Goal: Task Accomplishment & Management: Manage account settings

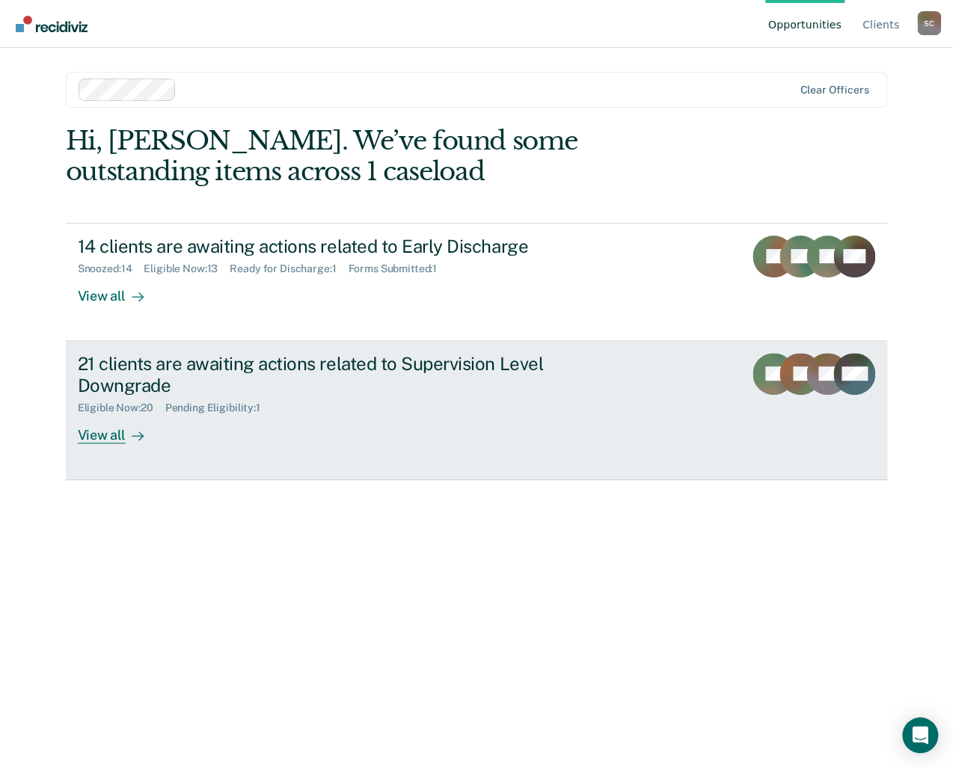
click at [102, 432] on div "View all" at bounding box center [120, 428] width 84 height 29
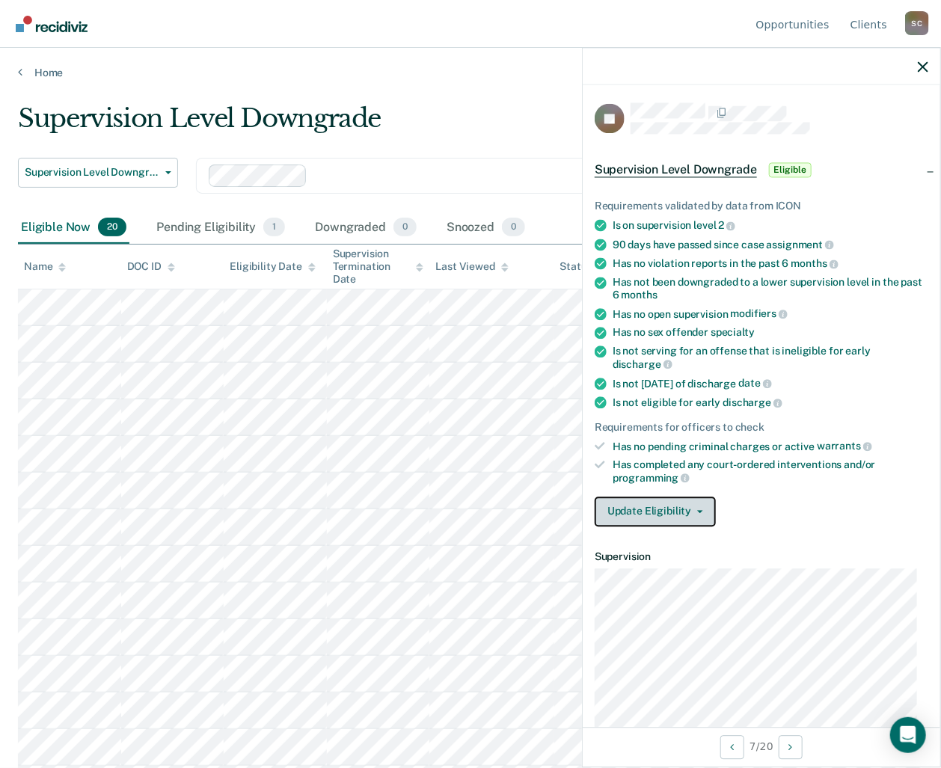
click at [697, 509] on button "Update Eligibility" at bounding box center [655, 512] width 121 height 30
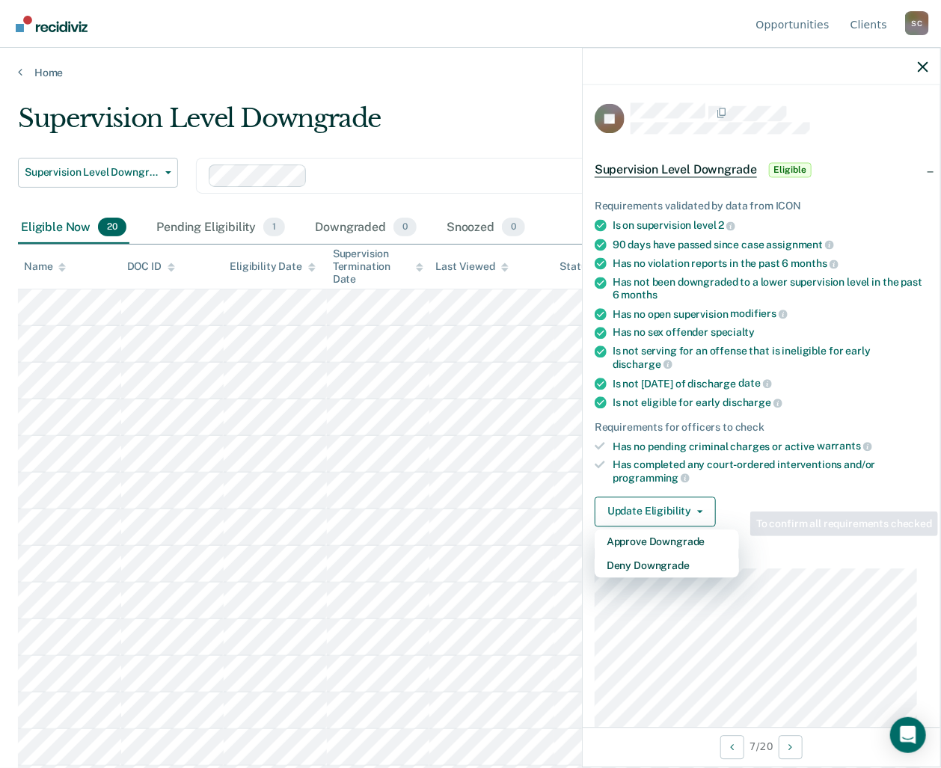
click at [500, 107] on div "Supervision Level Downgrade" at bounding box center [441, 124] width 847 height 43
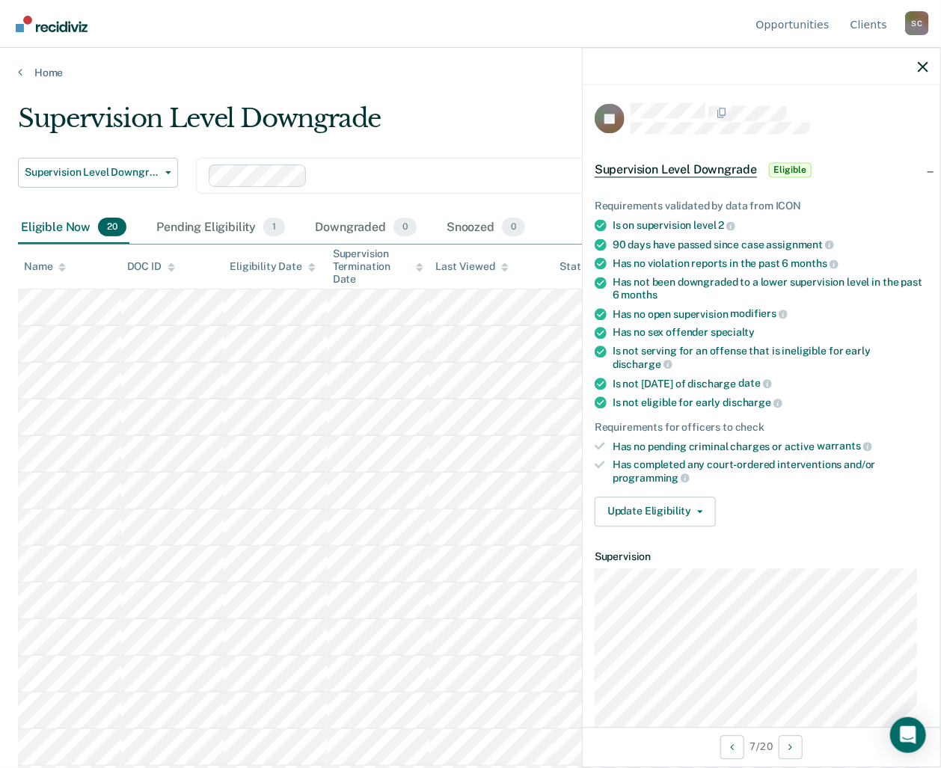
click at [924, 58] on div at bounding box center [762, 66] width 358 height 37
click at [922, 63] on icon "button" at bounding box center [923, 66] width 10 height 10
click at [702, 505] on button "Update Eligibility" at bounding box center [655, 512] width 121 height 30
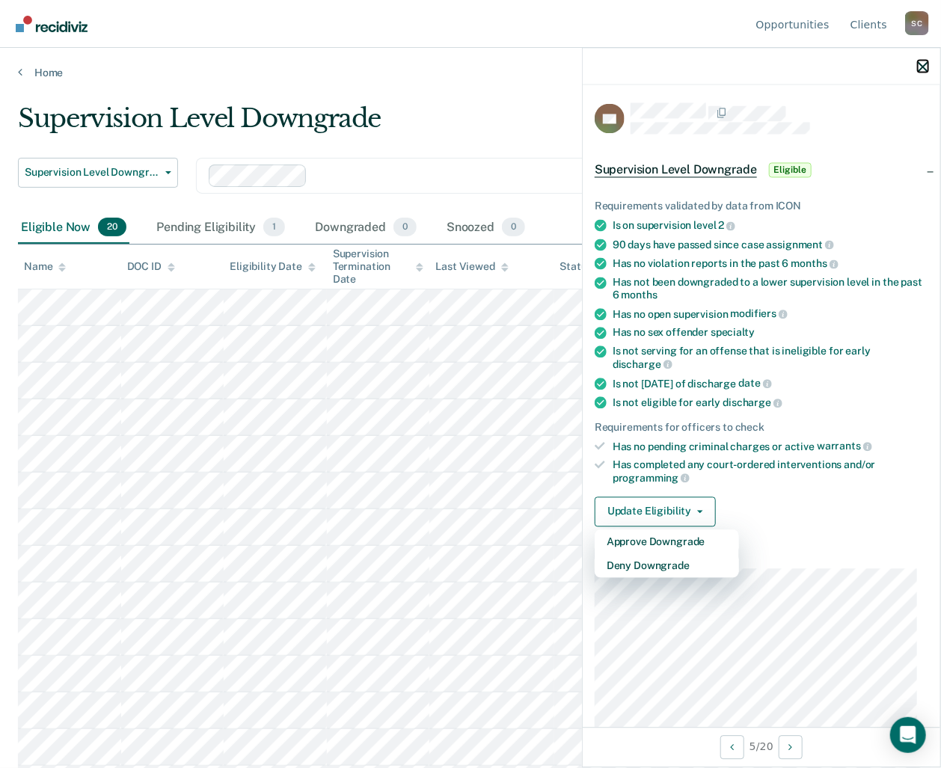
click at [918, 66] on icon "button" at bounding box center [923, 66] width 10 height 10
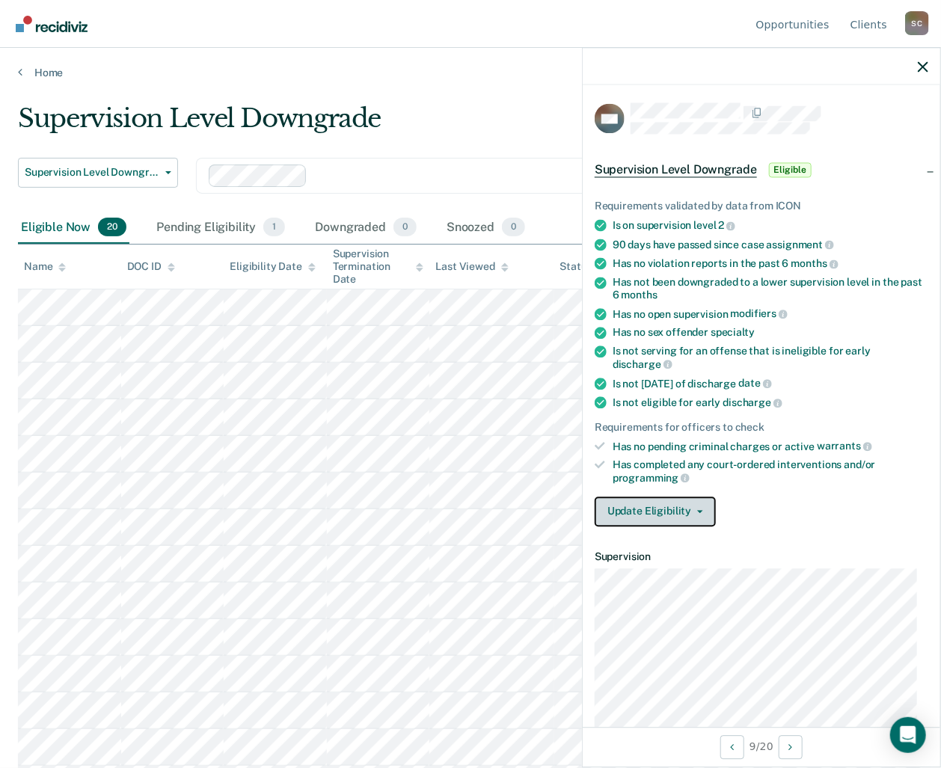
click at [694, 510] on span "button" at bounding box center [697, 511] width 12 height 3
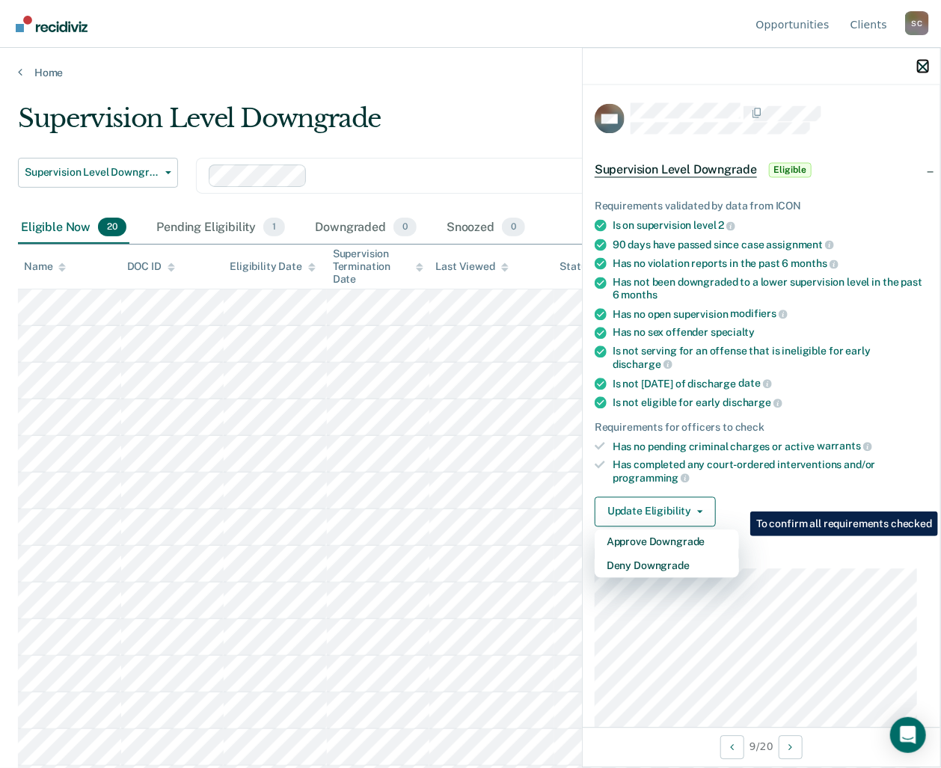
click at [927, 64] on icon "button" at bounding box center [923, 66] width 10 height 10
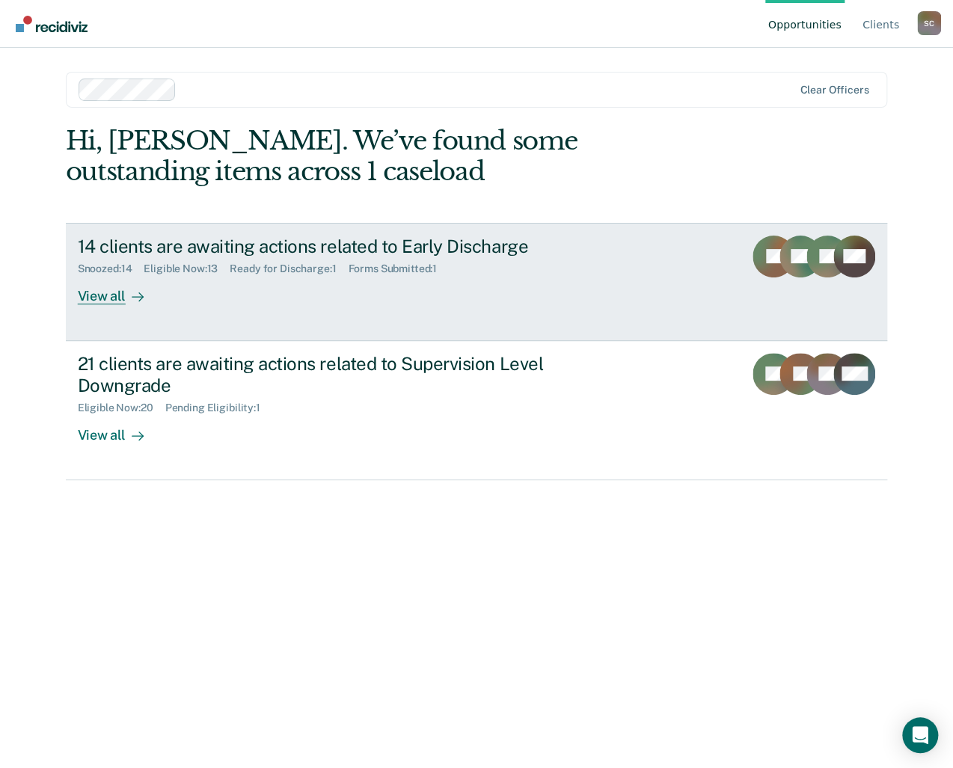
click at [227, 248] on div "14 clients are awaiting actions related to Early Discharge" at bounding box center [340, 247] width 525 height 22
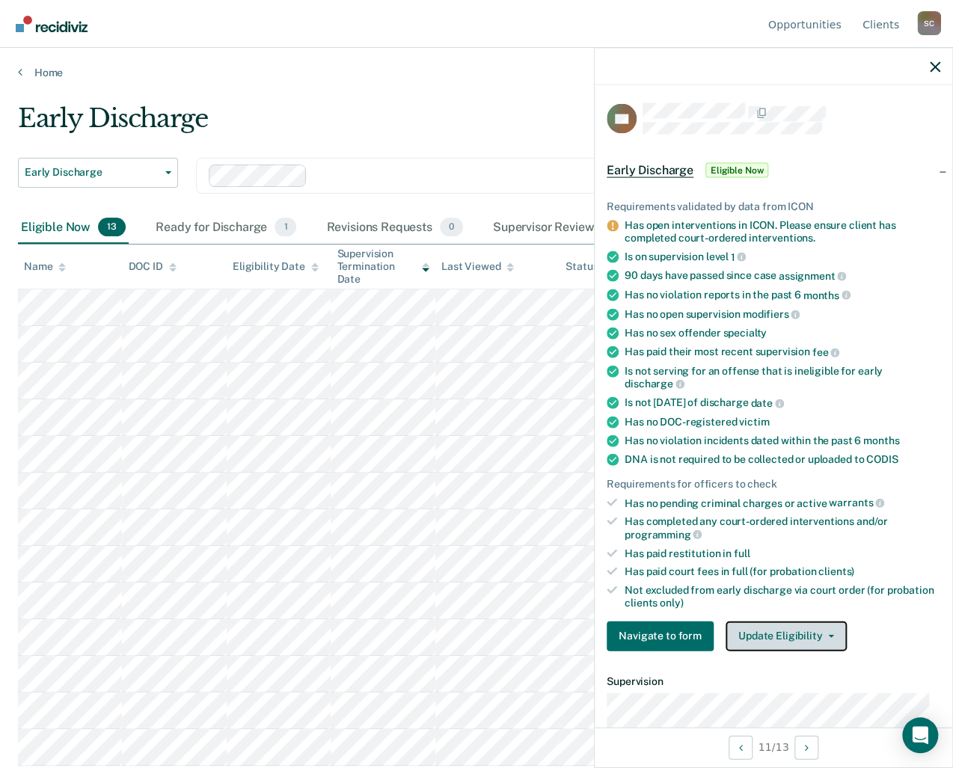
click at [826, 624] on button "Update Eligibility" at bounding box center [786, 636] width 121 height 30
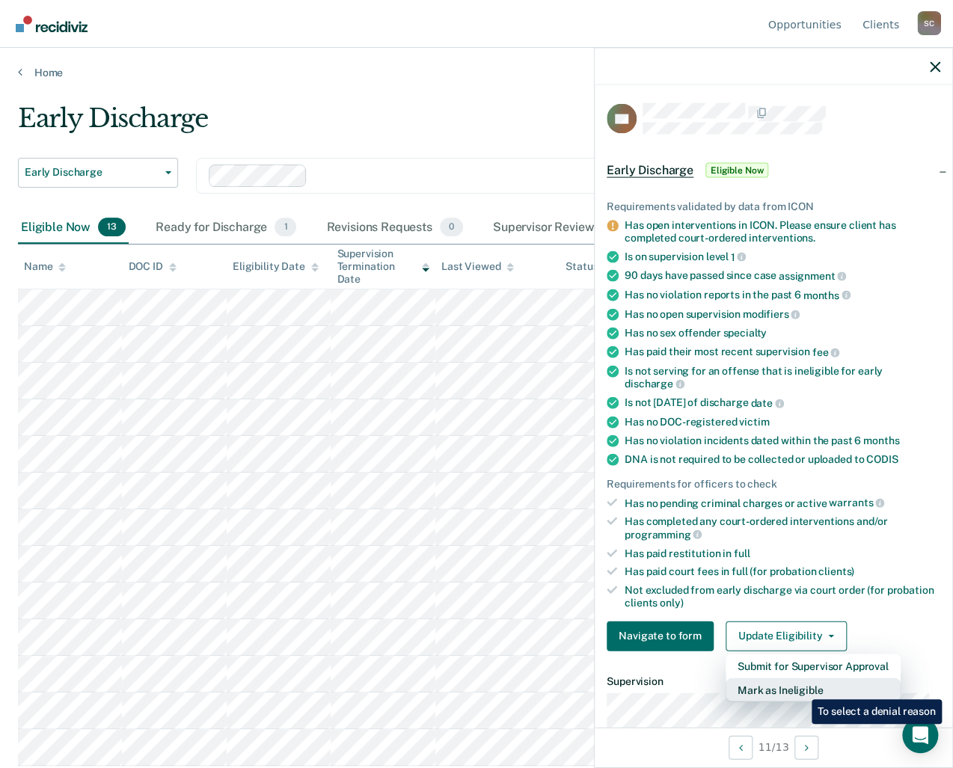
click at [800, 688] on button "Mark as Ineligible" at bounding box center [813, 690] width 175 height 24
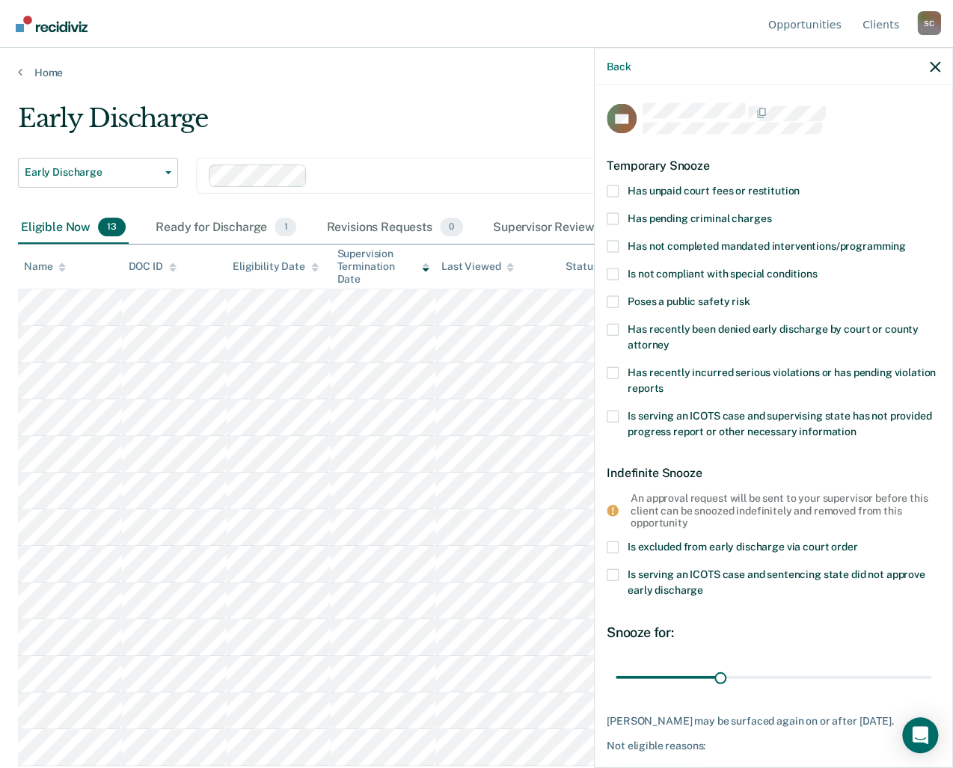
click at [611, 241] on span at bounding box center [613, 246] width 12 height 12
click at [906, 240] on input "Has not completed mandated interventions/programming" at bounding box center [906, 240] width 0 height 0
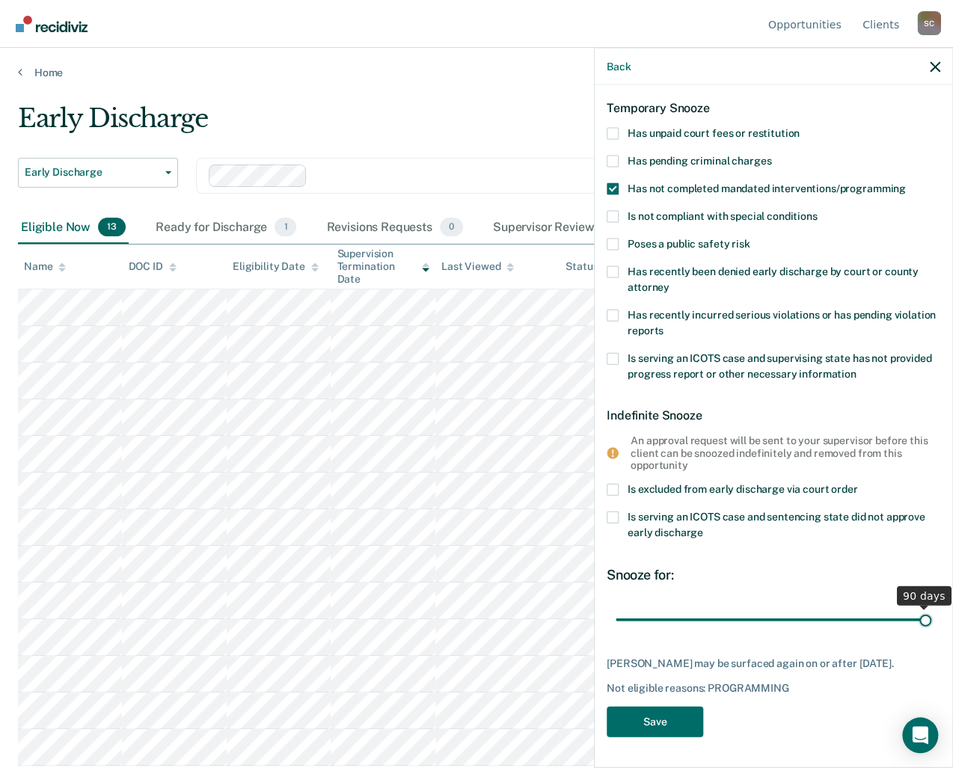
drag, startPoint x: 715, startPoint y: 607, endPoint x: 928, endPoint y: 610, distance: 212.5
type input "90"
click at [928, 610] on input "range" at bounding box center [774, 620] width 316 height 26
click at [667, 725] on button "Save" at bounding box center [655, 722] width 96 height 31
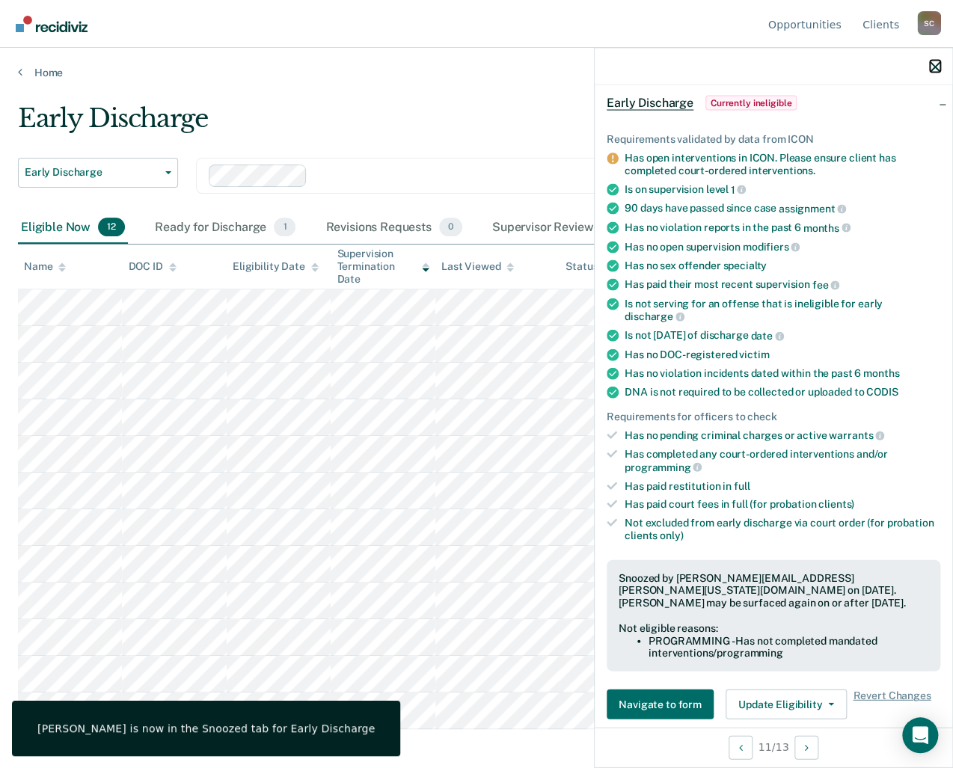
click at [932, 67] on icon "button" at bounding box center [935, 66] width 10 height 10
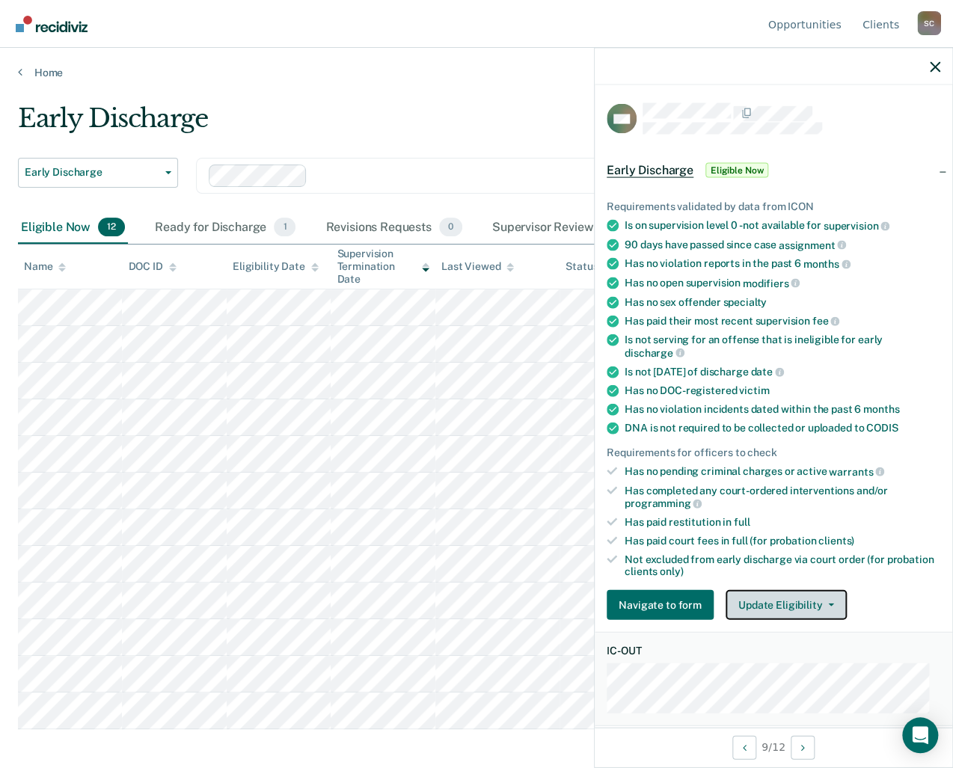
click at [828, 604] on icon "button" at bounding box center [831, 605] width 6 height 3
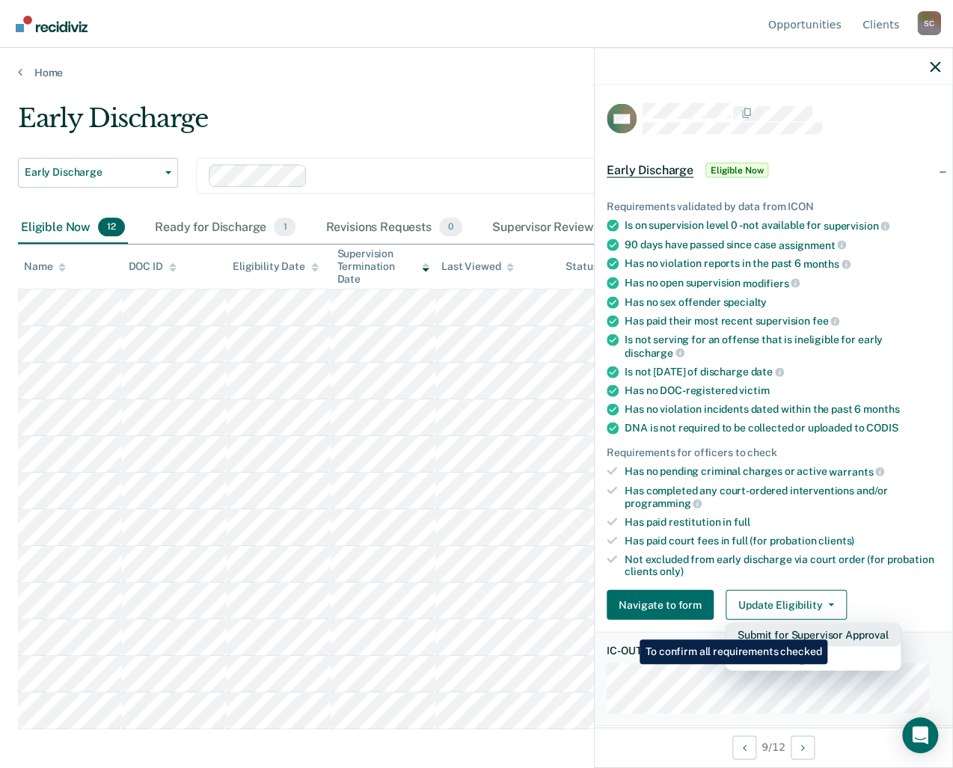
click at [830, 628] on button "Submit for Supervisor Approval" at bounding box center [813, 635] width 175 height 24
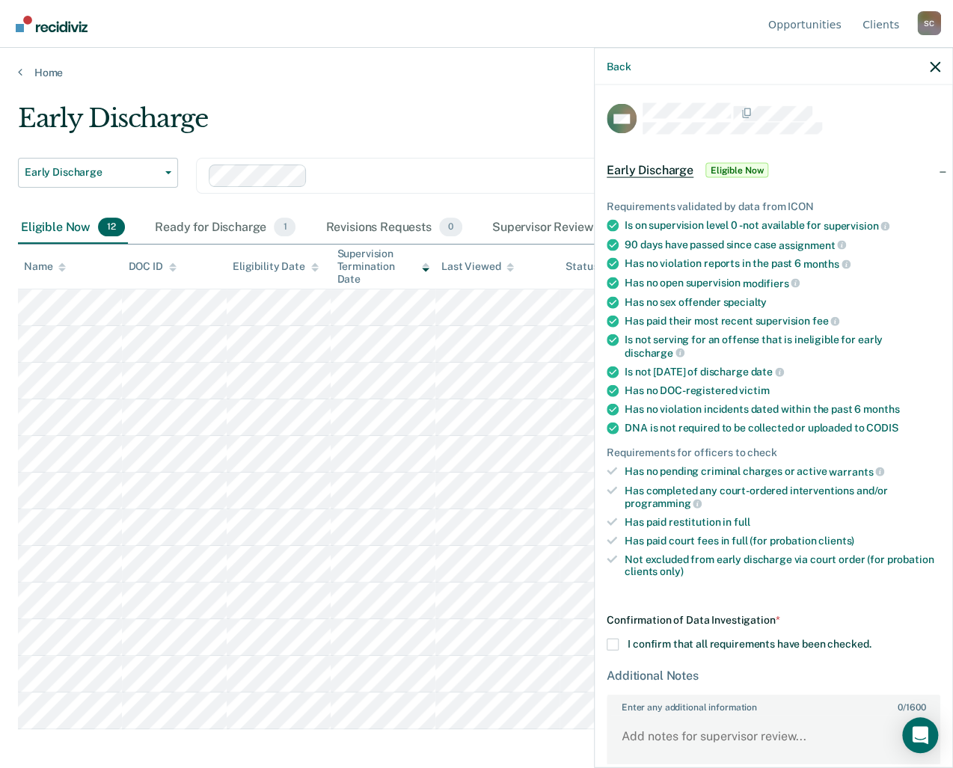
scroll to position [70, 0]
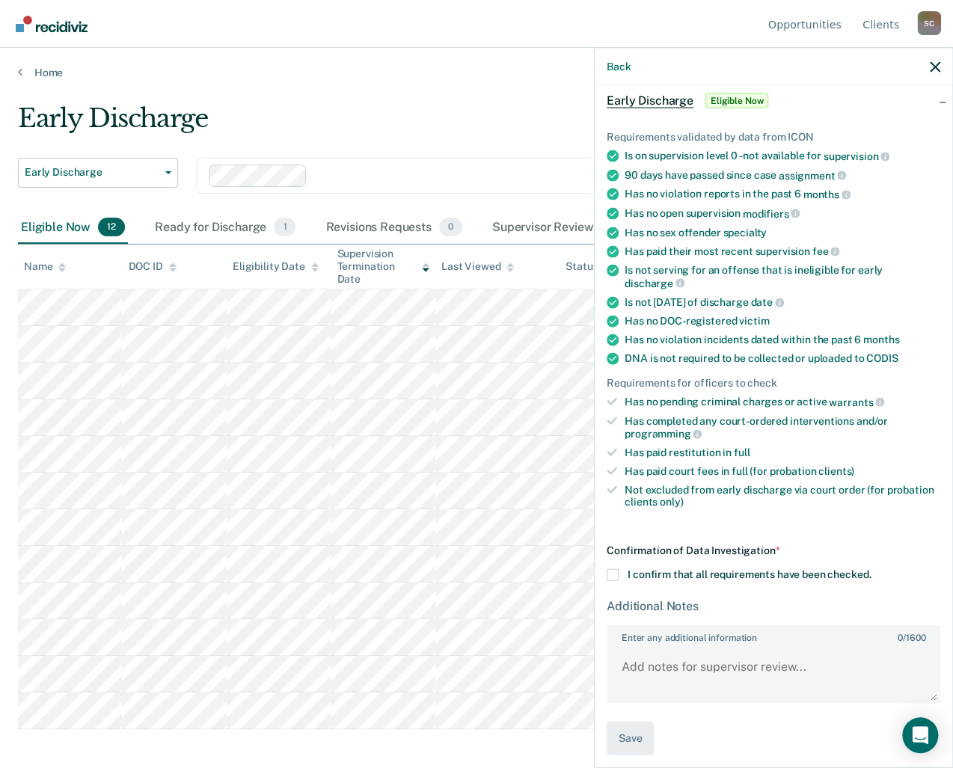
click at [611, 569] on span at bounding box center [613, 575] width 12 height 12
click at [871, 569] on input "I confirm that all requirements have been checked." at bounding box center [871, 569] width 0 height 0
click at [610, 569] on span at bounding box center [613, 575] width 12 height 12
click at [871, 569] on input "I confirm that all requirements have been checked." at bounding box center [871, 569] width 0 height 0
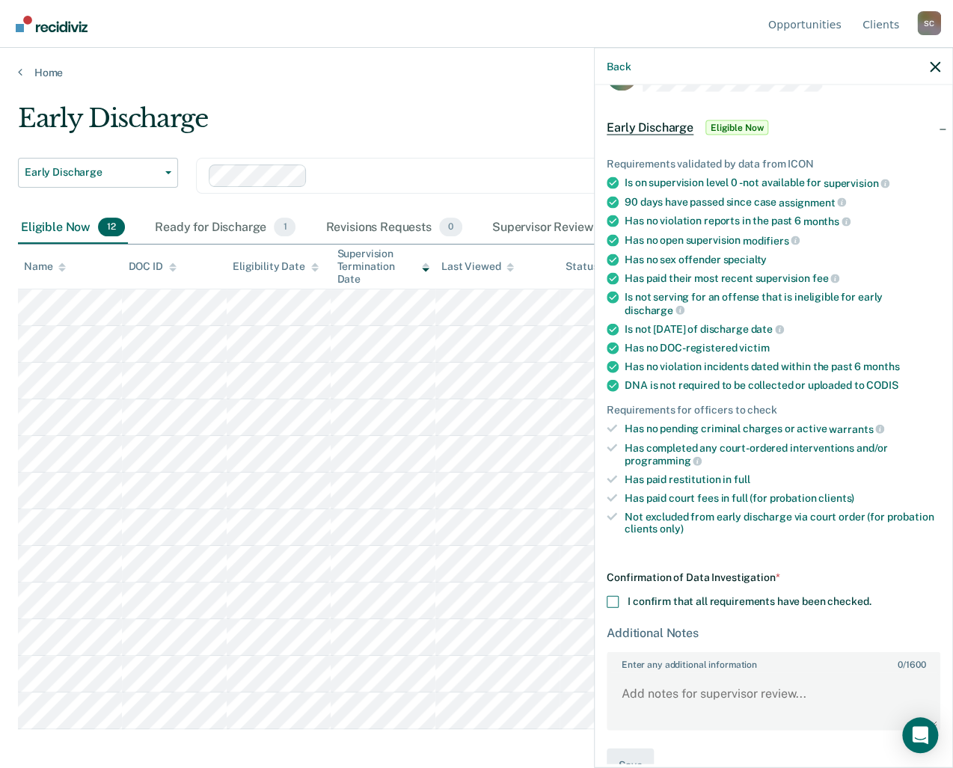
scroll to position [0, 0]
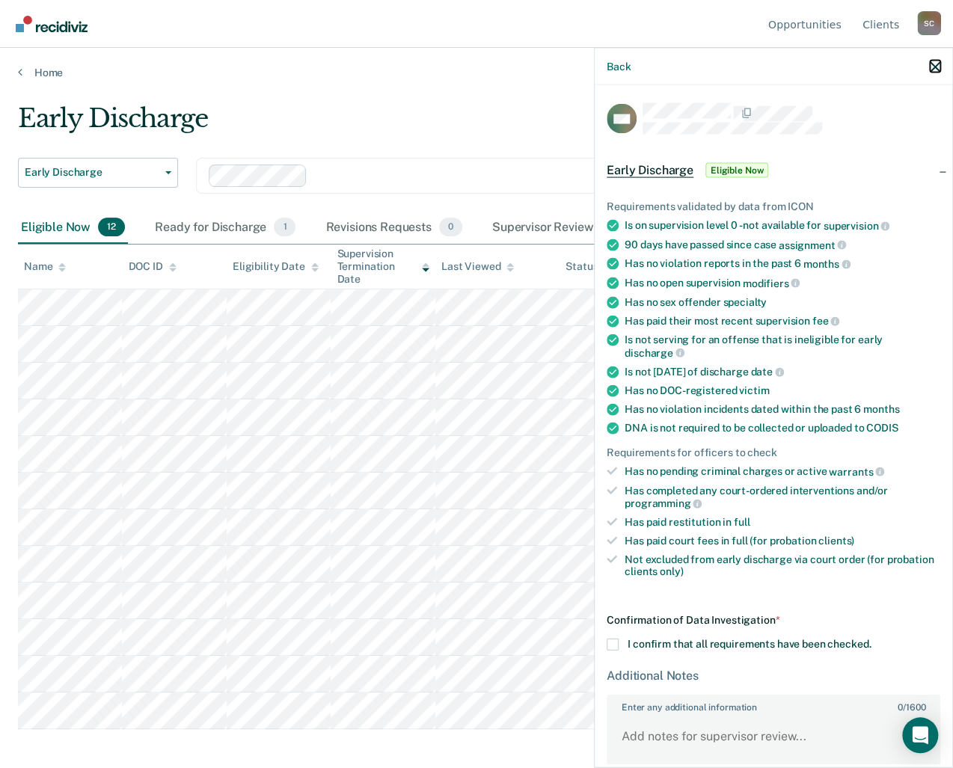
click at [936, 65] on icon "button" at bounding box center [935, 66] width 10 height 10
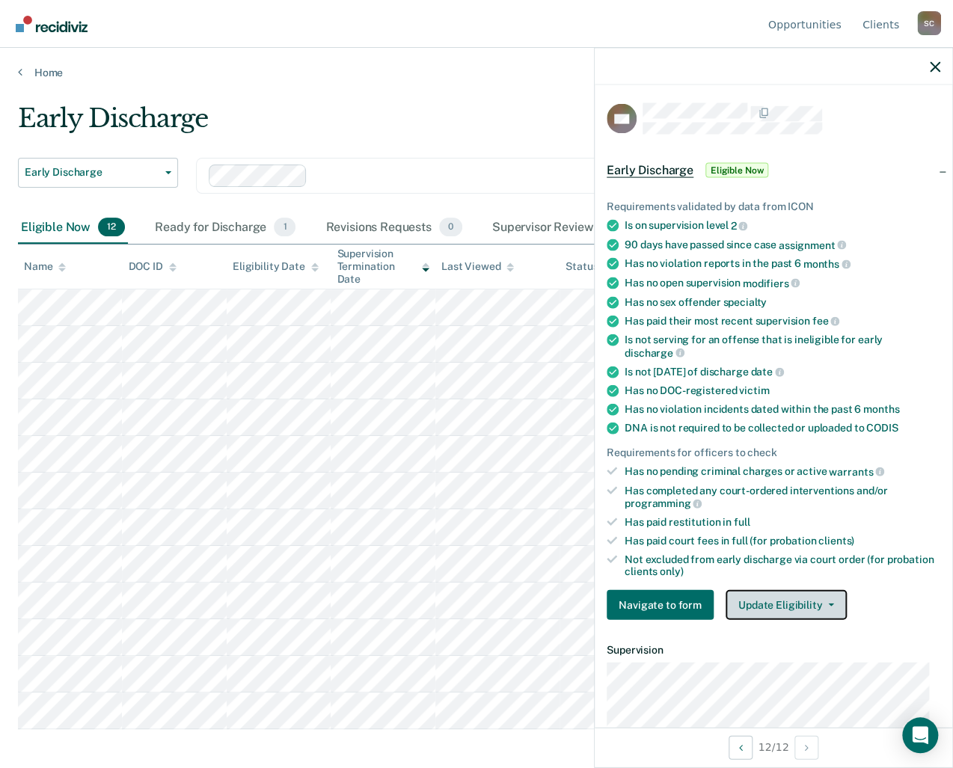
click at [834, 601] on button "Update Eligibility" at bounding box center [786, 605] width 121 height 30
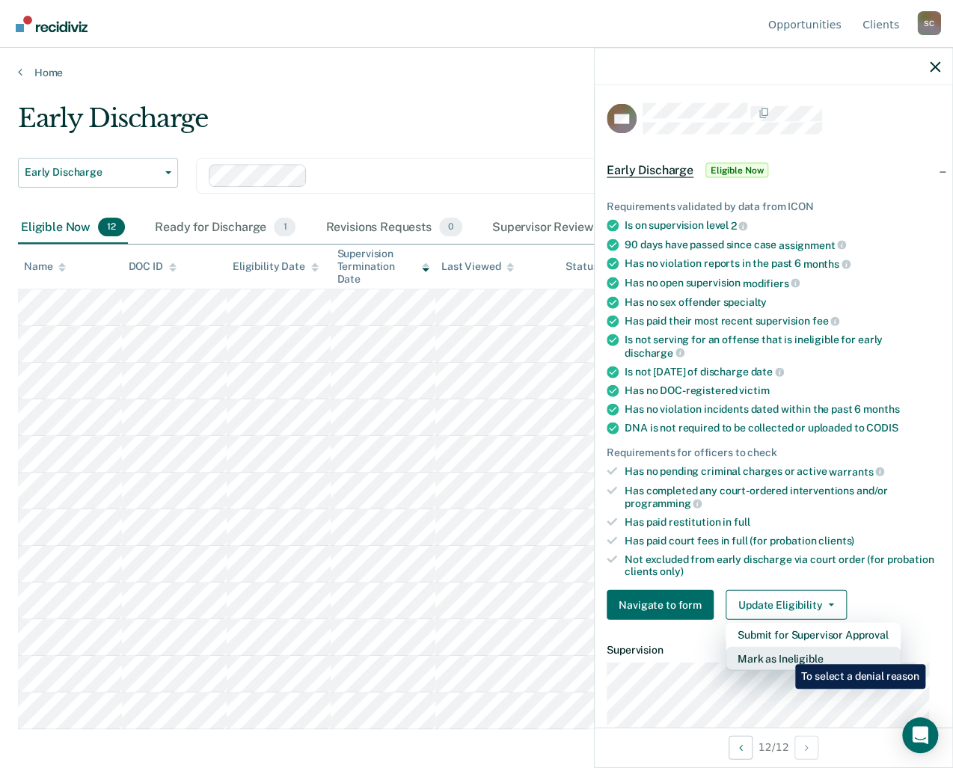
click at [784, 653] on button "Mark as Ineligible" at bounding box center [813, 659] width 175 height 24
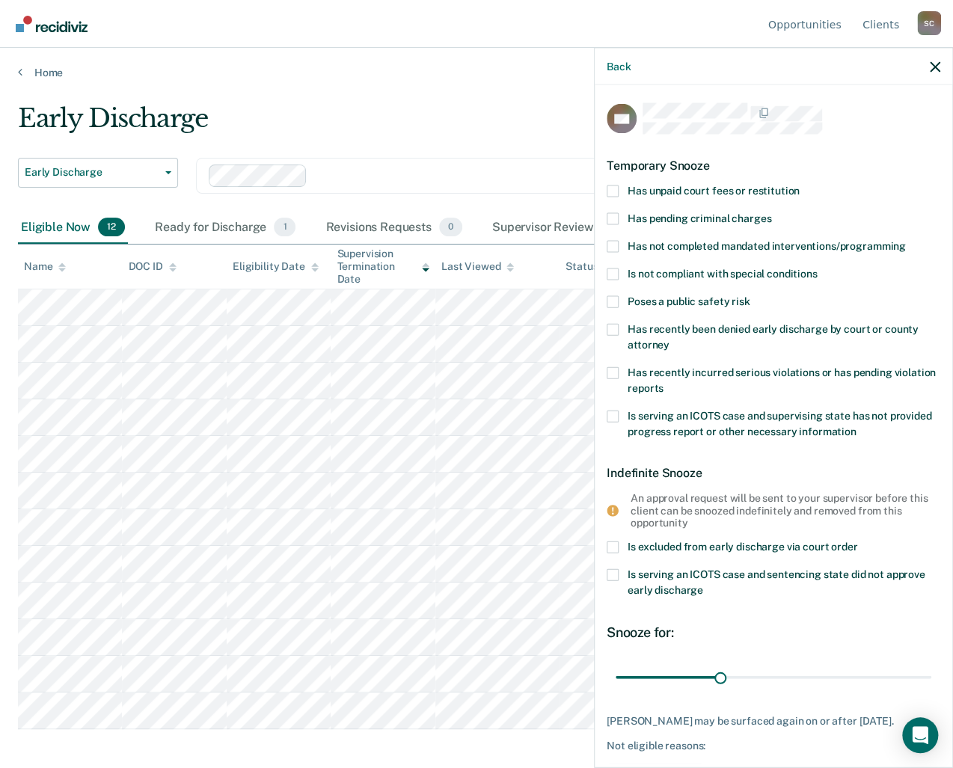
click at [613, 190] on span at bounding box center [613, 191] width 12 height 12
click at [800, 185] on input "Has unpaid court fees or restitution" at bounding box center [800, 185] width 0 height 0
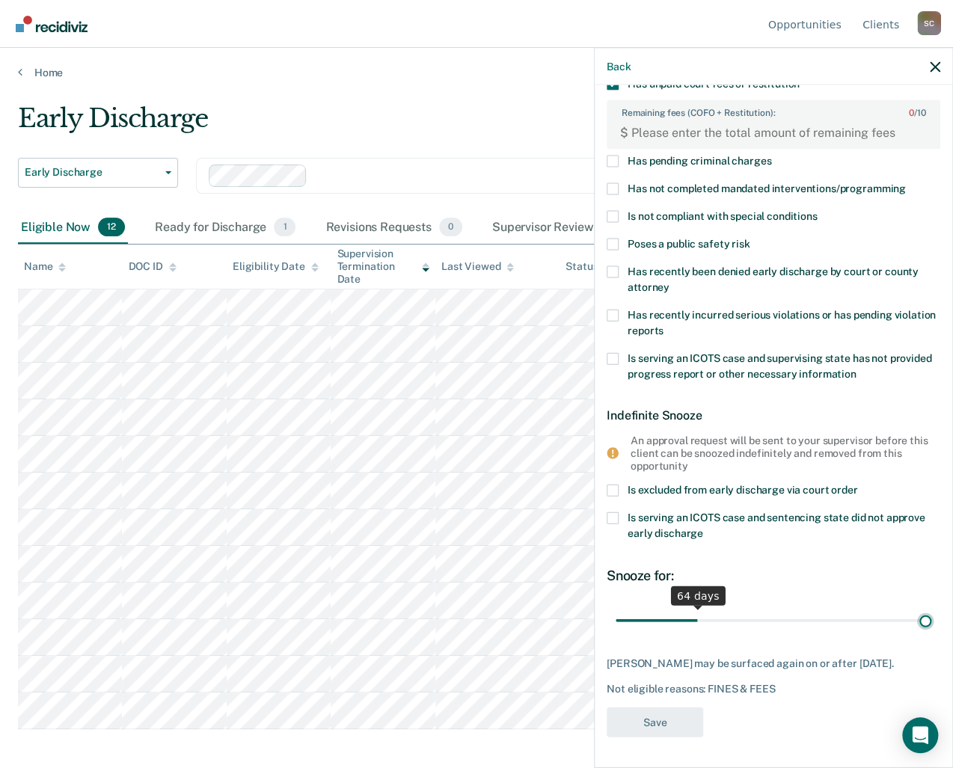
scroll to position [104, 0]
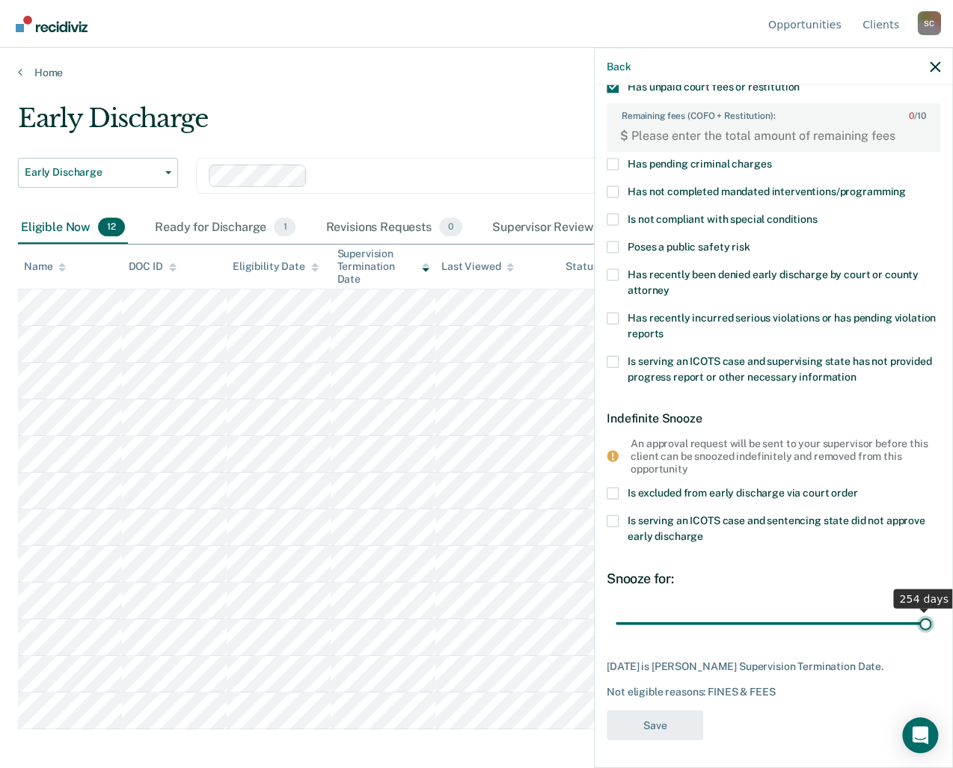
drag, startPoint x: 656, startPoint y: 607, endPoint x: 963, endPoint y: 617, distance: 307.6
type input "254"
click at [931, 617] on input "range" at bounding box center [774, 623] width 316 height 26
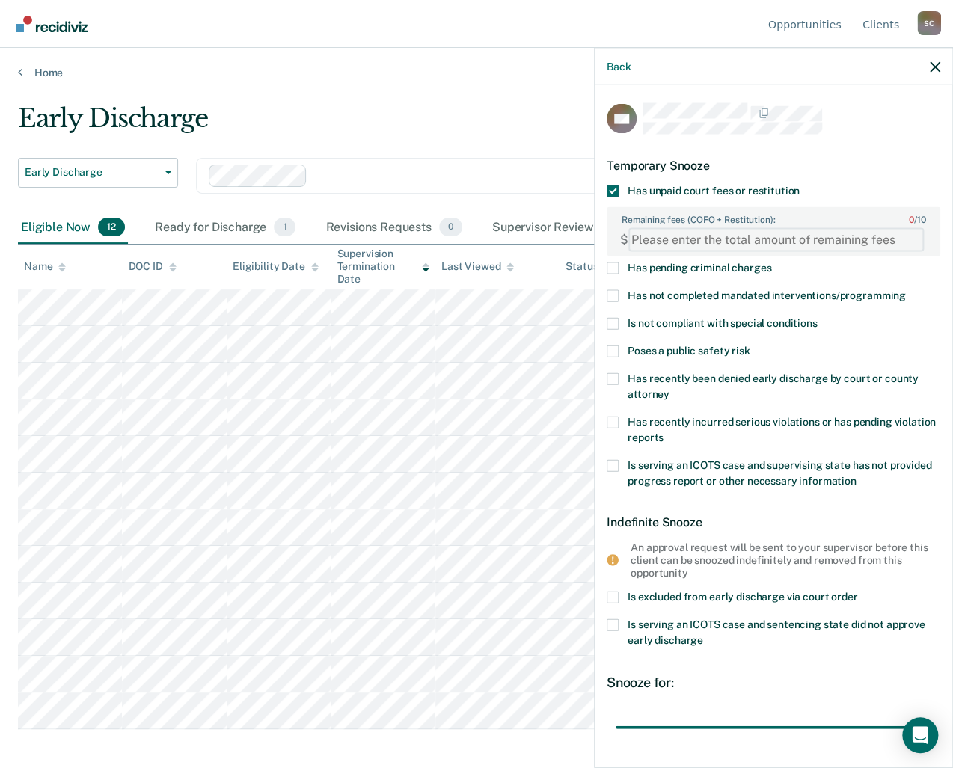
click at [661, 240] on FEESReasonInput "Remaining fees (COFO + Restitution): 0 / 10" at bounding box center [775, 239] width 295 height 24
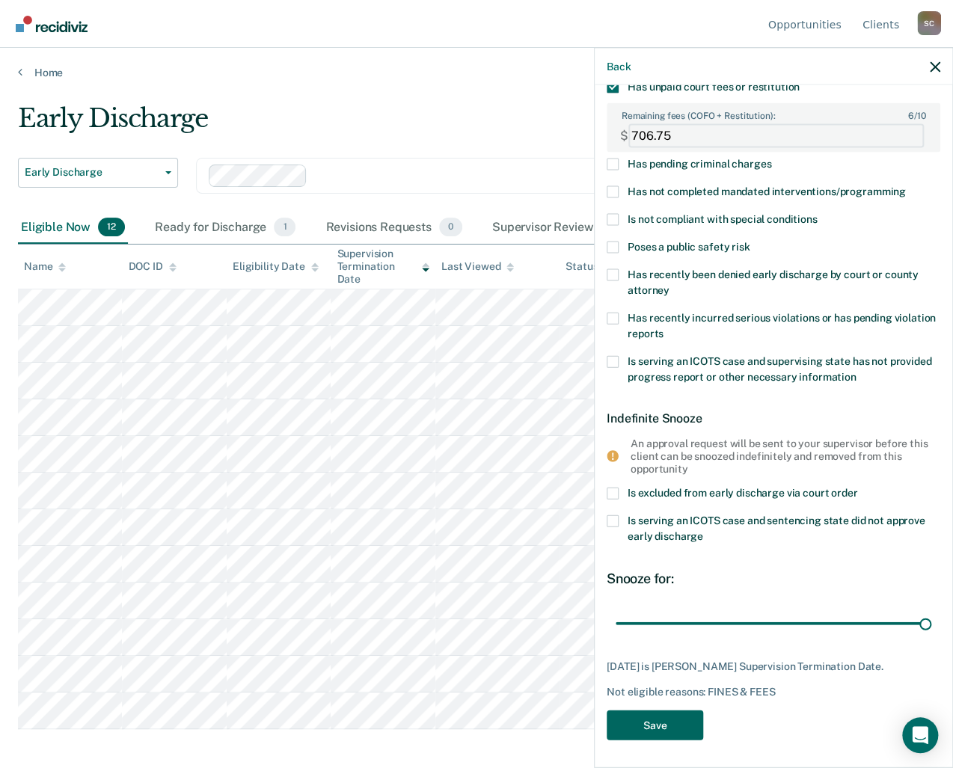
type FEESReasonInput "706.75"
click at [674, 725] on button "Save" at bounding box center [655, 725] width 96 height 31
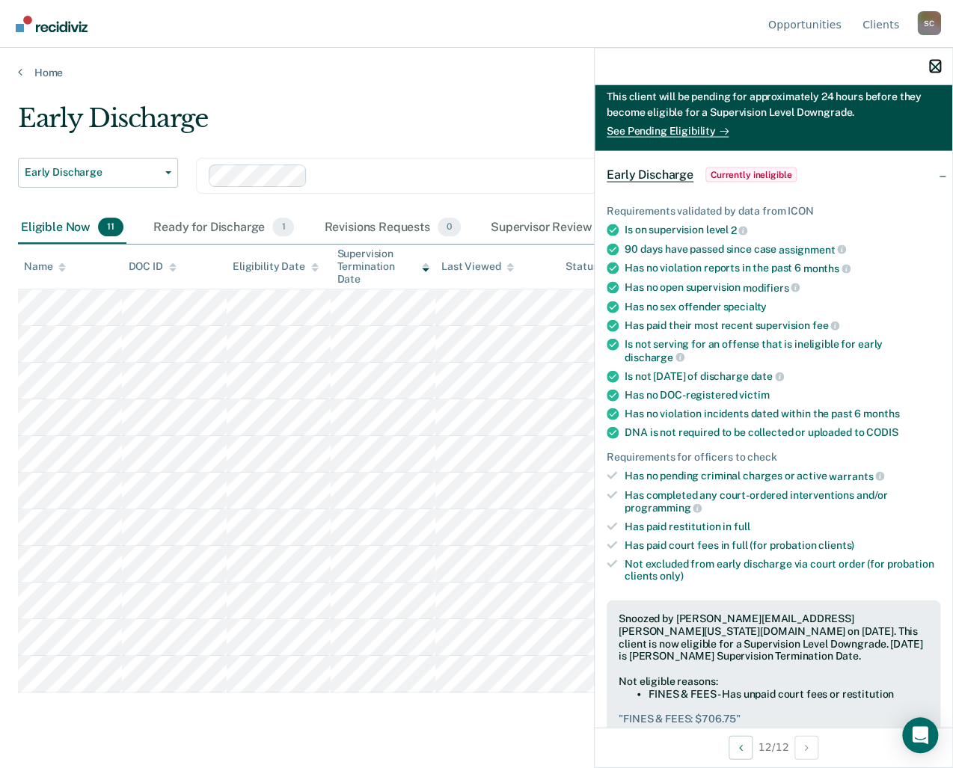
click at [937, 65] on icon "button" at bounding box center [935, 66] width 10 height 10
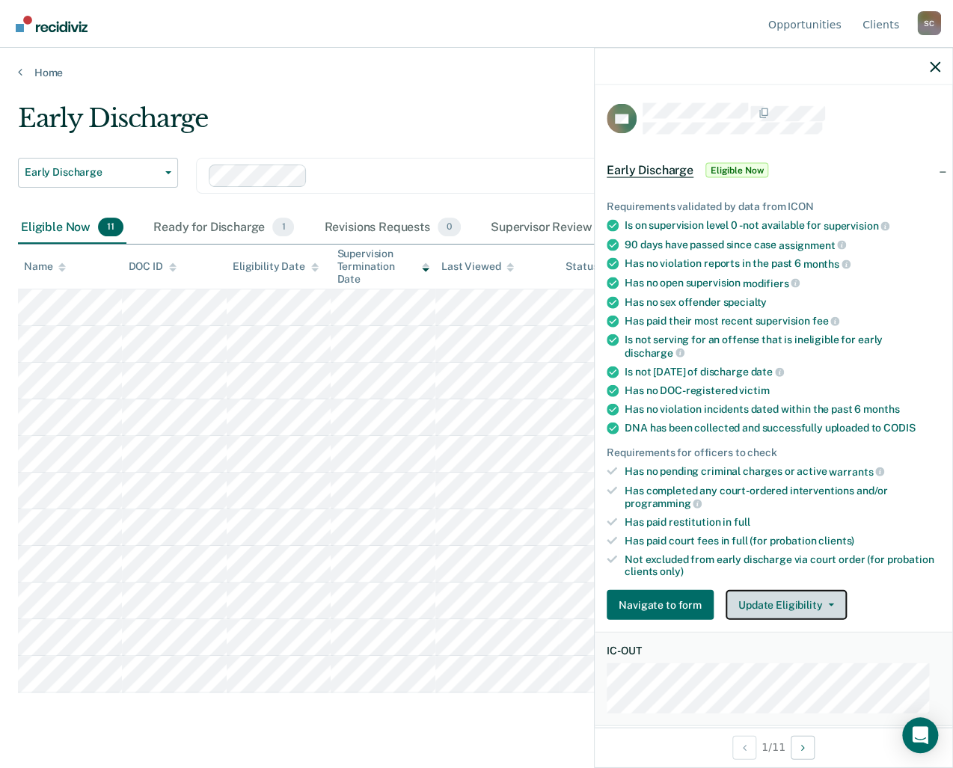
click at [826, 596] on button "Update Eligibility" at bounding box center [786, 605] width 121 height 30
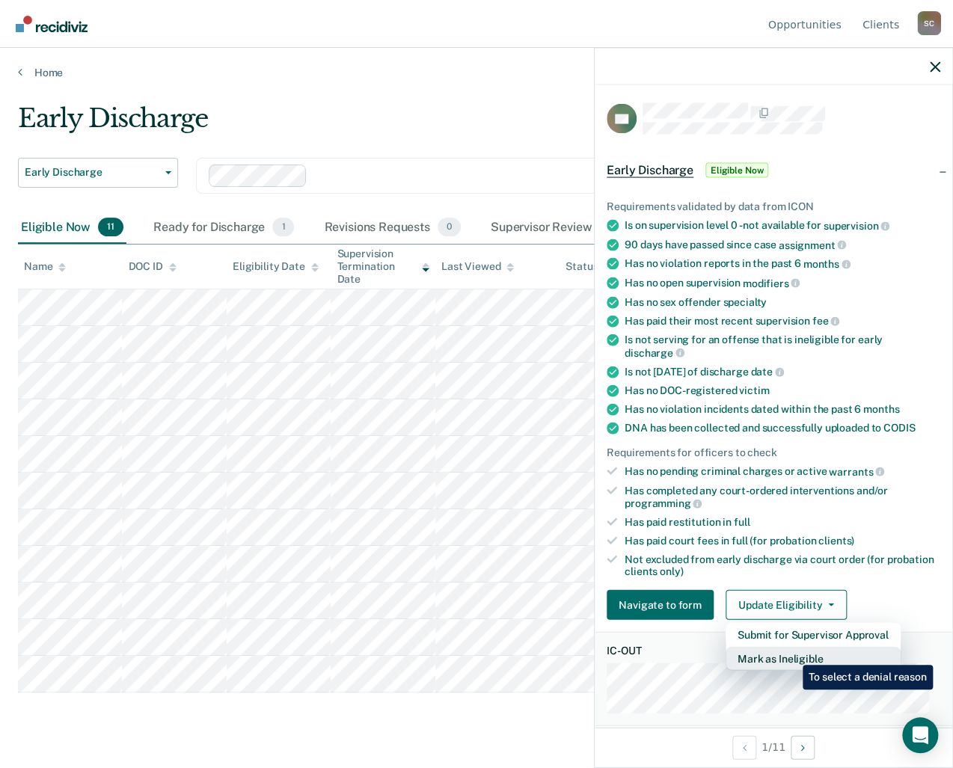
click at [791, 653] on button "Mark as Ineligible" at bounding box center [813, 659] width 175 height 24
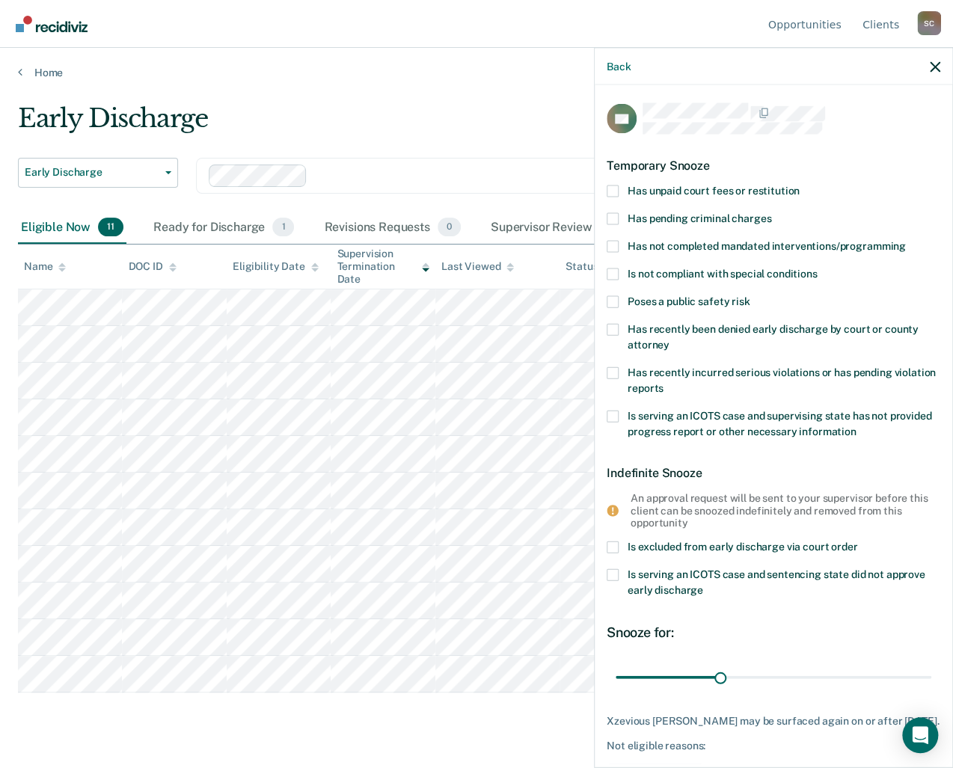
click at [616, 191] on span at bounding box center [613, 191] width 12 height 12
click at [800, 185] on input "Has unpaid court fees or restitution" at bounding box center [800, 185] width 0 height 0
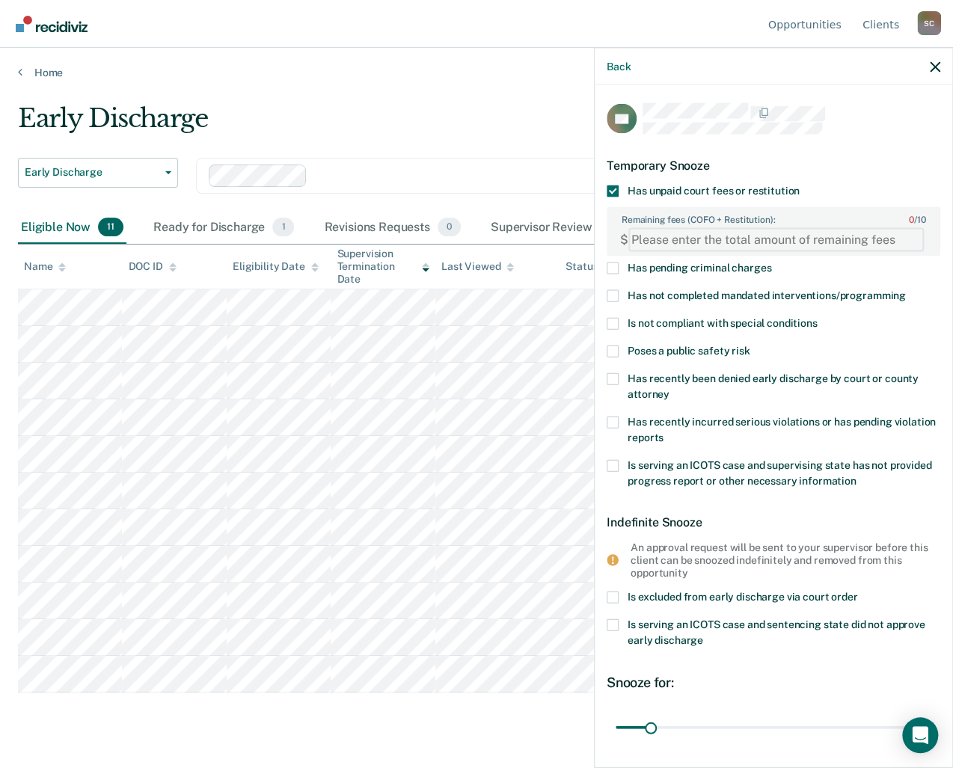
paste FEESReasonInput "2019.55"
type FEESReasonInput "2019.55"
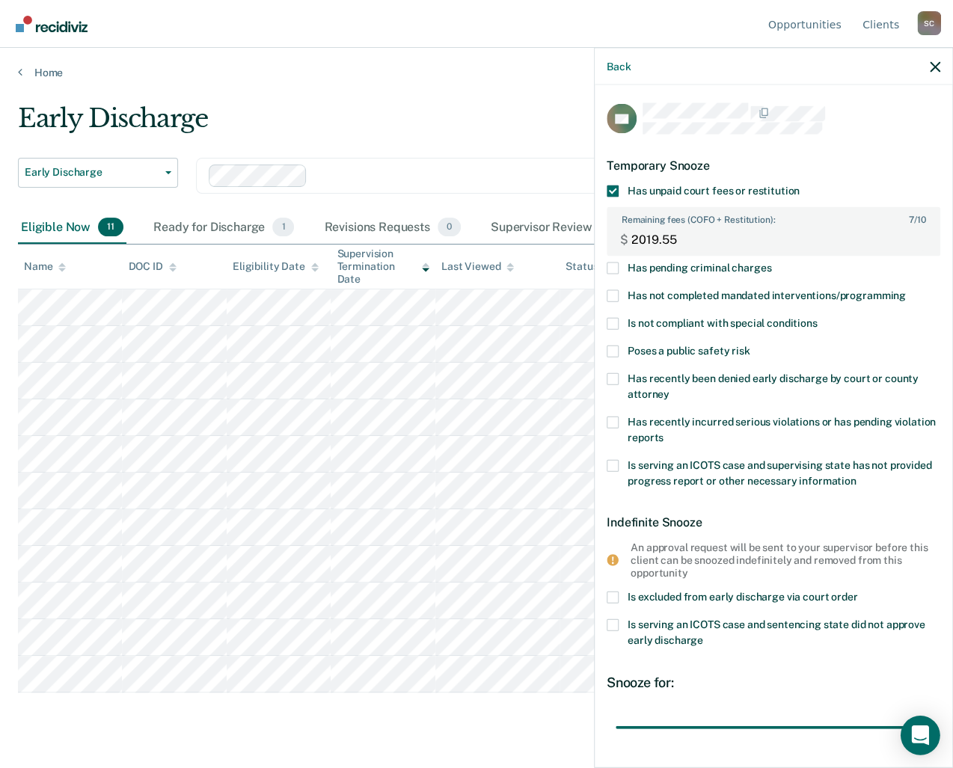
drag, startPoint x: 650, startPoint y: 722, endPoint x: 915, endPoint y: 723, distance: 264.8
type input "291"
click at [899, 732] on input "range" at bounding box center [774, 727] width 316 height 26
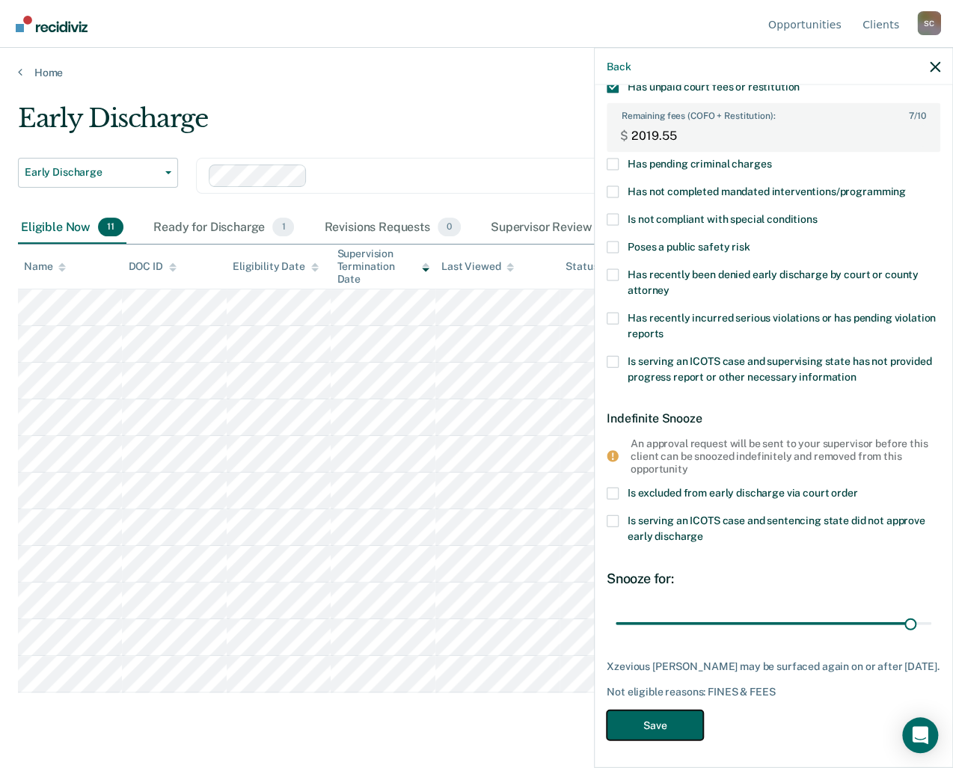
click at [681, 728] on button "Save" at bounding box center [655, 725] width 96 height 31
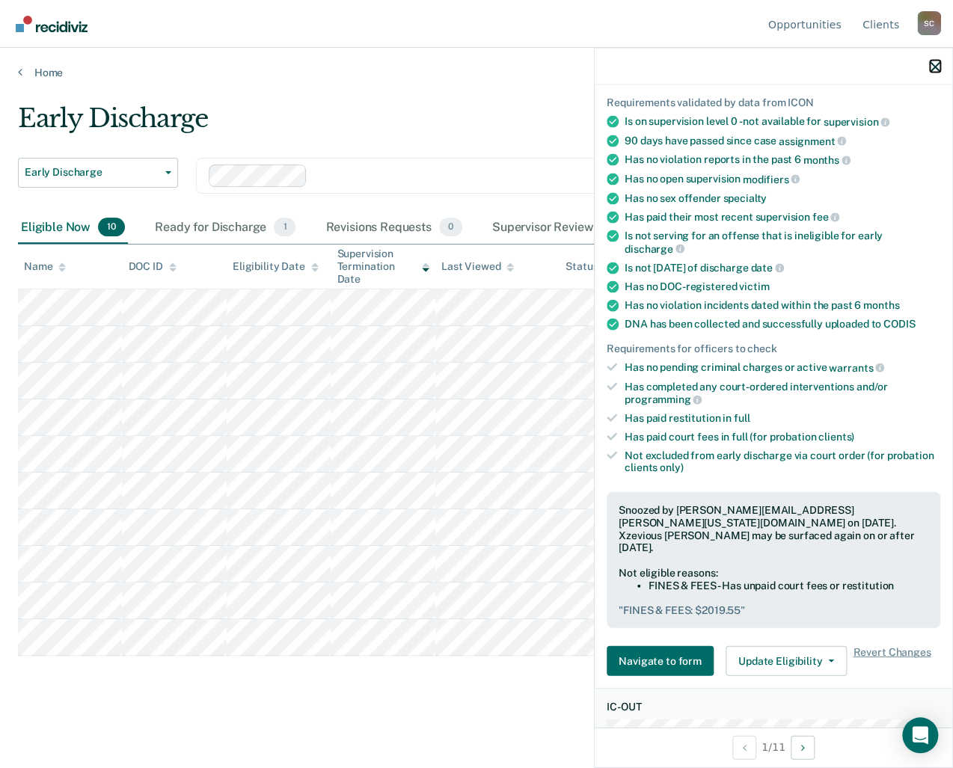
click at [938, 67] on icon "button" at bounding box center [935, 66] width 10 height 10
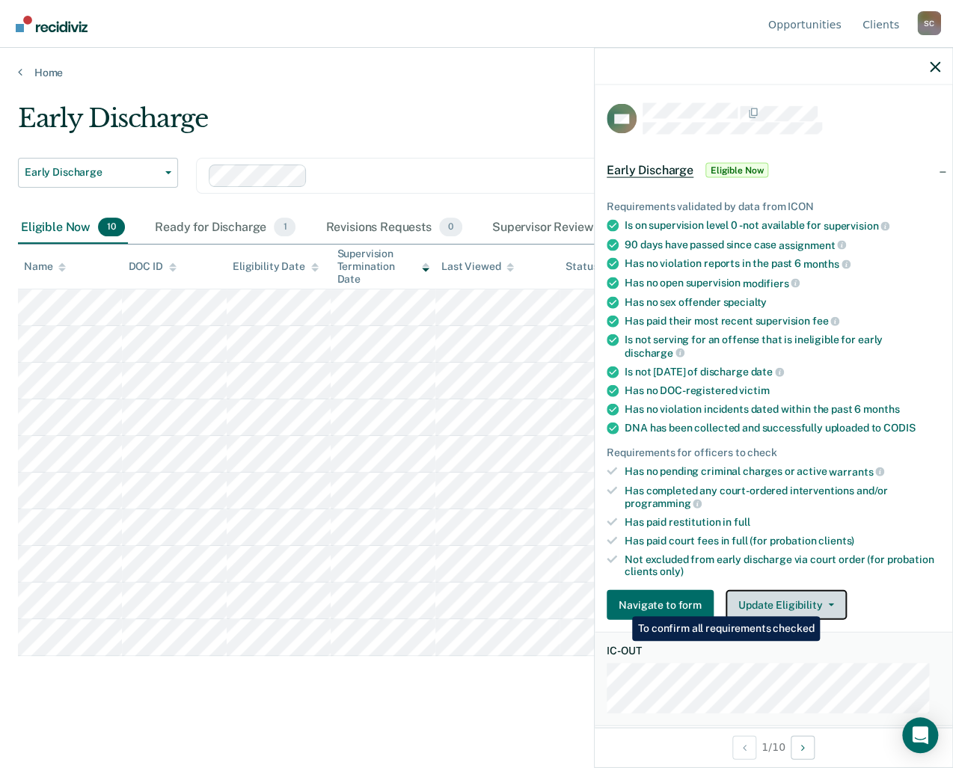
click at [823, 602] on button "Update Eligibility" at bounding box center [786, 605] width 121 height 30
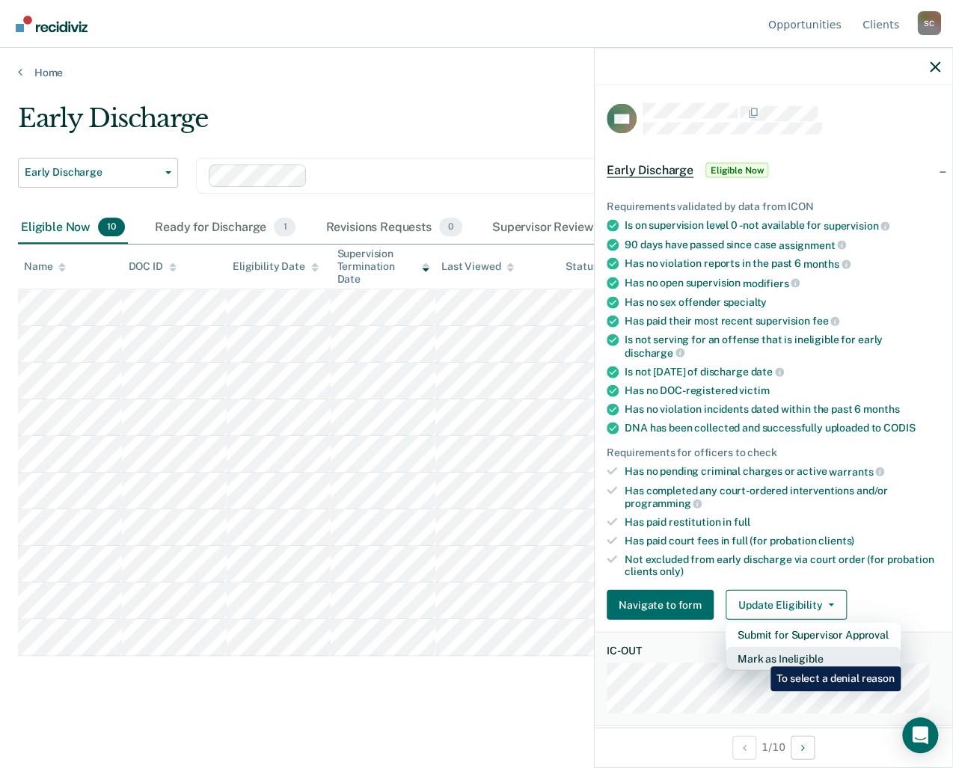
click at [759, 655] on button "Mark as Ineligible" at bounding box center [813, 659] width 175 height 24
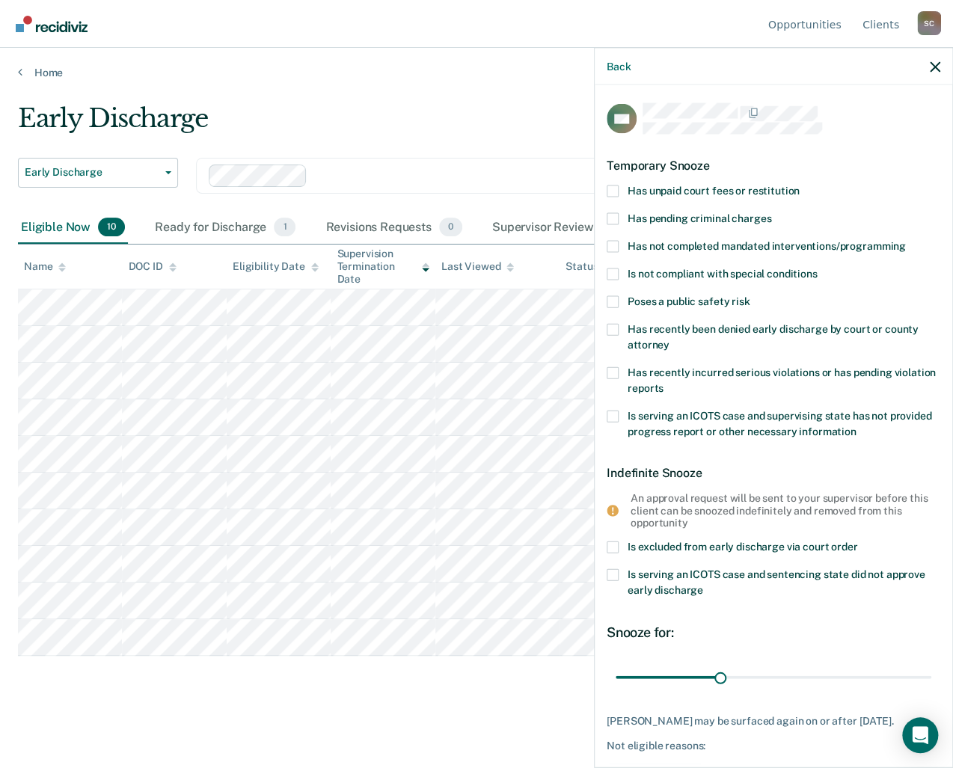
click at [610, 186] on span at bounding box center [613, 191] width 12 height 12
click at [800, 185] on input "Has unpaid court fees or restitution" at bounding box center [800, 185] width 0 height 0
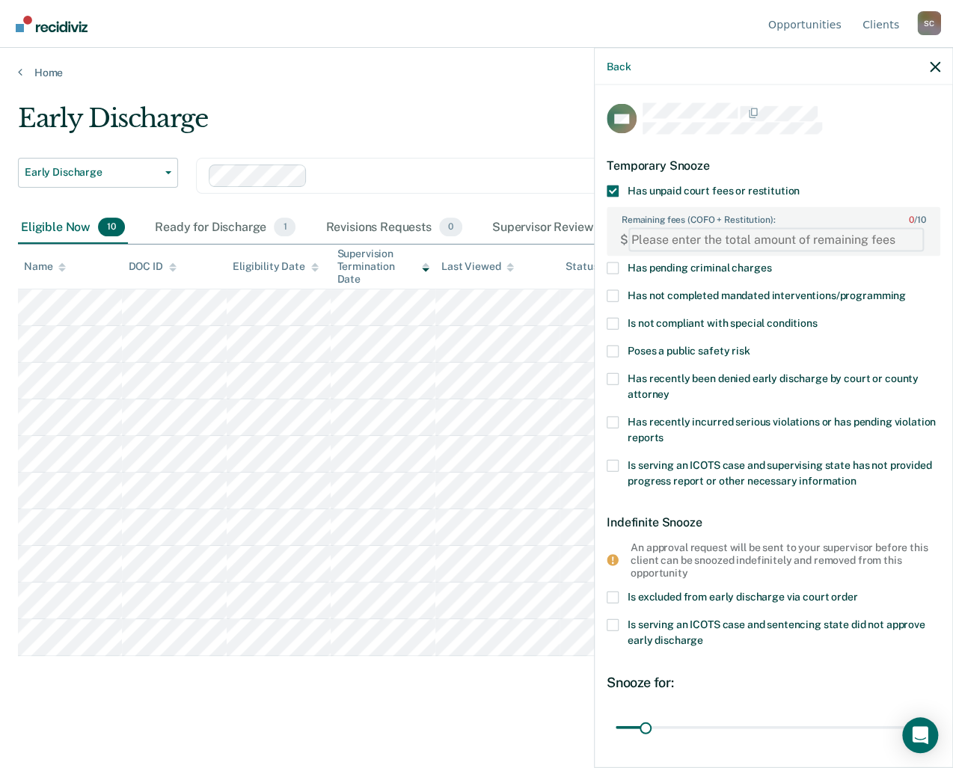
paste FEESReasonInput "1447.60"
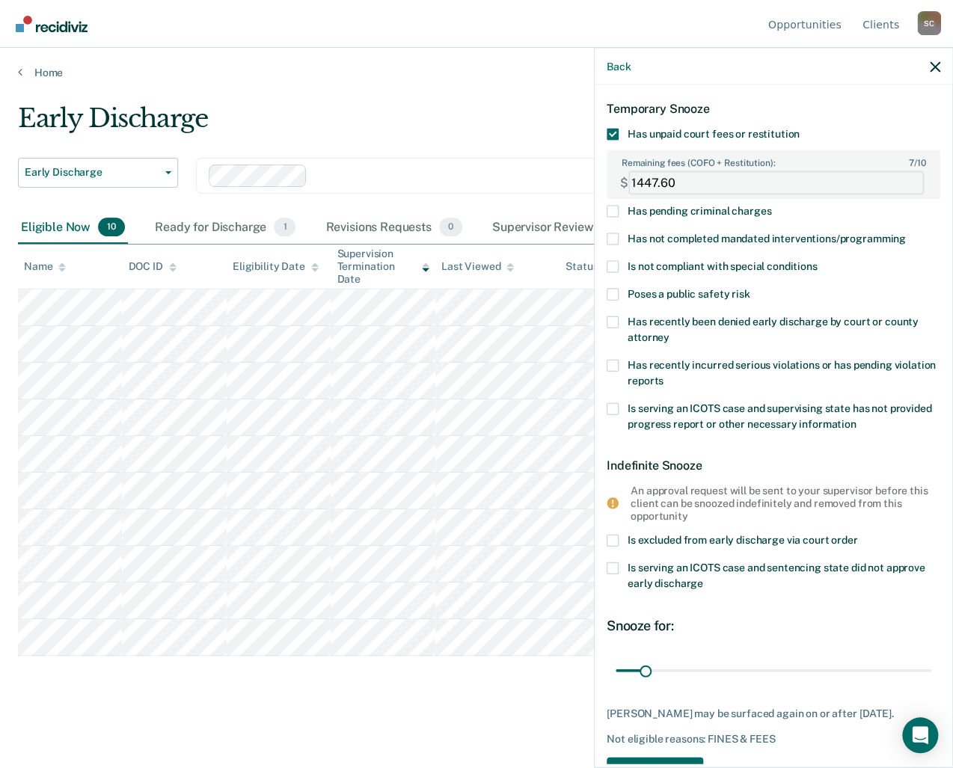
scroll to position [117, 0]
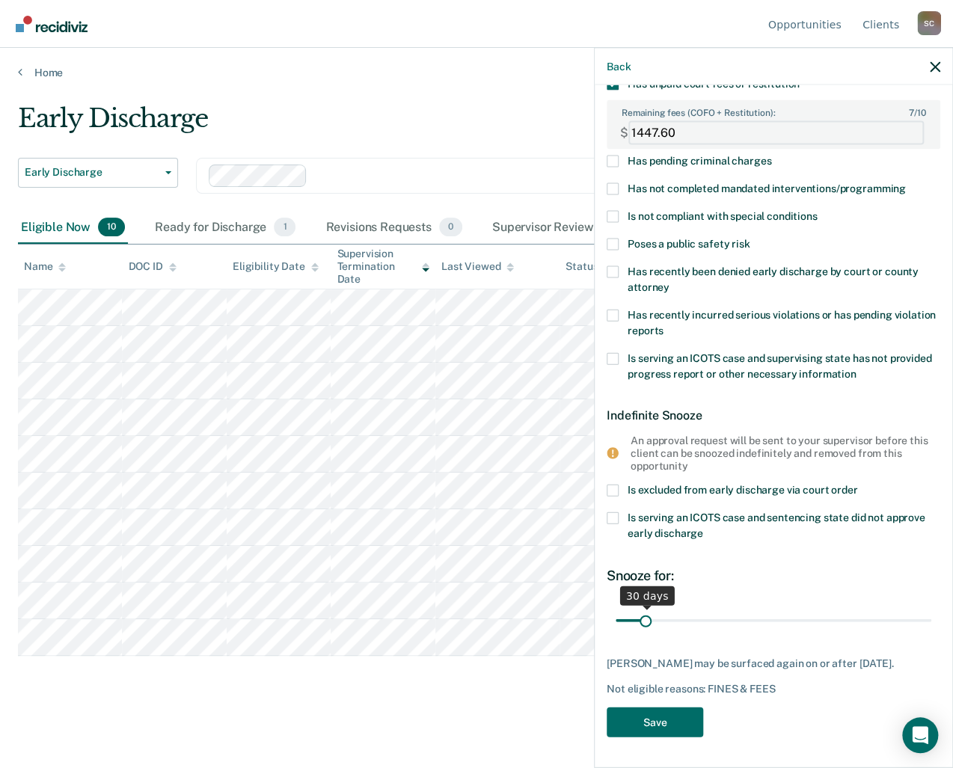
type FEESReasonInput "1447.60"
drag, startPoint x: 646, startPoint y: 611, endPoint x: 930, endPoint y: 634, distance: 285.1
type input "365"
click at [930, 634] on input "range" at bounding box center [774, 620] width 316 height 26
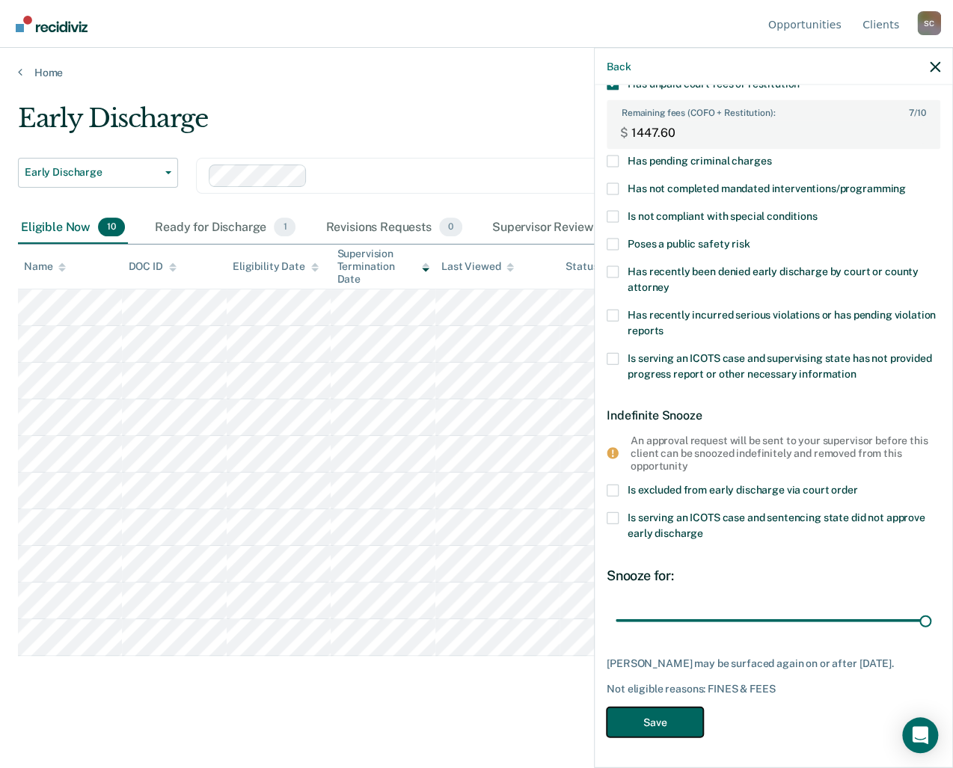
click at [674, 723] on button "Save" at bounding box center [655, 722] width 96 height 31
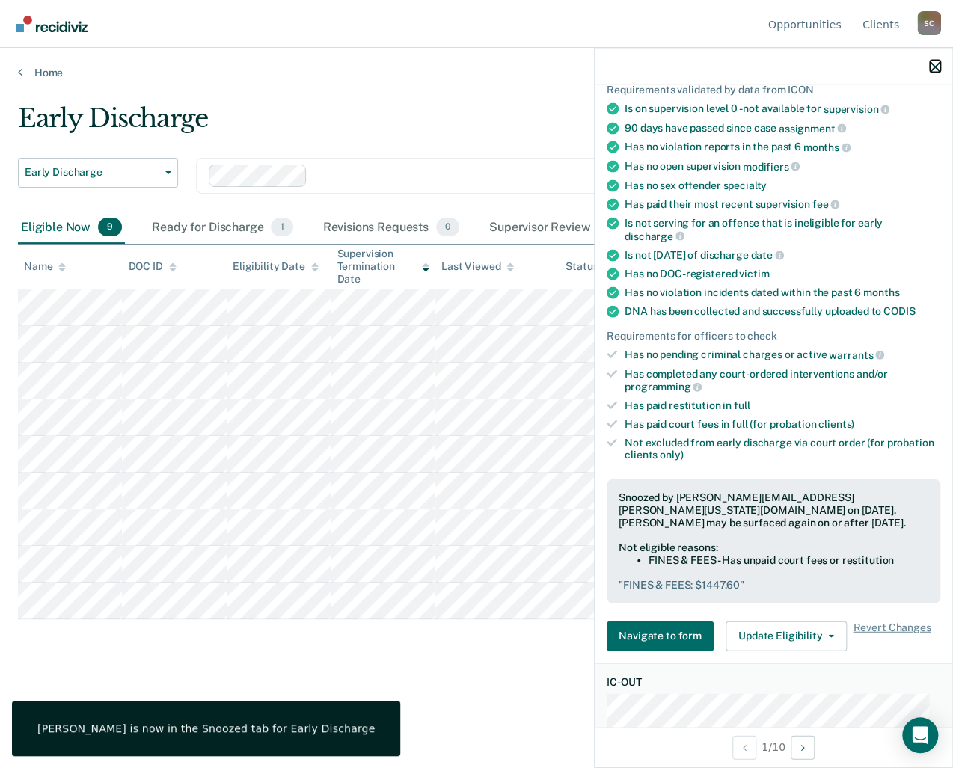
click at [936, 72] on icon "button" at bounding box center [935, 66] width 10 height 10
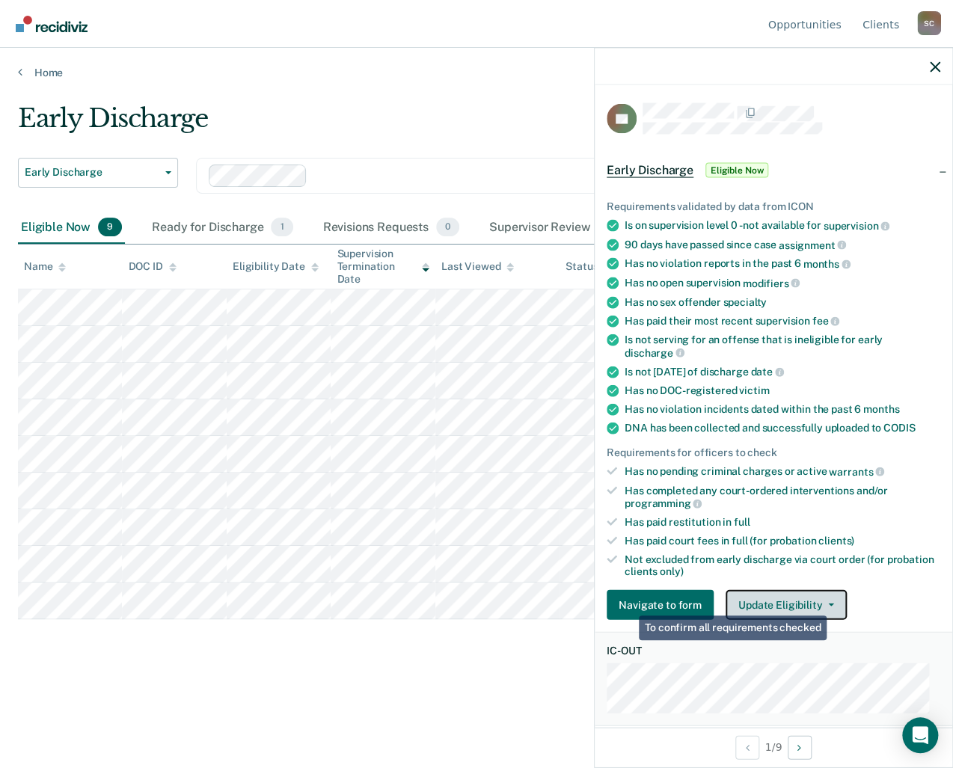
click at [827, 600] on button "Update Eligibility" at bounding box center [786, 605] width 121 height 30
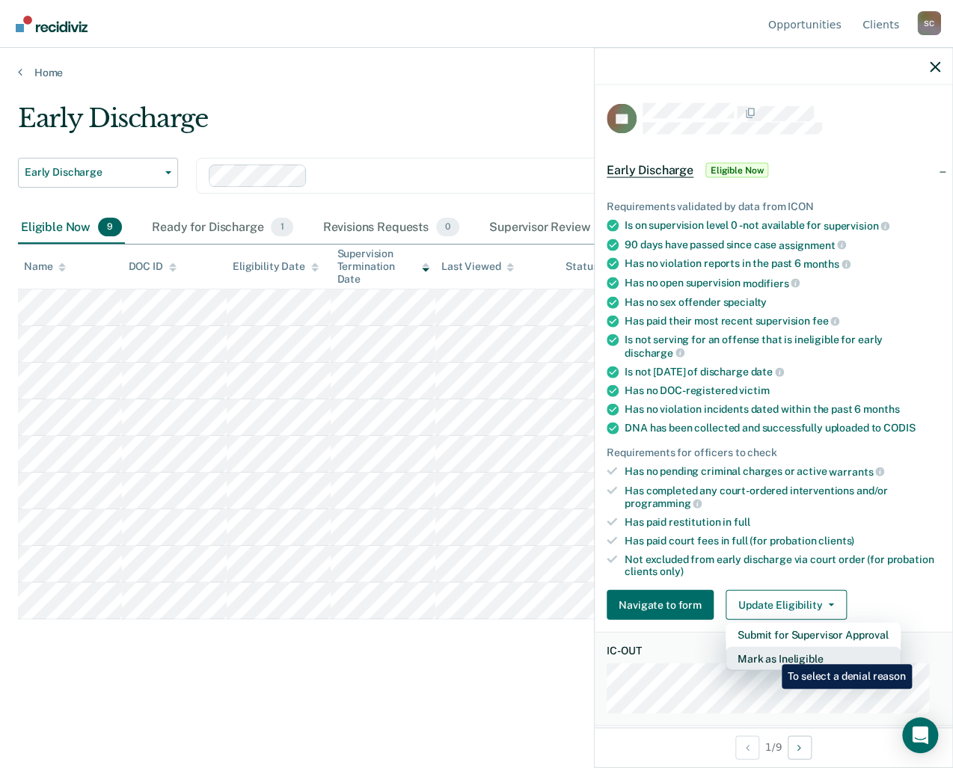
click at [770, 653] on button "Mark as Ineligible" at bounding box center [813, 659] width 175 height 24
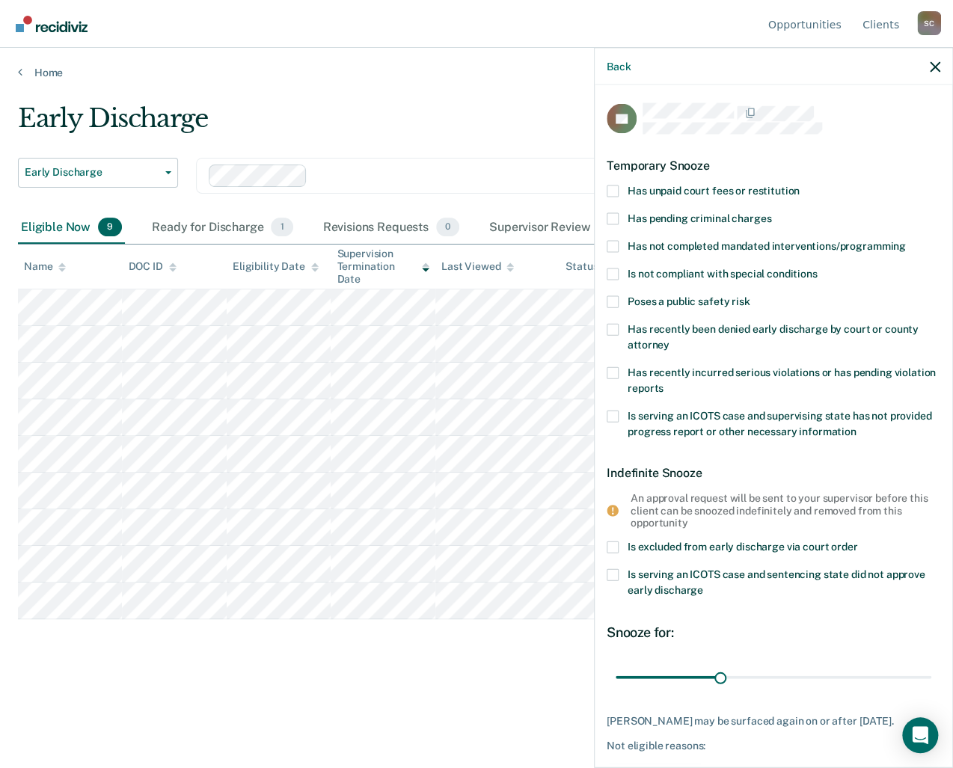
click at [612, 191] on span at bounding box center [613, 191] width 12 height 12
click at [800, 185] on input "Has unpaid court fees or restitution" at bounding box center [800, 185] width 0 height 0
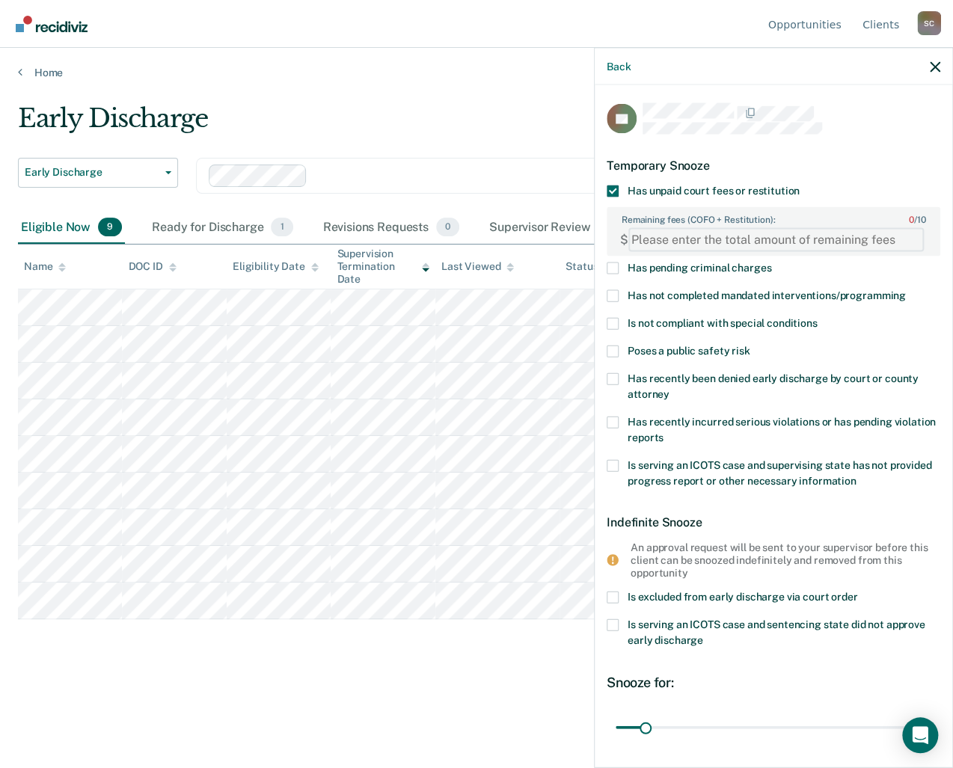
paste FEESReasonInput "1278.75"
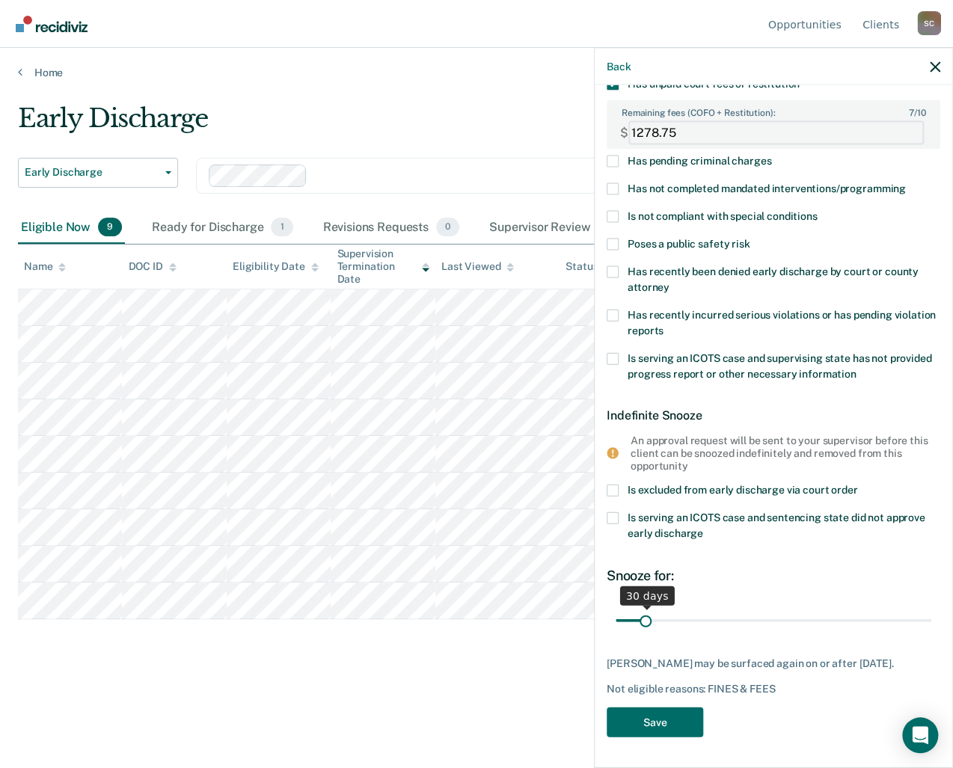
type FEESReasonInput "1278.75"
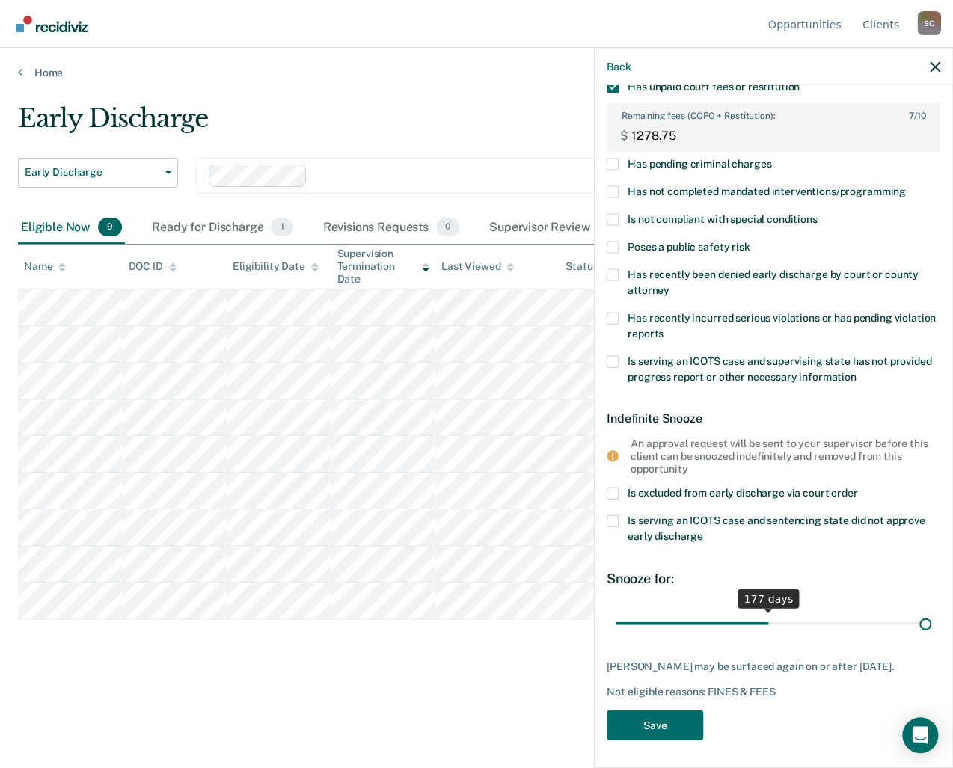
scroll to position [104, 0]
drag, startPoint x: 646, startPoint y: 606, endPoint x: 938, endPoint y: 618, distance: 292.0
type input "365"
click at [931, 618] on input "range" at bounding box center [774, 623] width 316 height 26
click at [666, 720] on button "Save" at bounding box center [655, 725] width 96 height 31
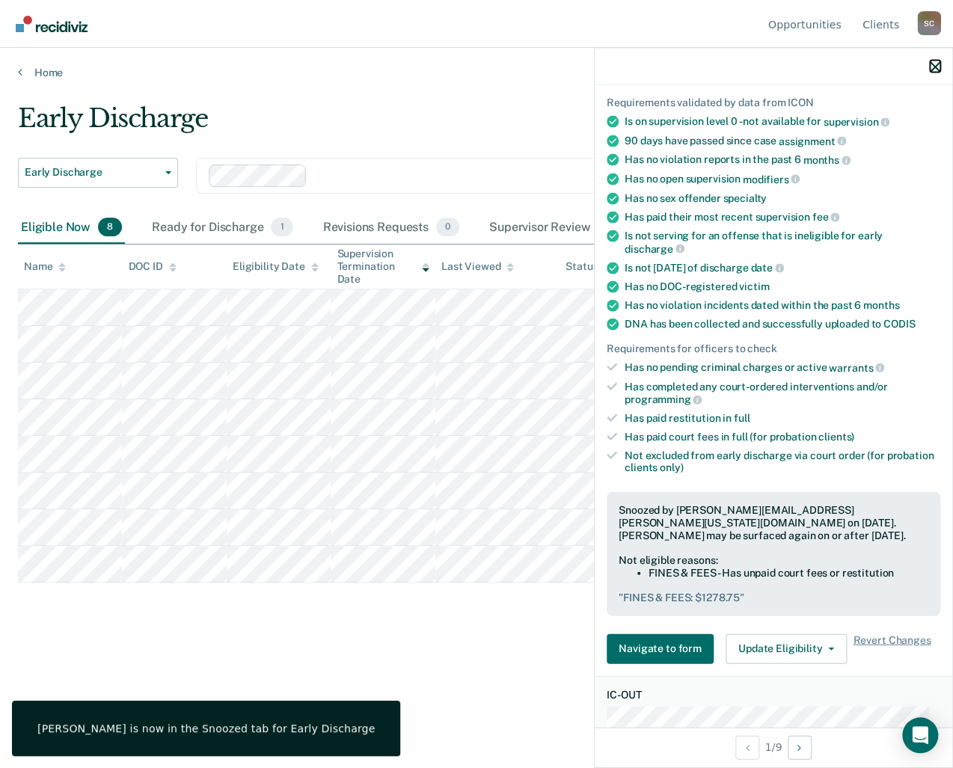
click at [936, 70] on icon "button" at bounding box center [935, 66] width 10 height 10
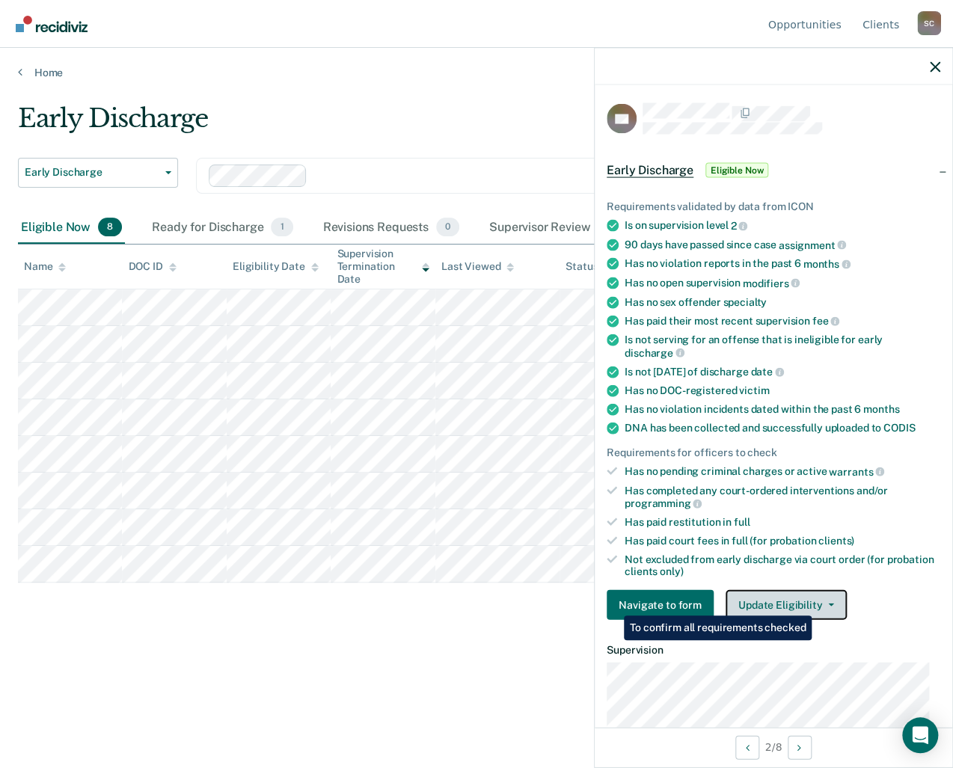
click at [822, 604] on span "button" at bounding box center [828, 605] width 12 height 3
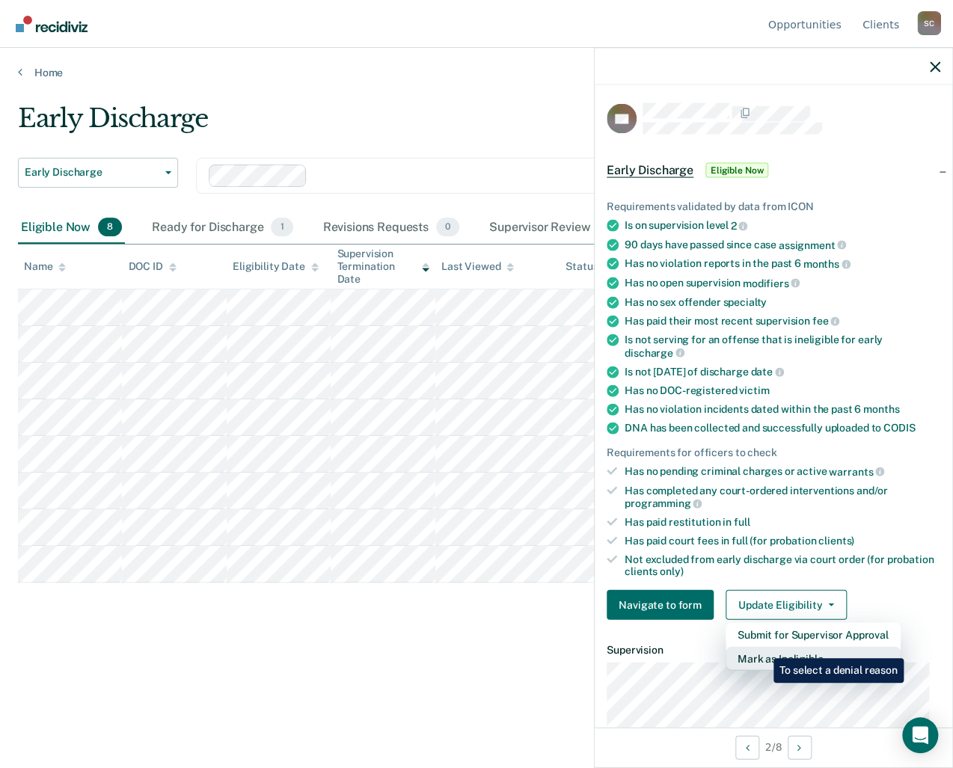
click at [762, 647] on button "Mark as Ineligible" at bounding box center [813, 659] width 175 height 24
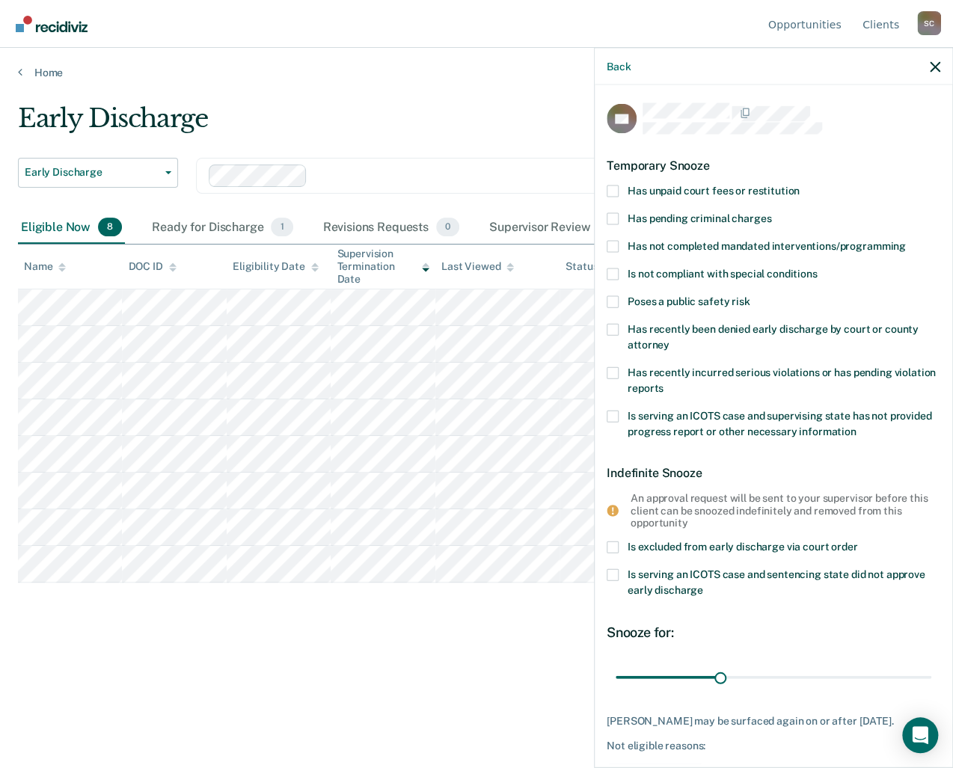
click at [608, 186] on span at bounding box center [613, 191] width 12 height 12
click at [800, 185] on input "Has unpaid court fees or restitution" at bounding box center [800, 185] width 0 height 0
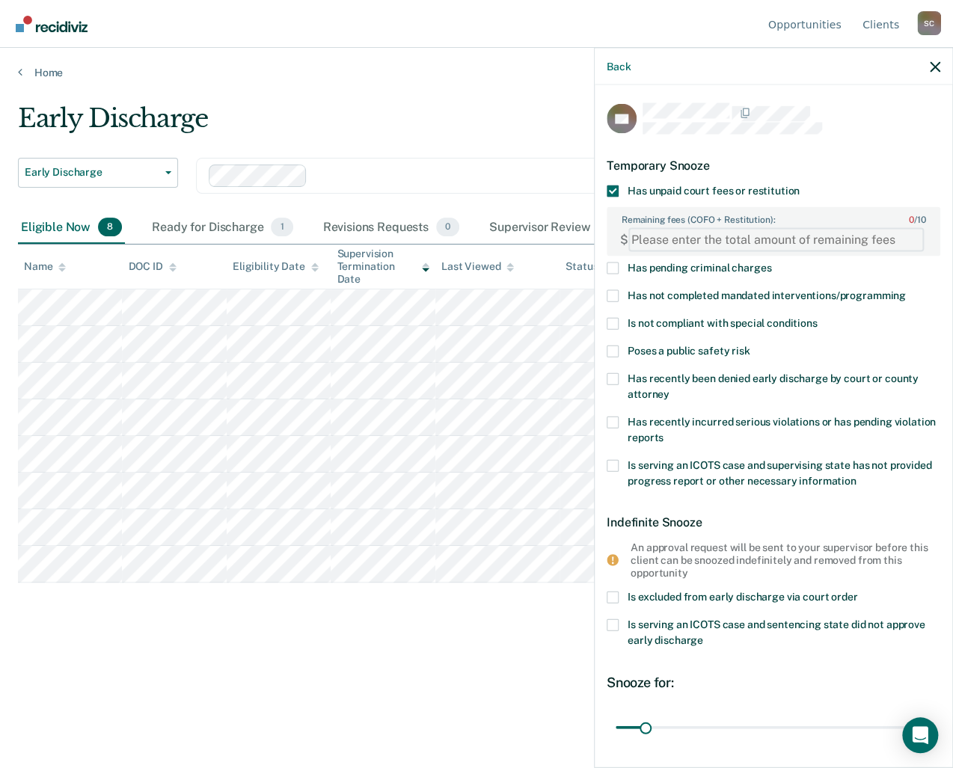
paste FEESReasonInput "1938.45"
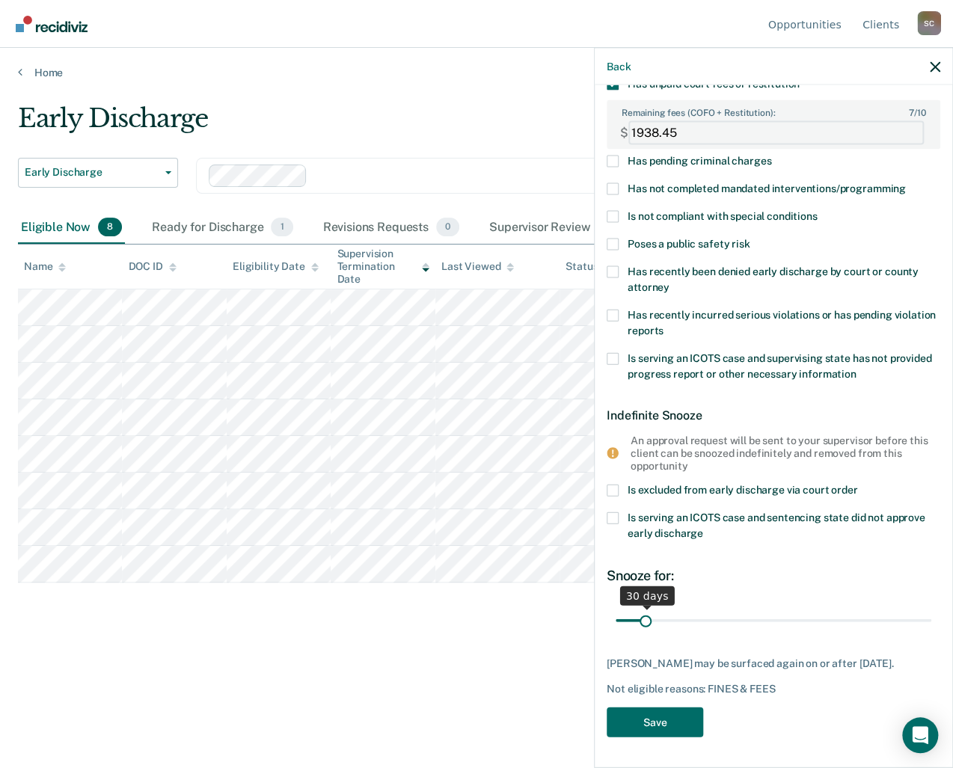
type FEESReasonInput "1938.45"
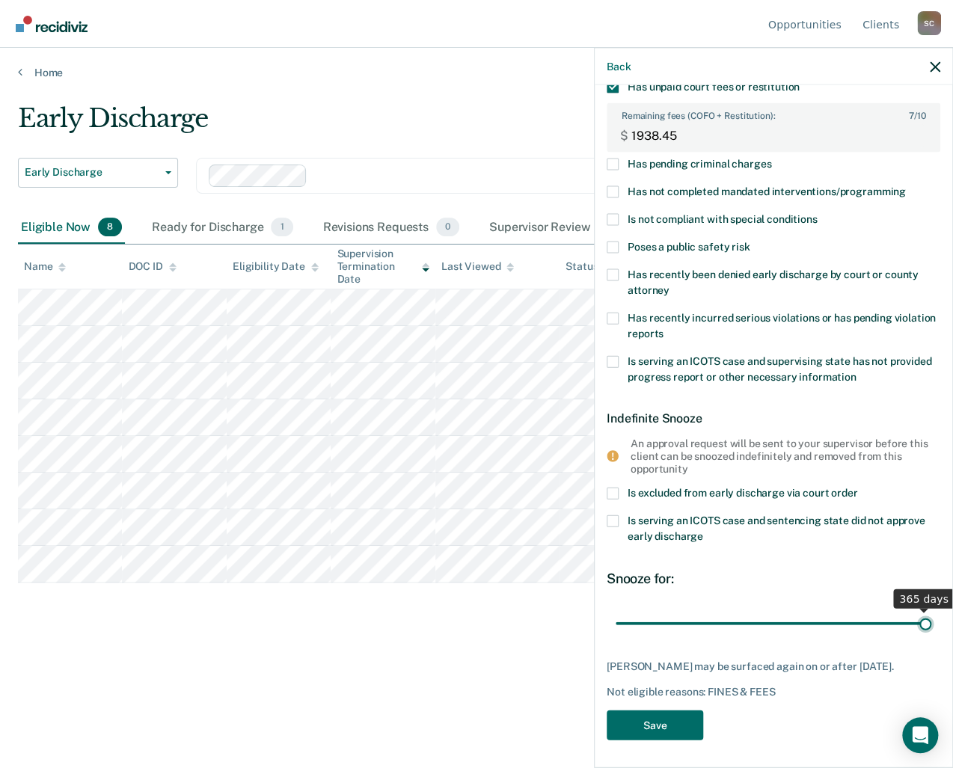
drag, startPoint x: 646, startPoint y: 607, endPoint x: 919, endPoint y: 609, distance: 272.3
type input "365"
click at [919, 610] on input "range" at bounding box center [774, 623] width 316 height 26
click at [664, 726] on button "Save" at bounding box center [655, 725] width 96 height 31
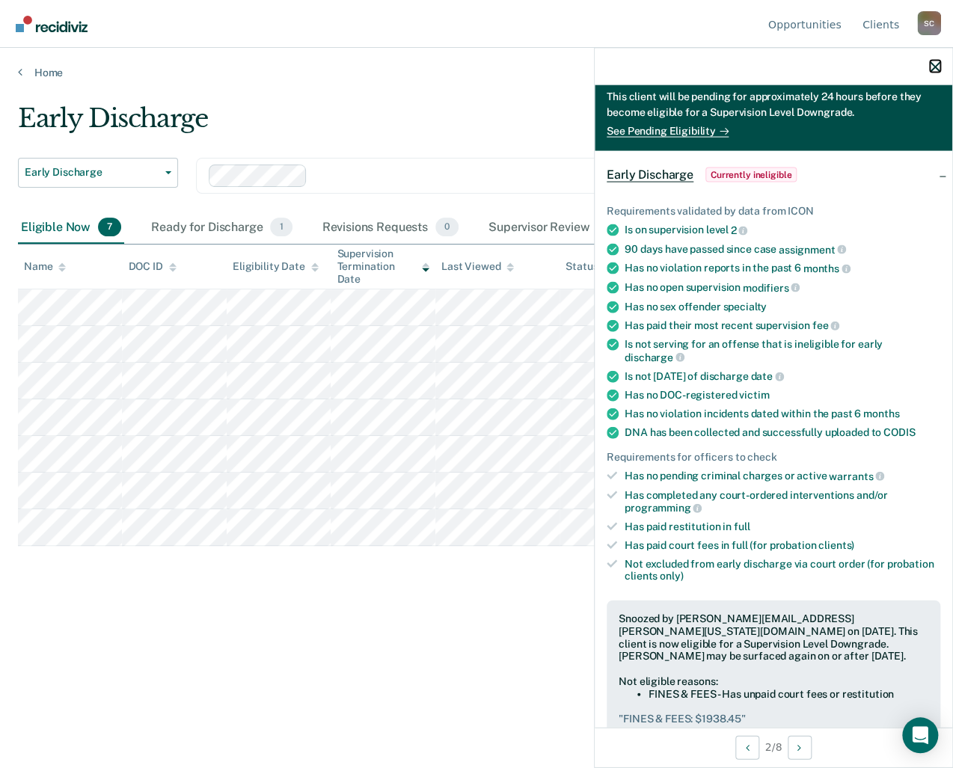
click at [937, 64] on icon "button" at bounding box center [935, 66] width 10 height 10
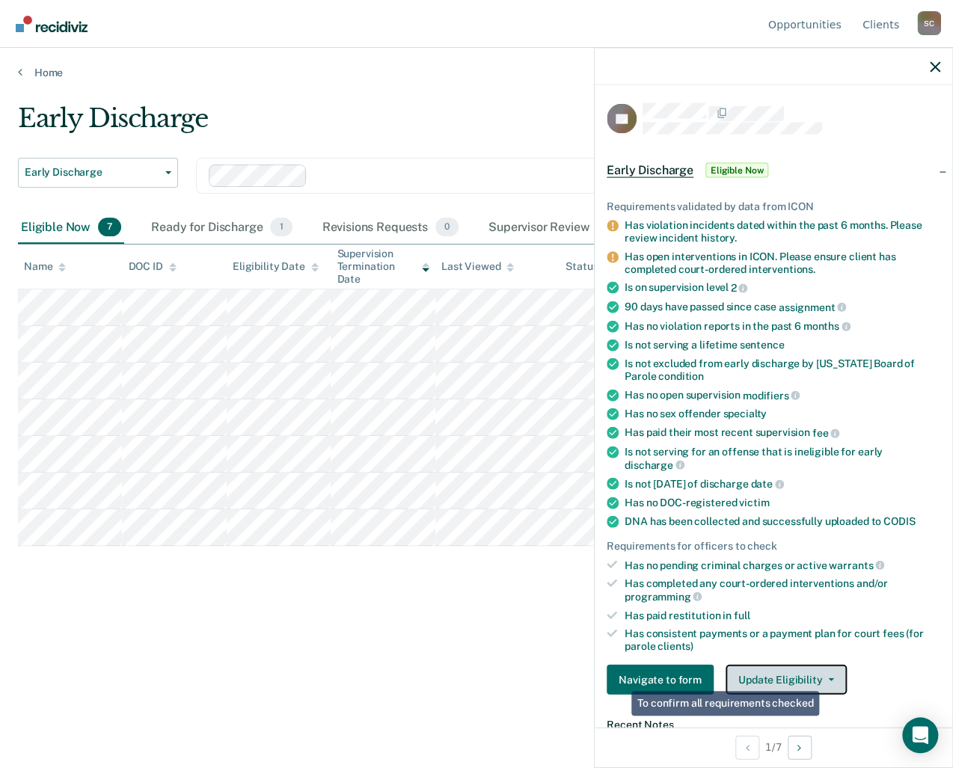
click at [822, 678] on span "button" at bounding box center [828, 679] width 12 height 3
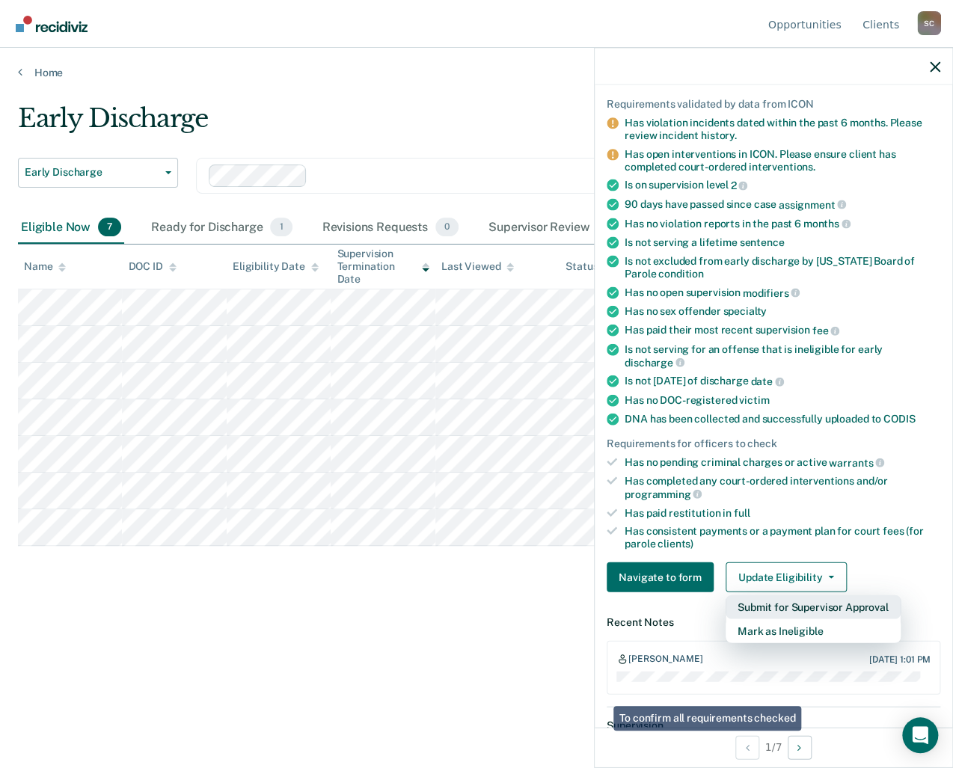
scroll to position [224, 0]
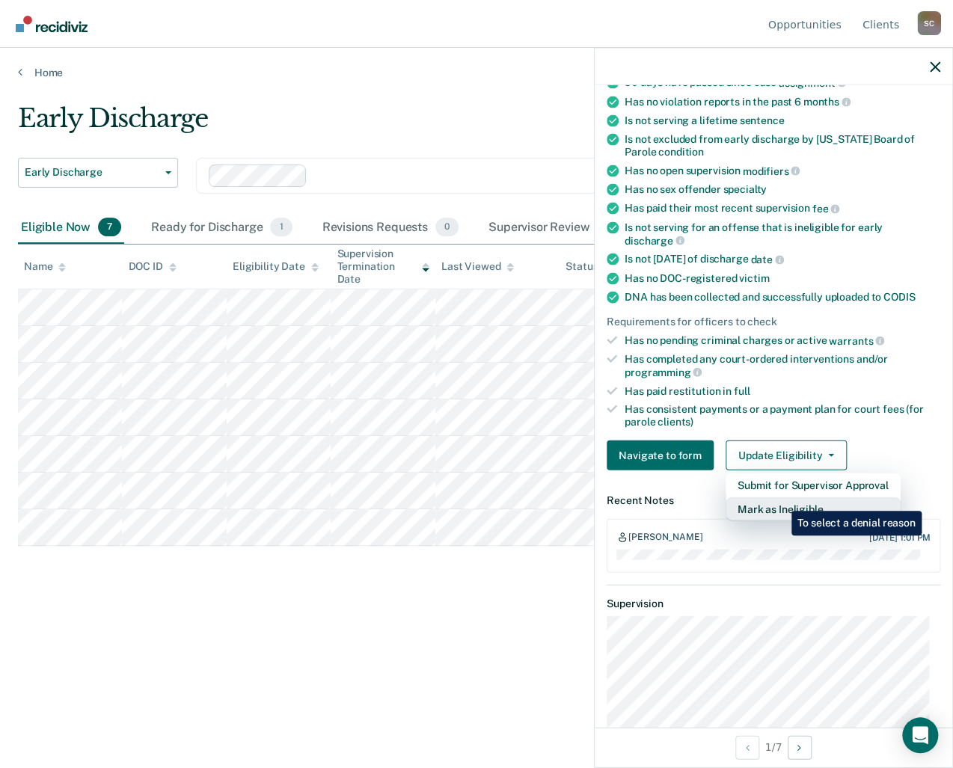
click at [780, 500] on button "Mark as Ineligible" at bounding box center [813, 509] width 175 height 24
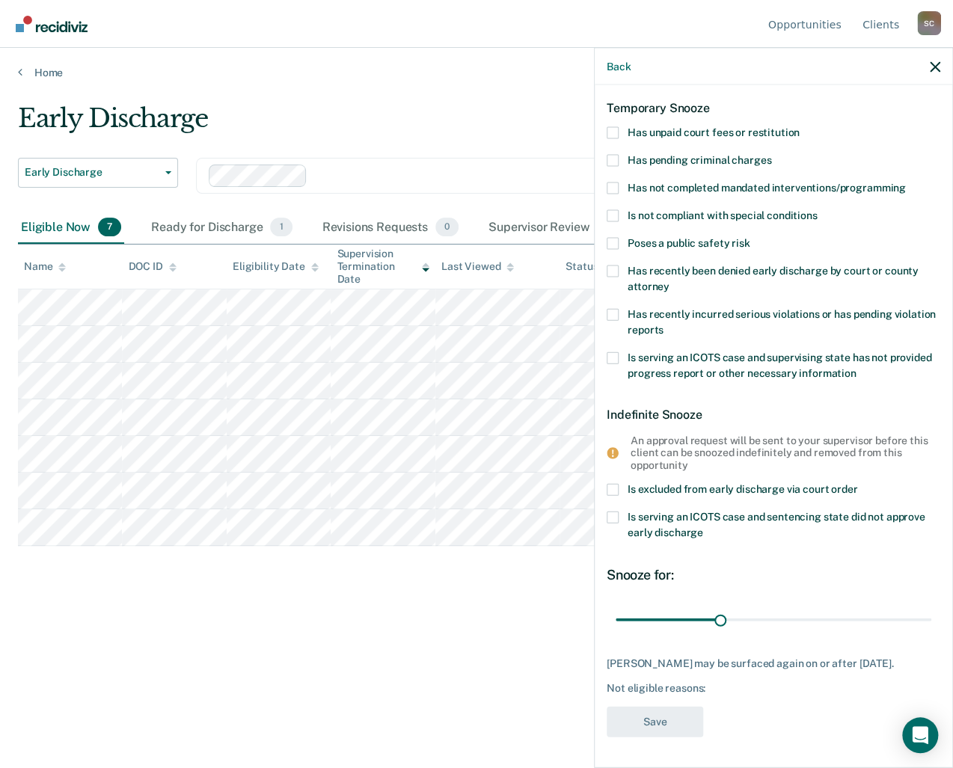
scroll to position [55, 0]
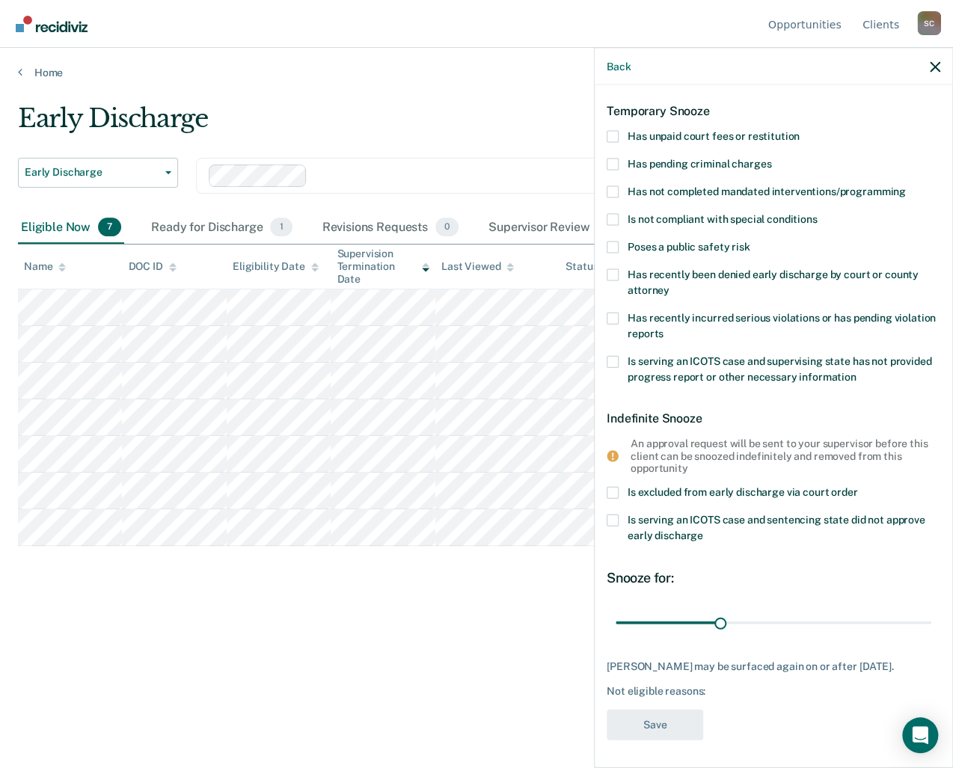
click at [611, 216] on span at bounding box center [613, 219] width 12 height 12
click at [817, 213] on input "Is not compliant with special conditions" at bounding box center [817, 213] width 0 height 0
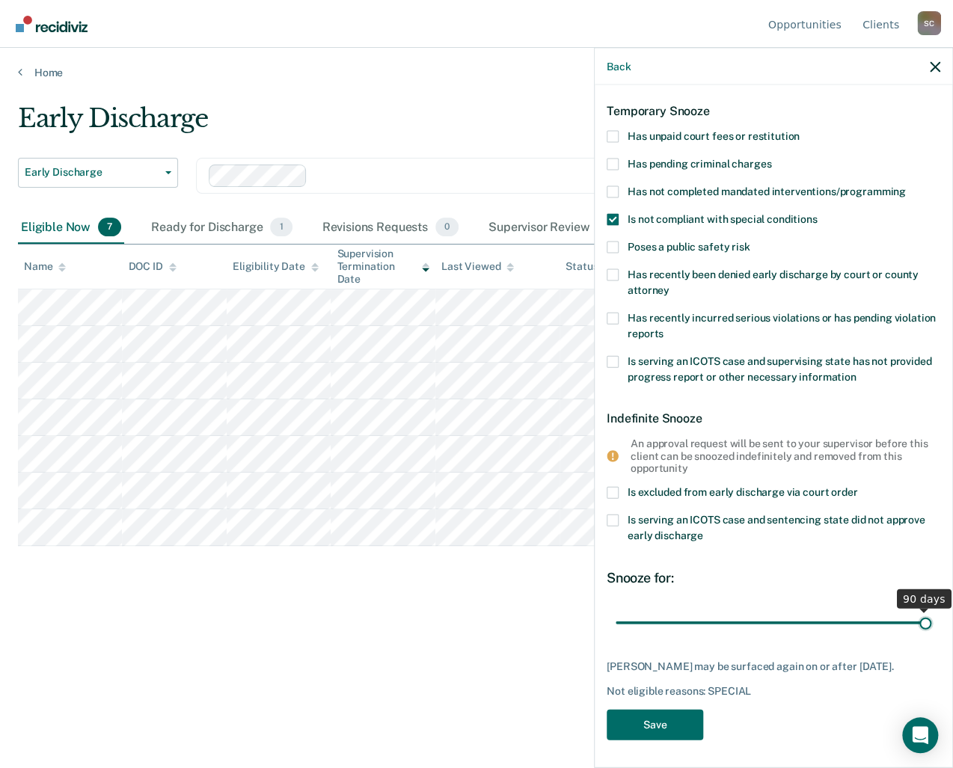
drag, startPoint x: 714, startPoint y: 622, endPoint x: 931, endPoint y: 623, distance: 216.9
type input "90"
click at [931, 623] on input "range" at bounding box center [774, 623] width 316 height 26
click at [664, 723] on button "Save" at bounding box center [655, 725] width 96 height 31
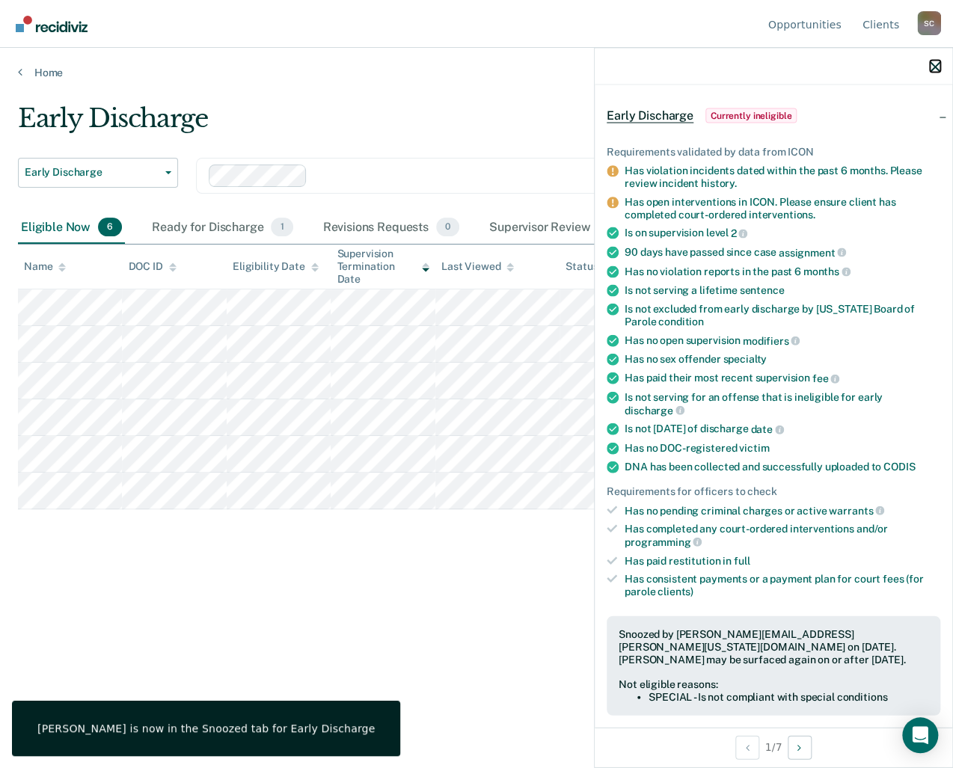
click at [939, 65] on icon "button" at bounding box center [935, 66] width 10 height 10
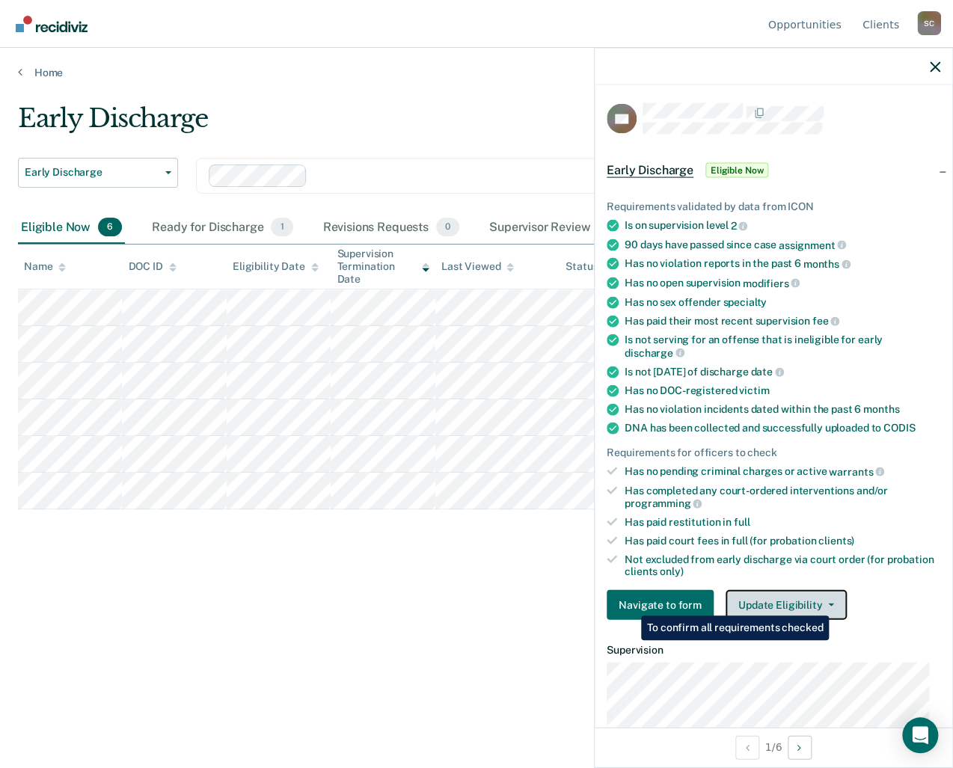
click at [831, 603] on button "Update Eligibility" at bounding box center [786, 605] width 121 height 30
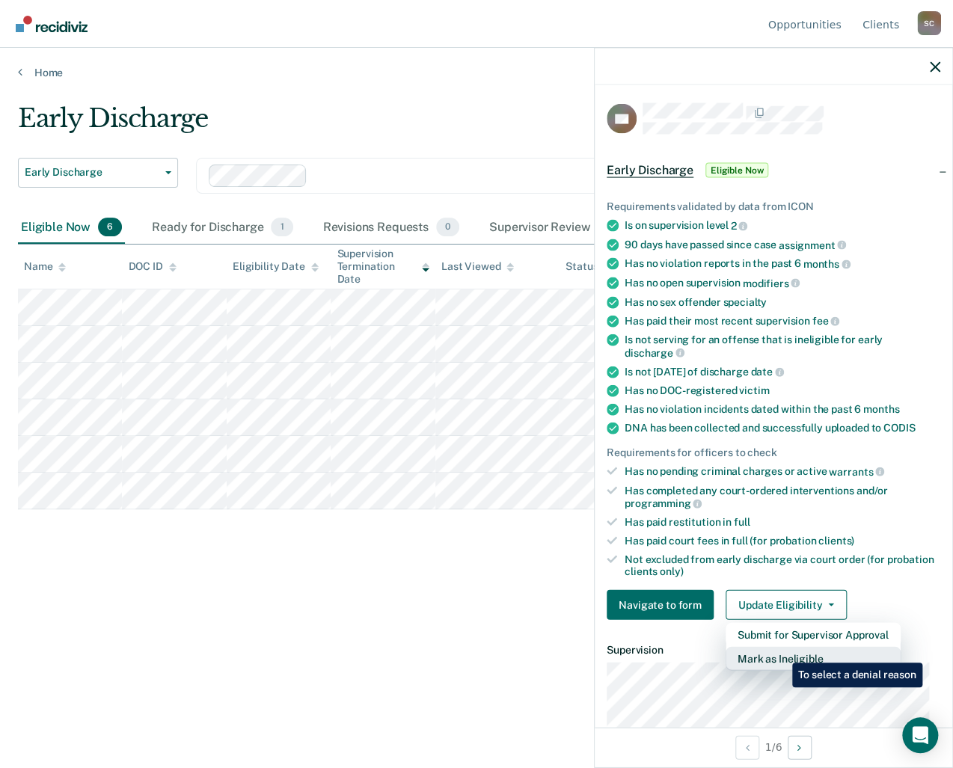
click at [781, 652] on button "Mark as Ineligible" at bounding box center [813, 659] width 175 height 24
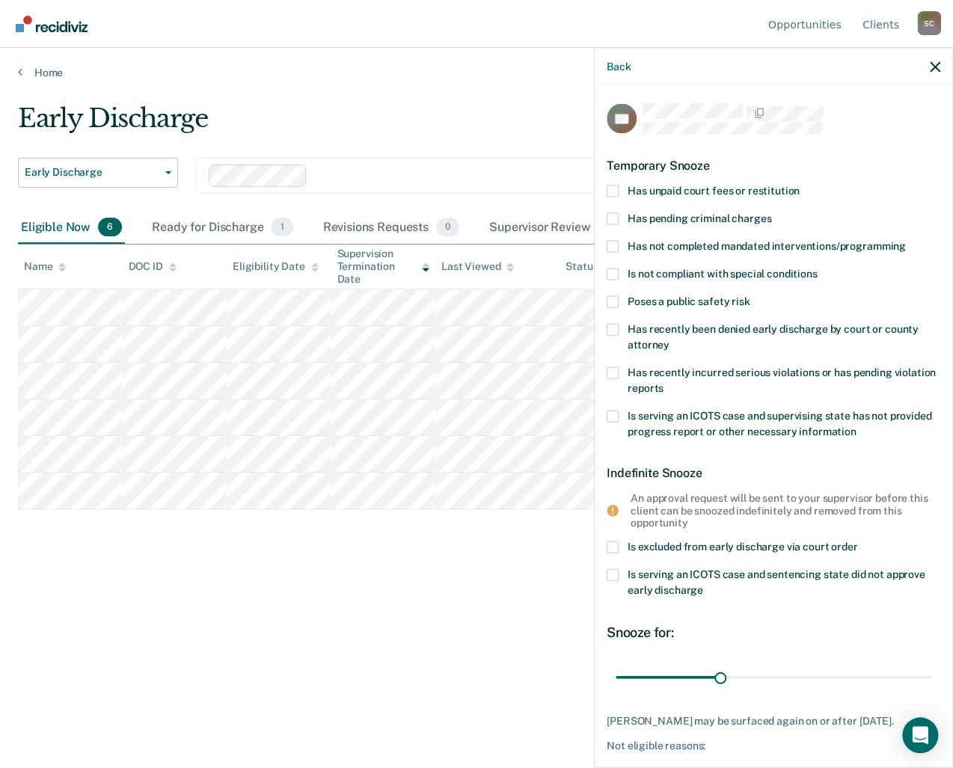
click at [608, 185] on span at bounding box center [613, 191] width 12 height 12
click at [800, 185] on input "Has unpaid court fees or restitution" at bounding box center [800, 185] width 0 height 0
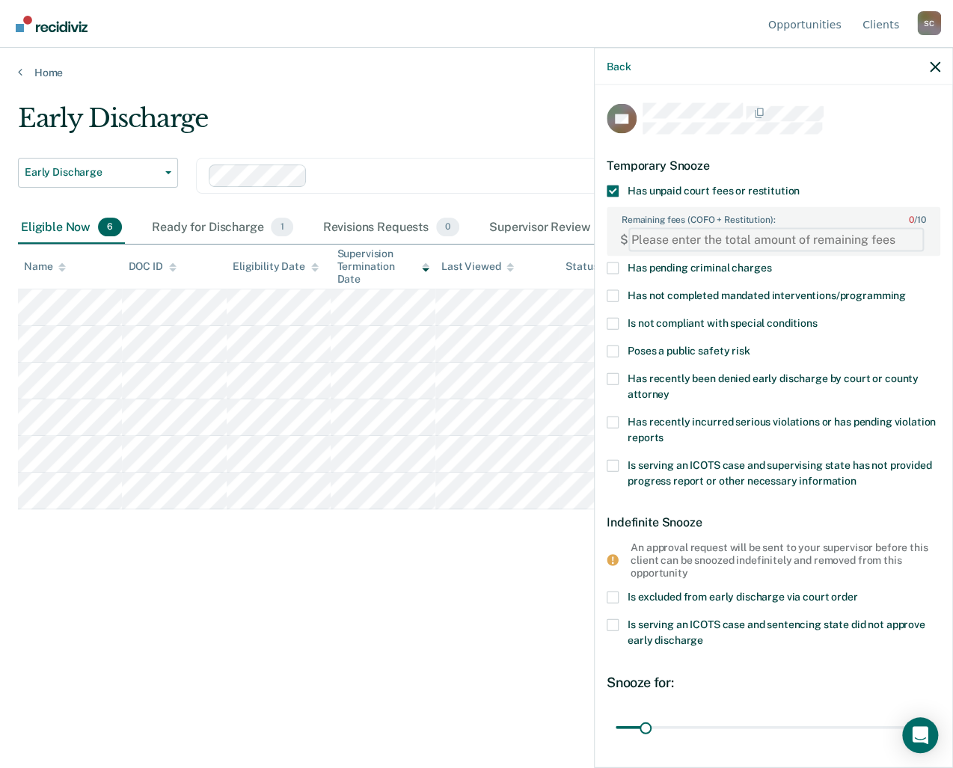
paste FEESReasonInput "1393.00"
type FEESReasonInput "1393.00"
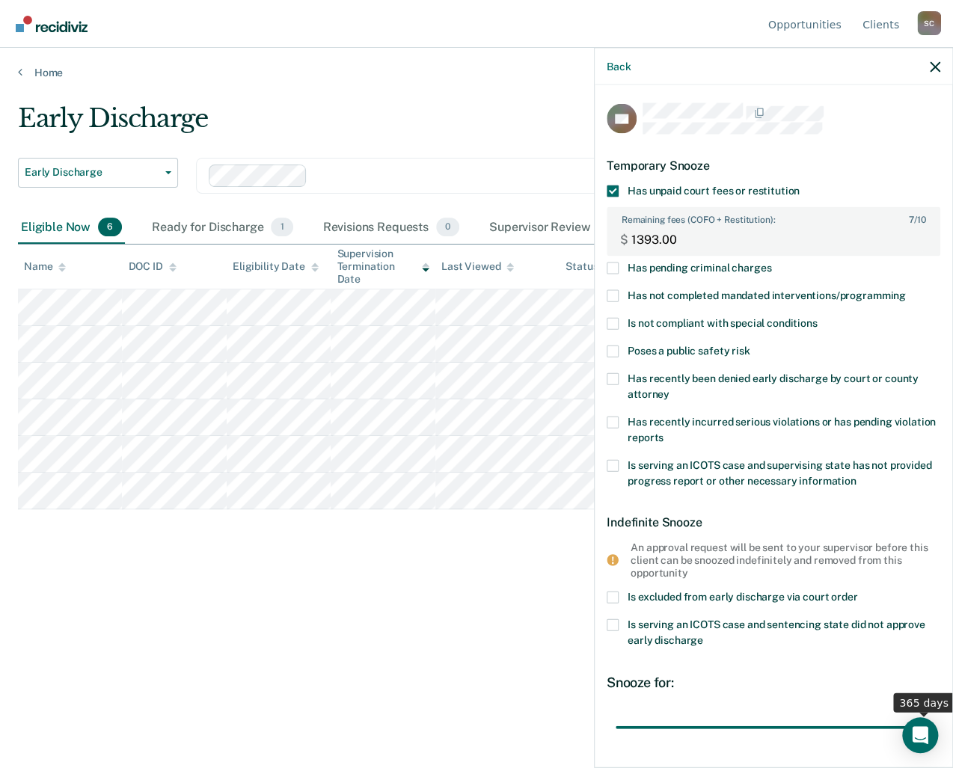
drag, startPoint x: 643, startPoint y: 722, endPoint x: 997, endPoint y: 709, distance: 354.1
type input "365"
click at [931, 714] on input "range" at bounding box center [774, 727] width 316 height 26
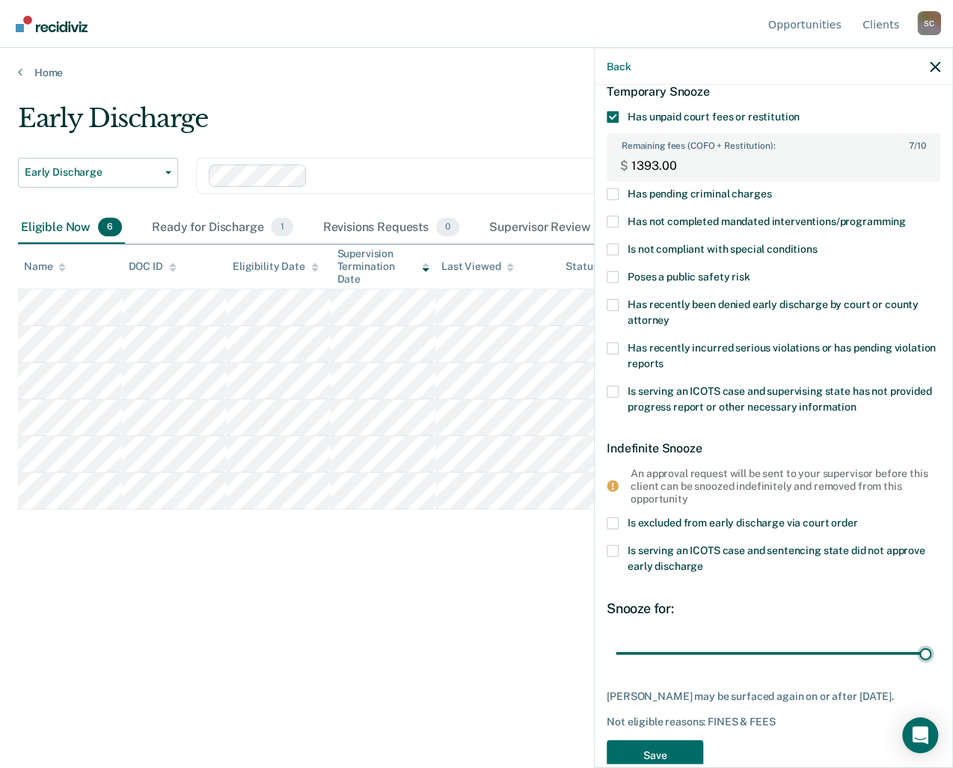
scroll to position [117, 0]
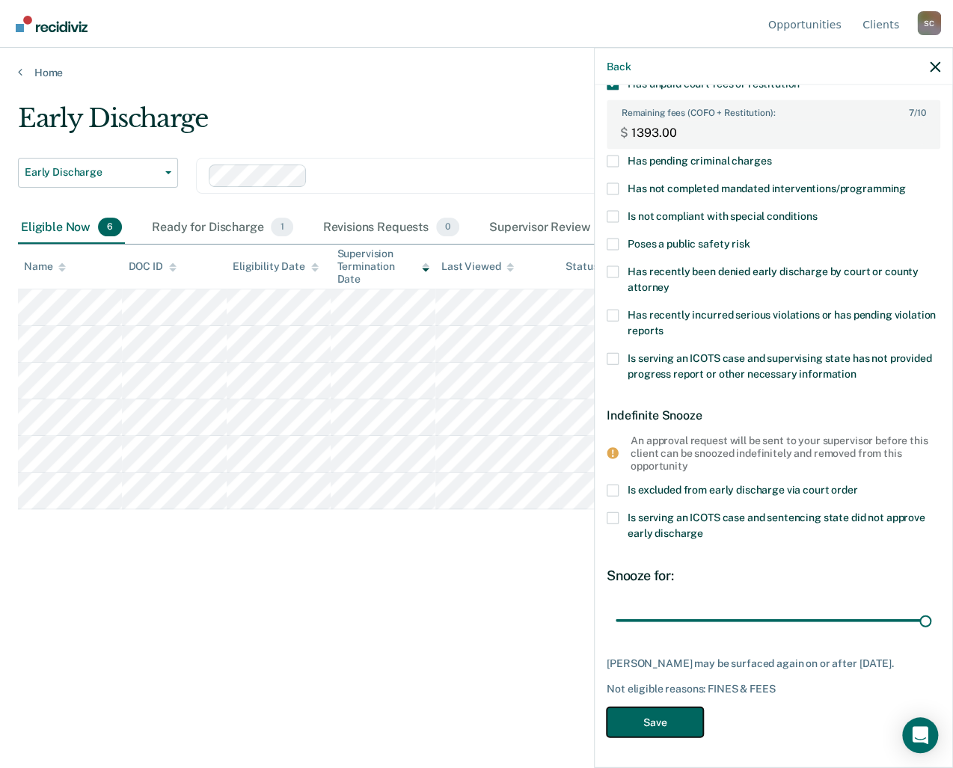
click at [653, 721] on button "Save" at bounding box center [655, 722] width 96 height 31
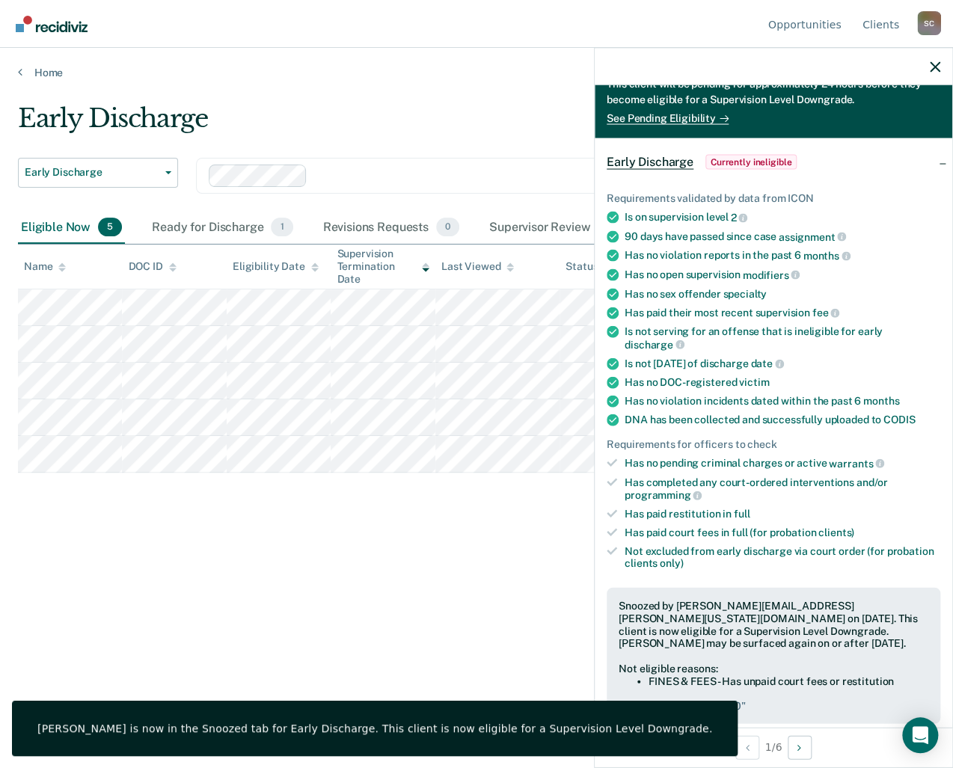
click at [942, 68] on div at bounding box center [774, 66] width 358 height 37
click at [934, 65] on icon "button" at bounding box center [935, 66] width 10 height 10
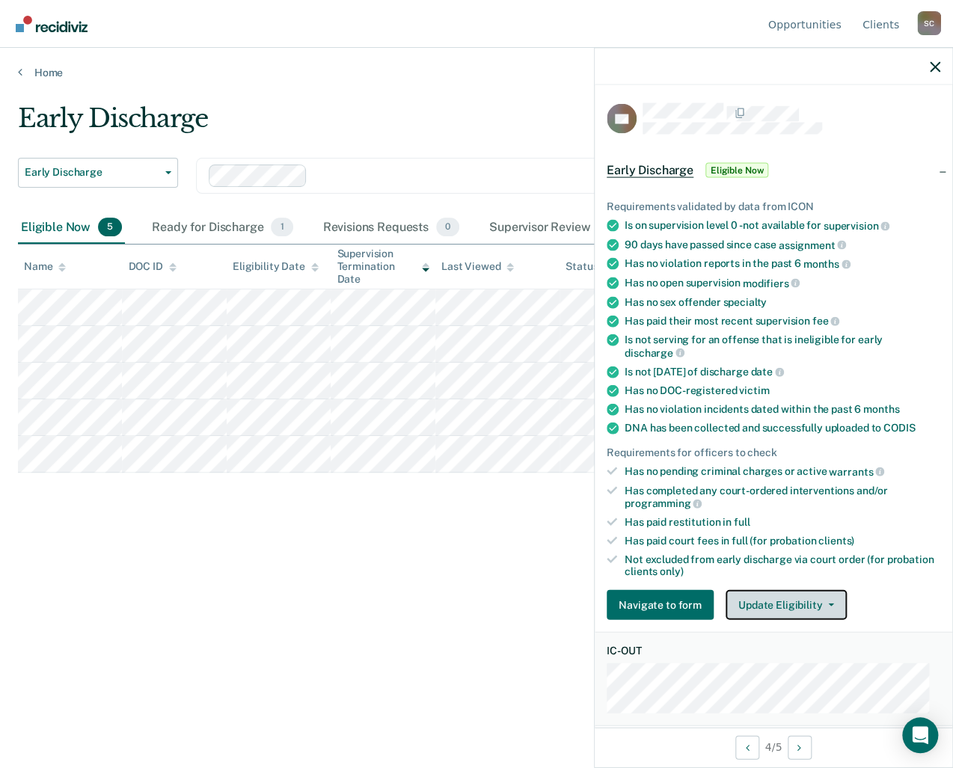
click at [827, 593] on button "Update Eligibility" at bounding box center [786, 605] width 121 height 30
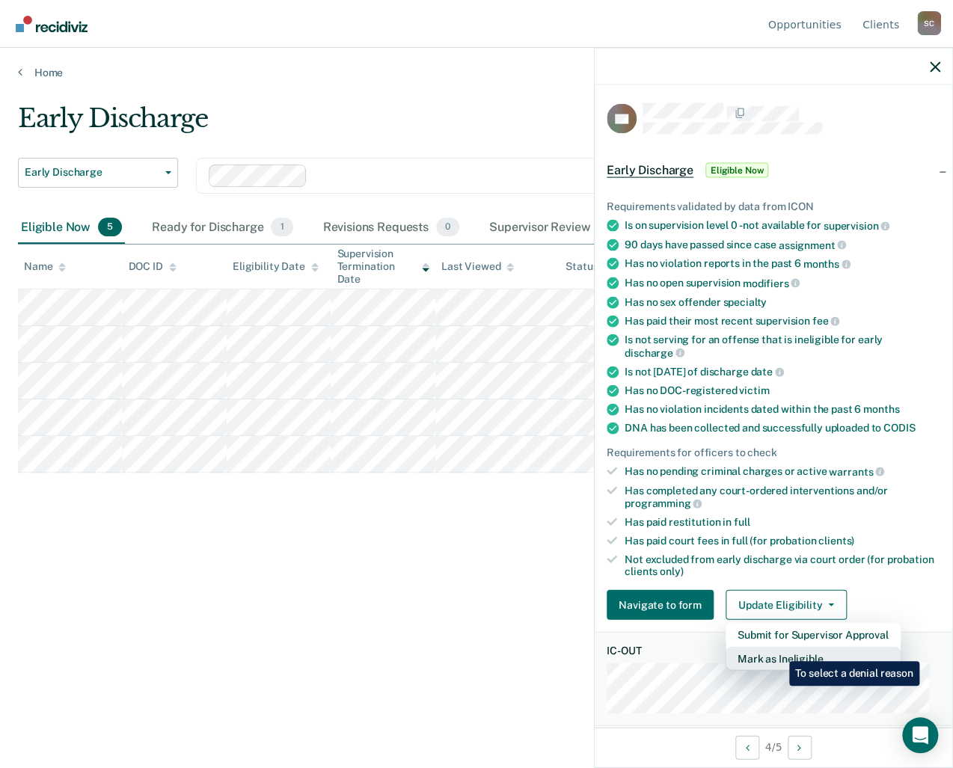
click at [778, 650] on button "Mark as Ineligible" at bounding box center [813, 659] width 175 height 24
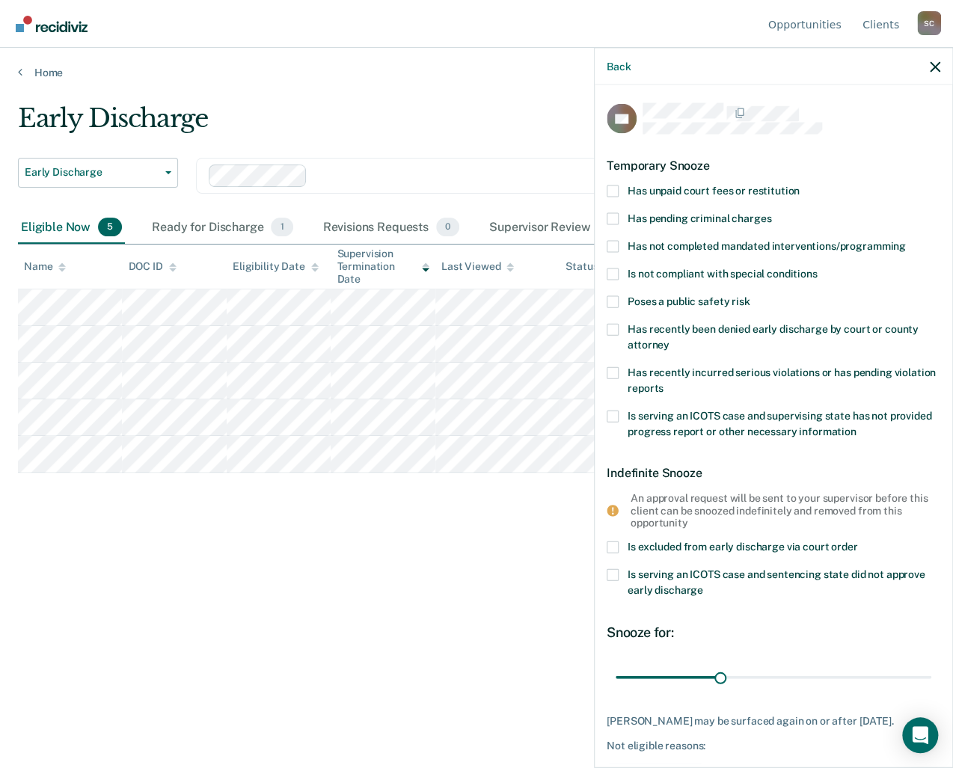
click at [613, 186] on span at bounding box center [613, 191] width 12 height 12
click at [800, 185] on input "Has unpaid court fees or restitution" at bounding box center [800, 185] width 0 height 0
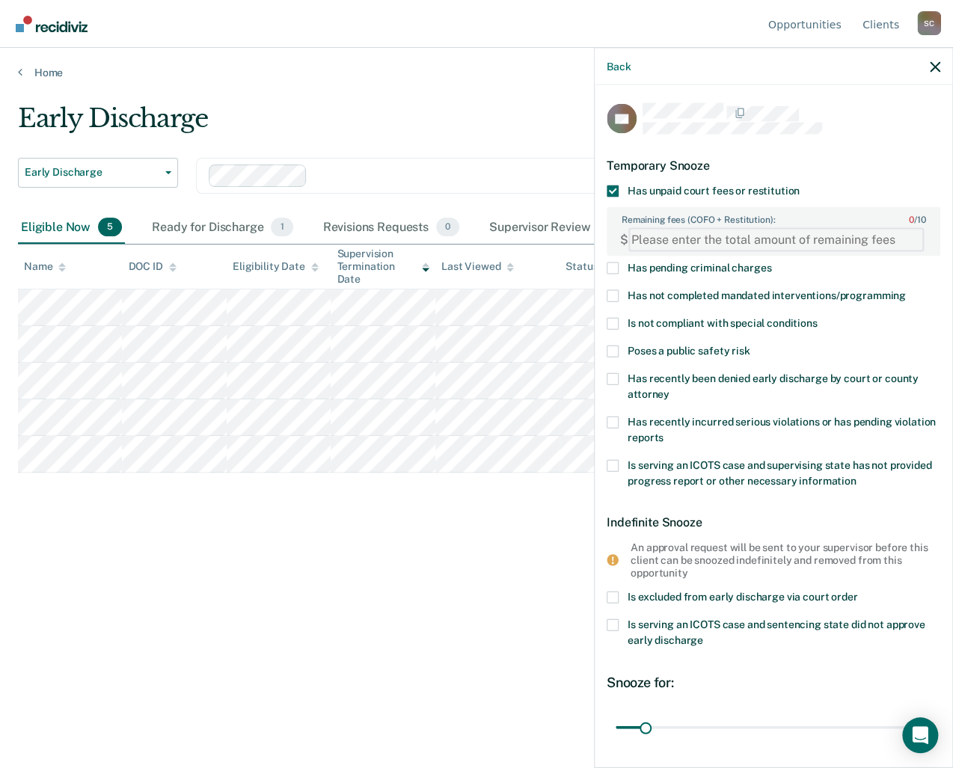
paste FEESReasonInput "870.00"
type FEESReasonInput "870.00"
drag, startPoint x: 645, startPoint y: 723, endPoint x: 771, endPoint y: 731, distance: 126.7
type input "188"
click at [771, 731] on input "range" at bounding box center [774, 727] width 316 height 26
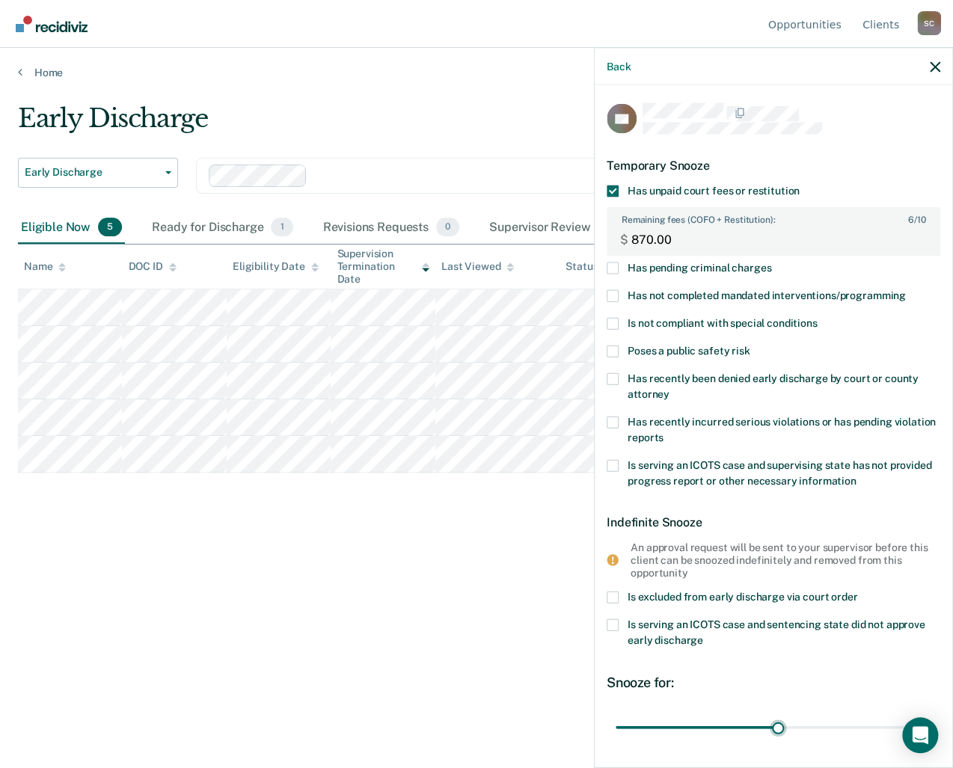
scroll to position [104, 0]
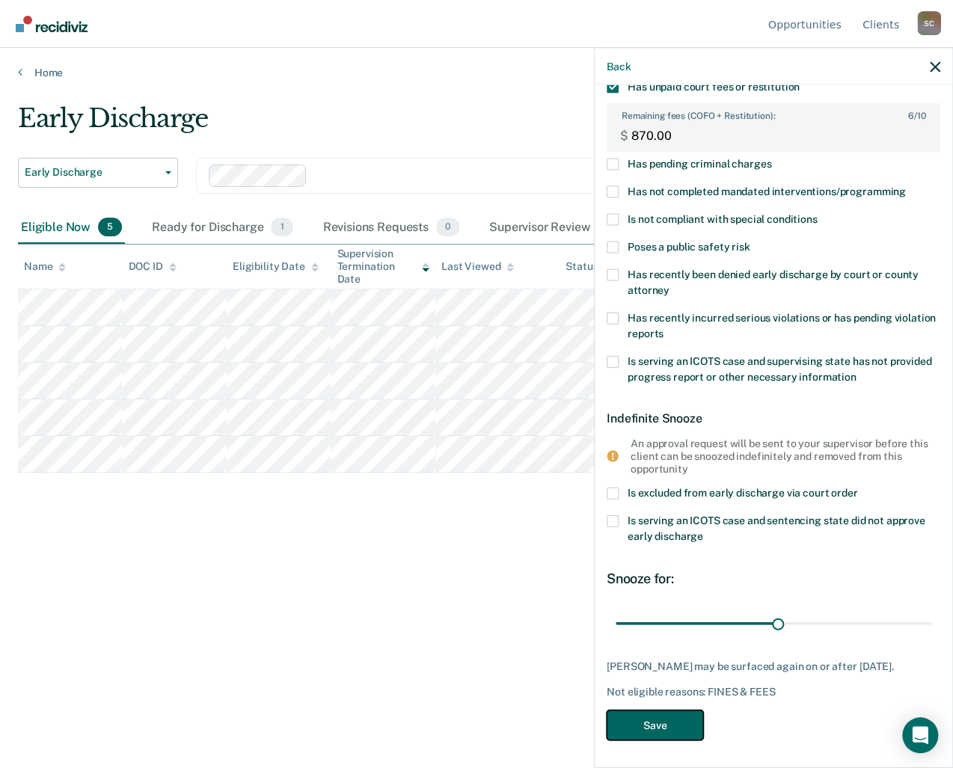
click at [663, 727] on button "Save" at bounding box center [655, 725] width 96 height 31
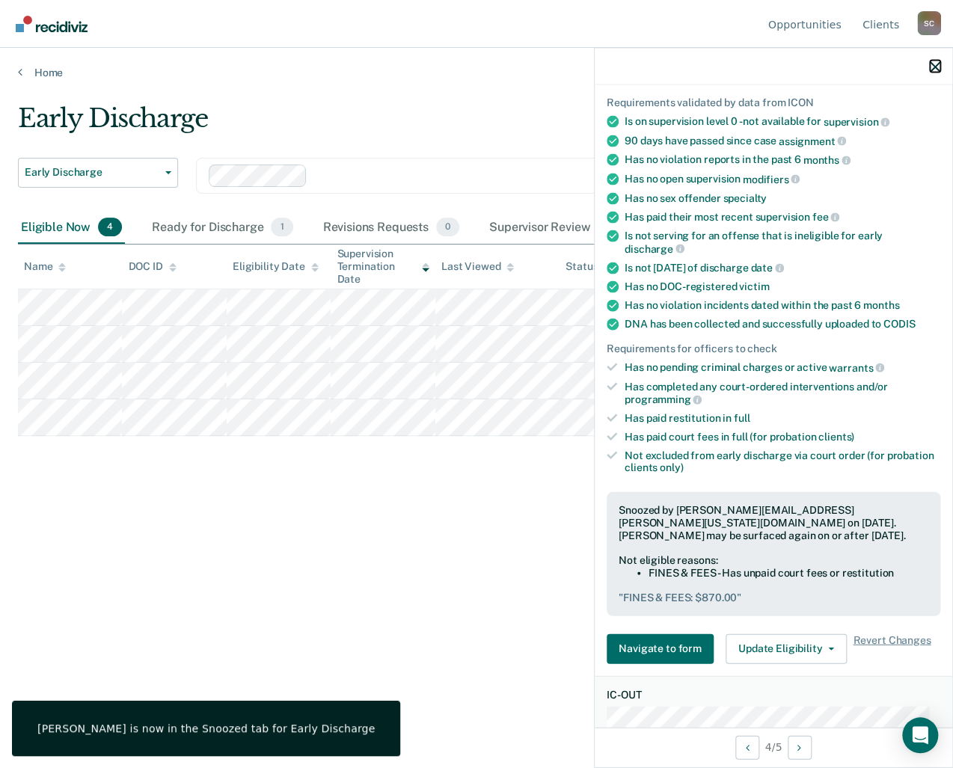
click at [935, 62] on icon "button" at bounding box center [935, 66] width 10 height 10
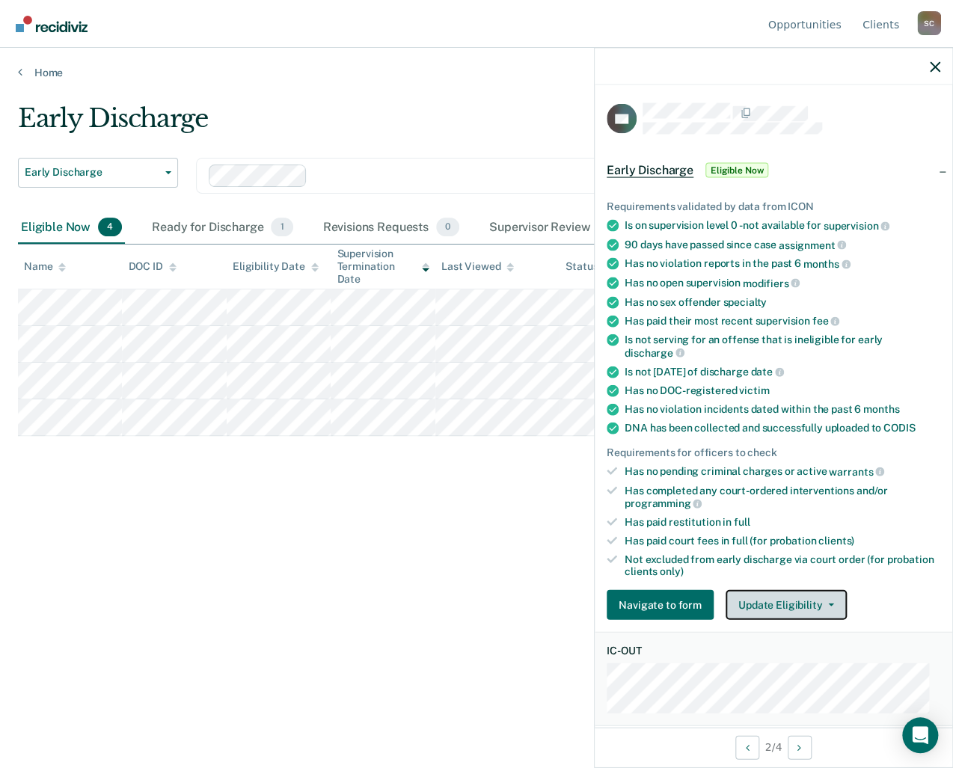
drag, startPoint x: 809, startPoint y: 585, endPoint x: 814, endPoint y: 602, distance: 18.0
click at [810, 590] on button "Update Eligibility" at bounding box center [786, 605] width 121 height 30
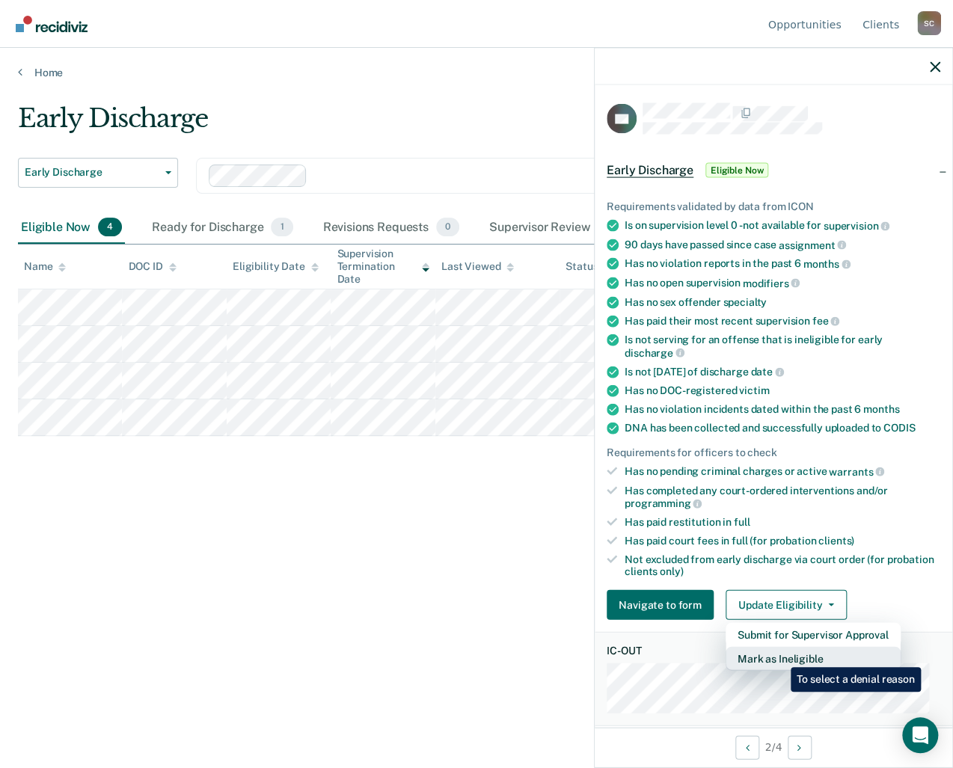
click at [779, 656] on button "Mark as Ineligible" at bounding box center [813, 659] width 175 height 24
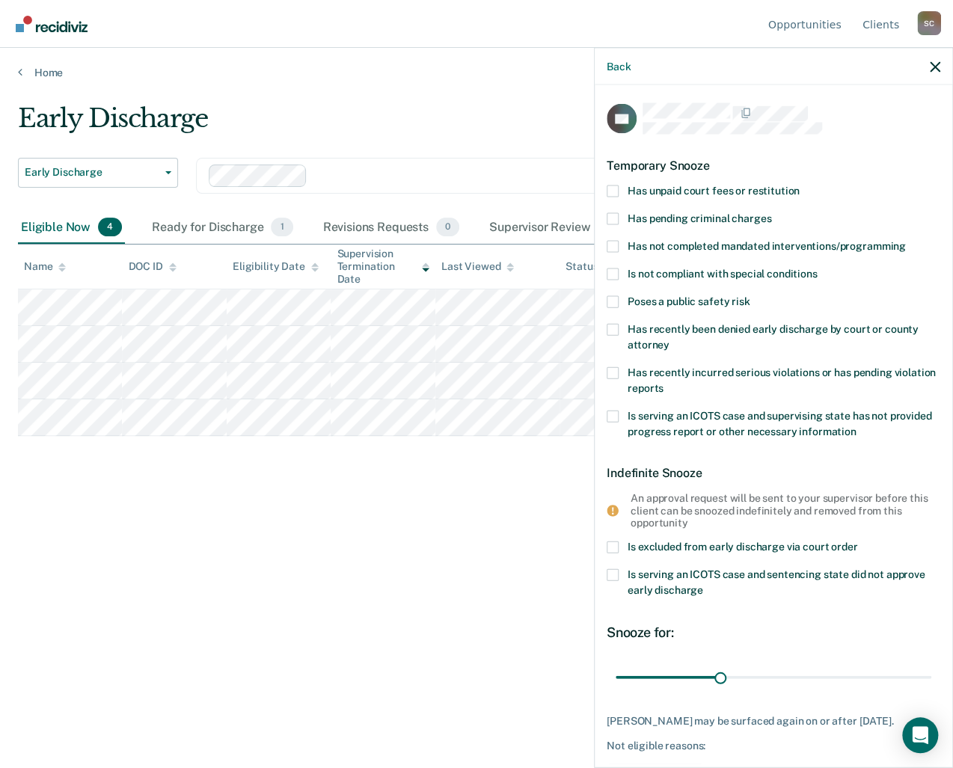
click at [616, 186] on span at bounding box center [613, 191] width 12 height 12
click at [800, 185] on input "Has unpaid court fees or restitution" at bounding box center [800, 185] width 0 height 0
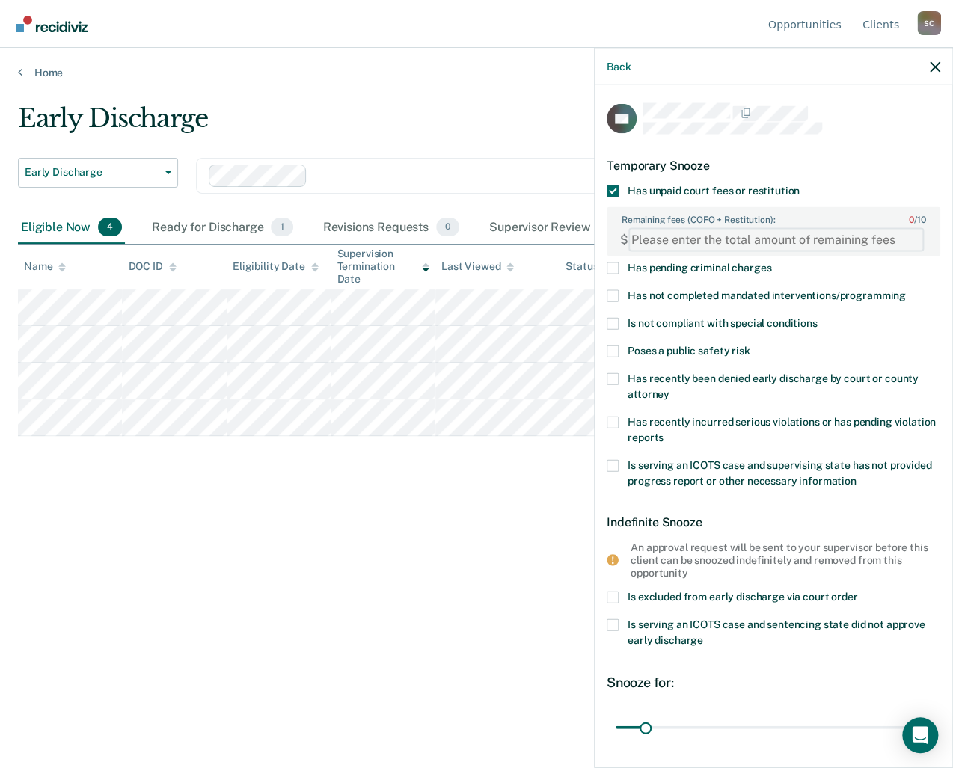
paste FEESReasonInput "5248.00"
type FEESReasonInput "5248.00"
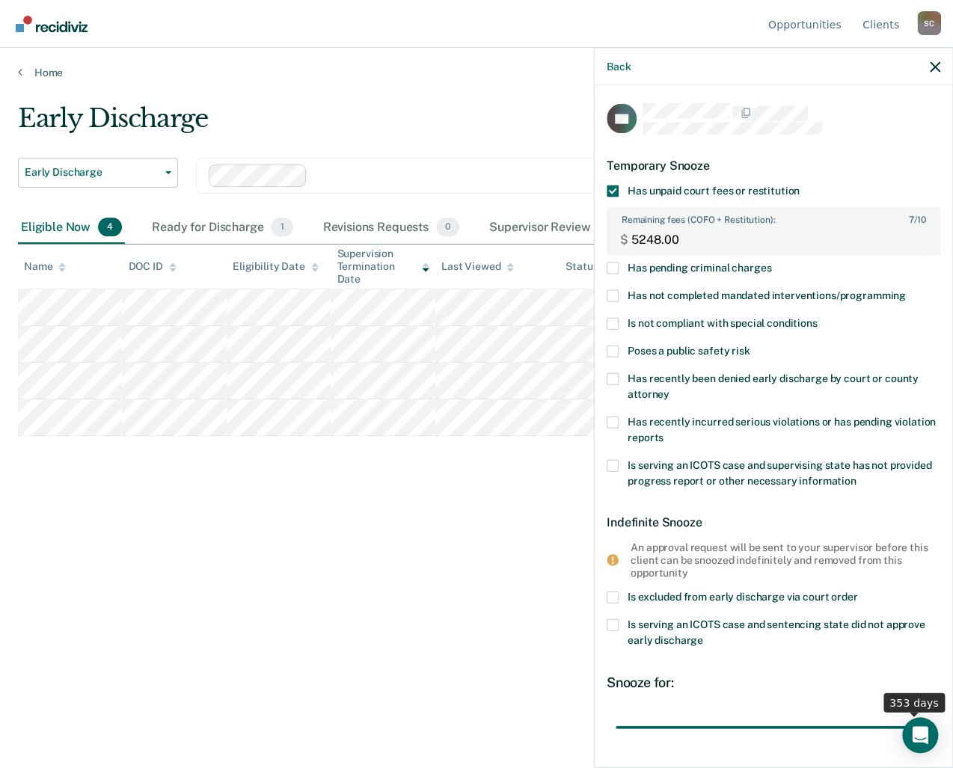
drag, startPoint x: 744, startPoint y: 731, endPoint x: 904, endPoint y: 741, distance: 160.4
type input "353"
click at [904, 741] on input "range" at bounding box center [774, 727] width 316 height 26
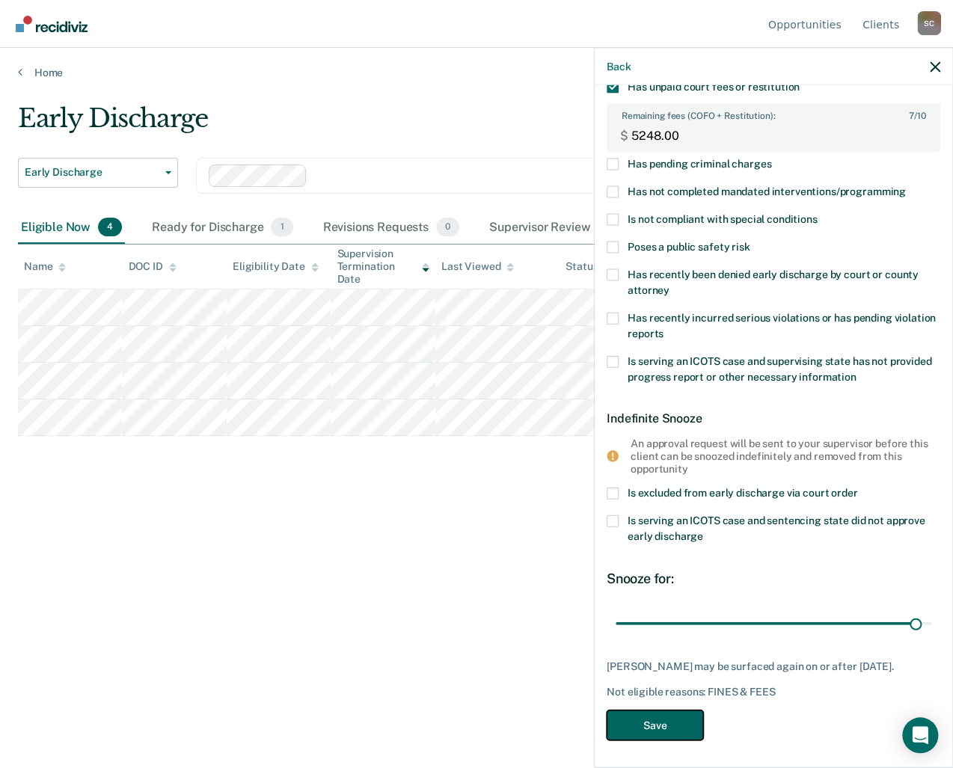
click at [644, 731] on button "Save" at bounding box center [655, 725] width 96 height 31
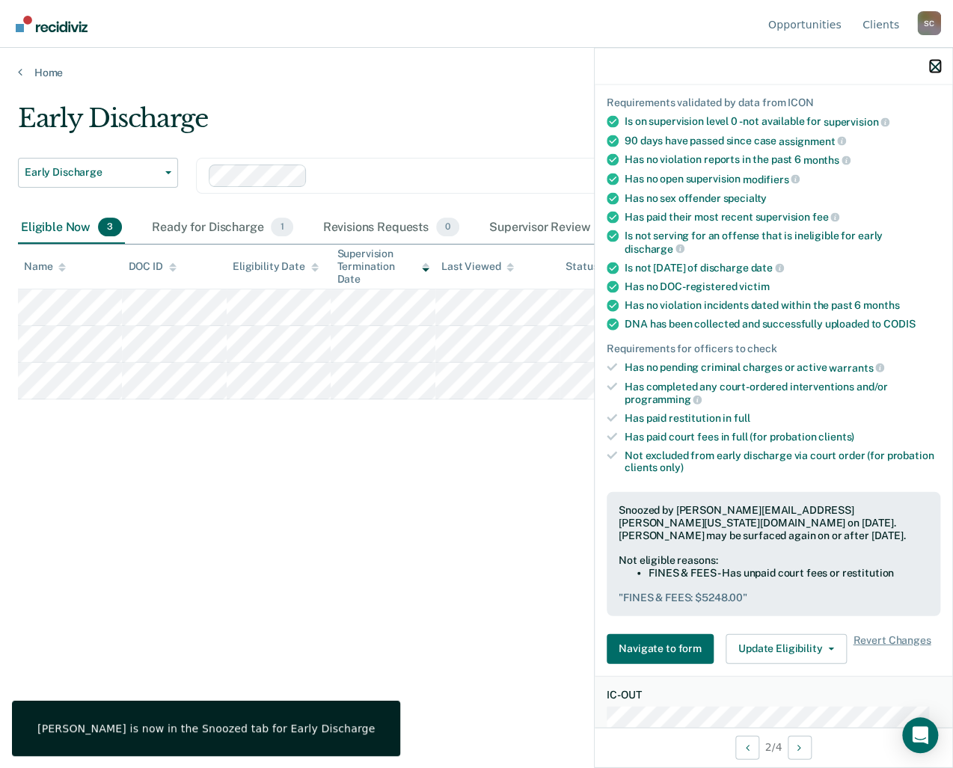
click at [937, 67] on icon "button" at bounding box center [935, 66] width 10 height 10
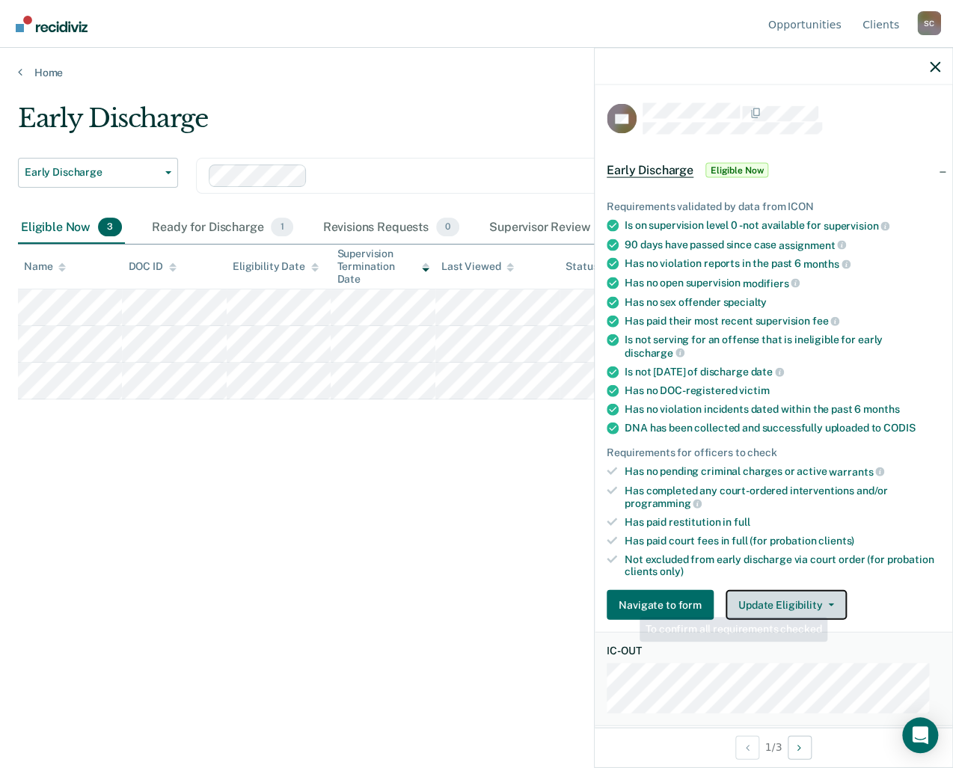
click at [833, 593] on button "Update Eligibility" at bounding box center [786, 605] width 121 height 30
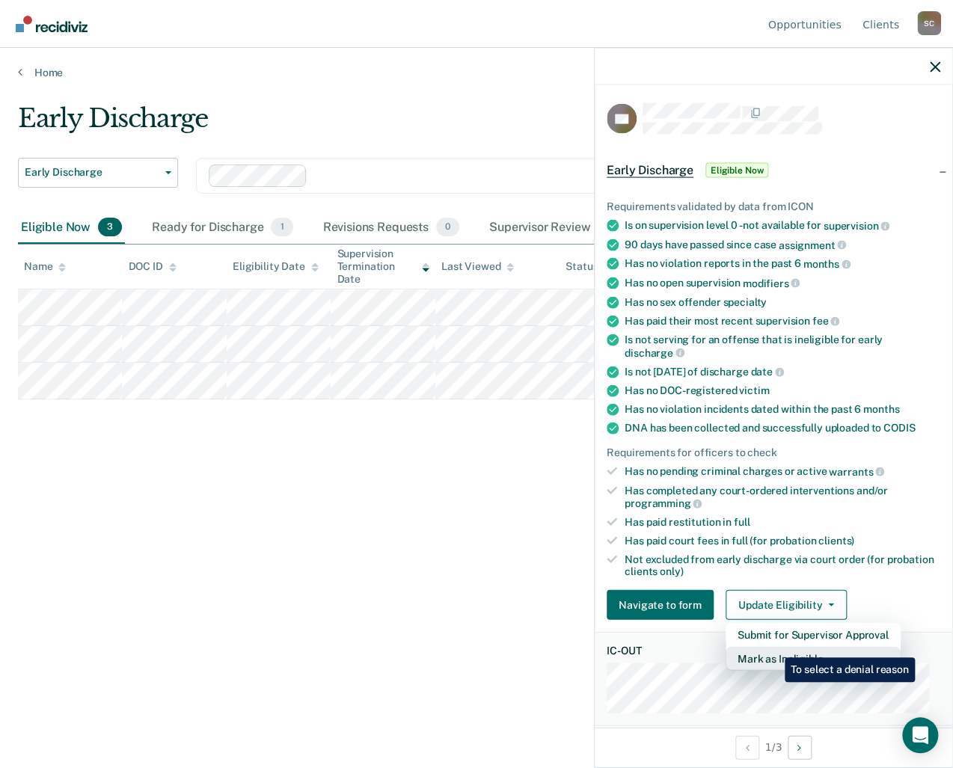
click at [773, 647] on button "Mark as Ineligible" at bounding box center [813, 659] width 175 height 24
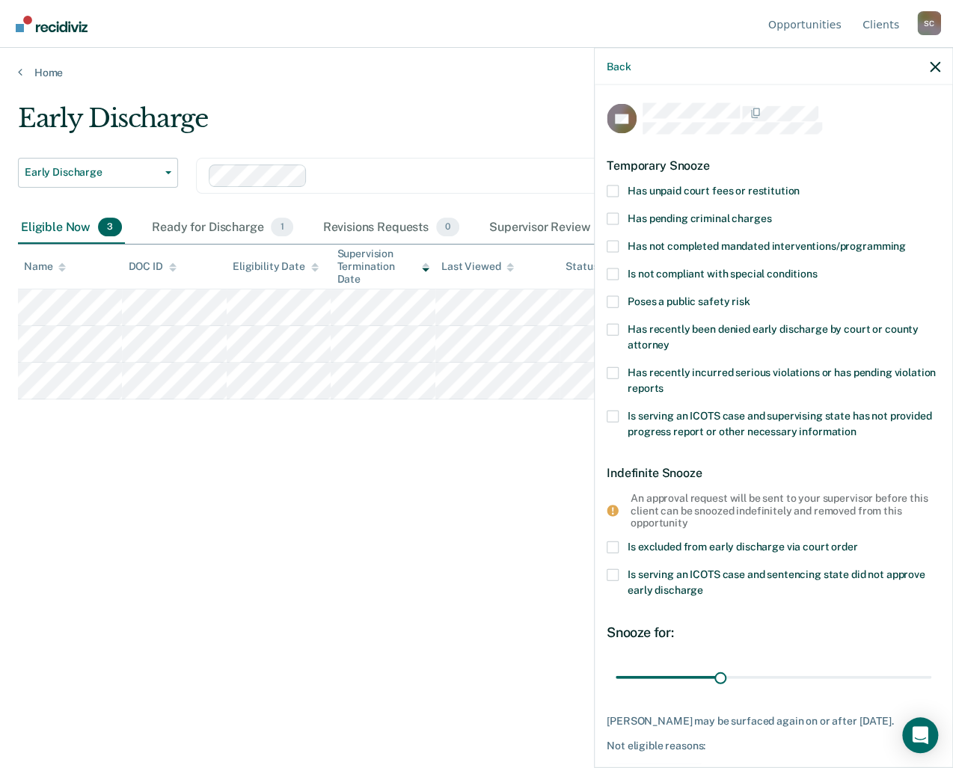
click at [610, 174] on div "Temporary Snooze" at bounding box center [774, 166] width 334 height 38
click at [610, 186] on span at bounding box center [613, 191] width 12 height 12
click at [800, 185] on input "Has unpaid court fees or restitution" at bounding box center [800, 185] width 0 height 0
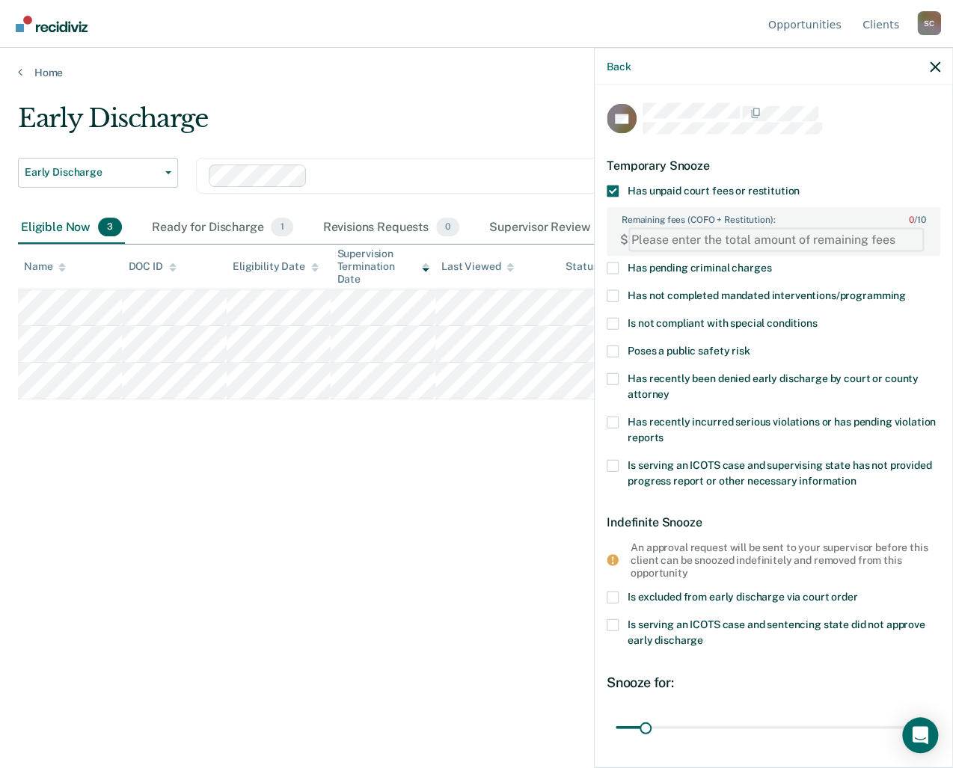
paste FEESReasonInput "1569.80"
type FEESReasonInput "1569.80"
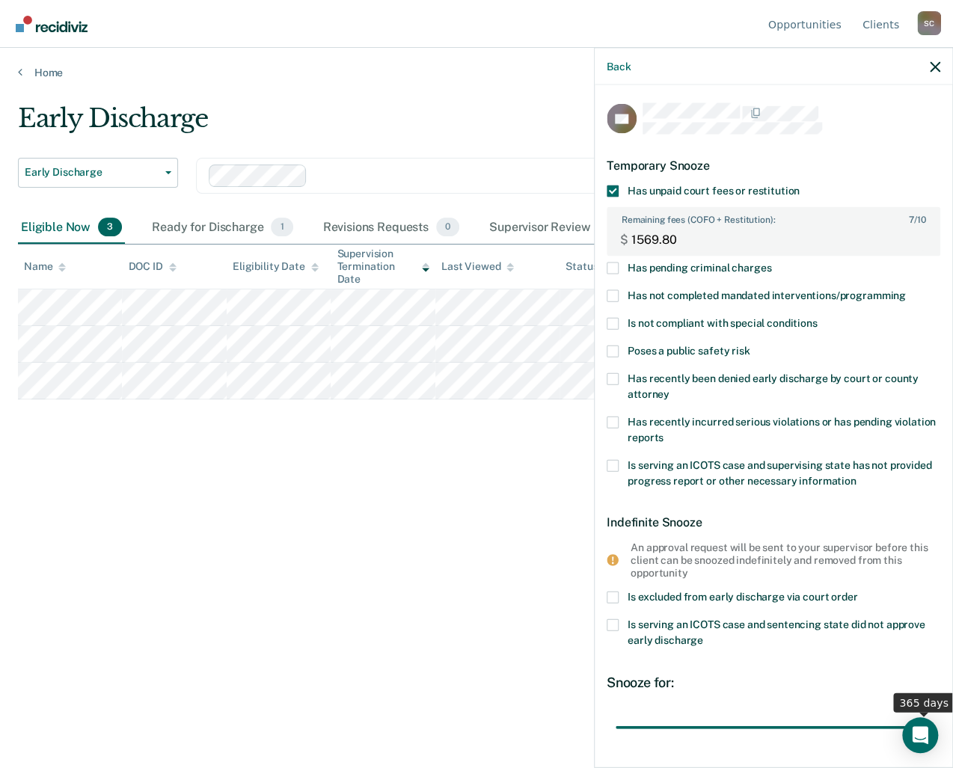
drag, startPoint x: 644, startPoint y: 723, endPoint x: 987, endPoint y: 732, distance: 342.7
type input "365"
click at [931, 732] on input "range" at bounding box center [774, 727] width 316 height 26
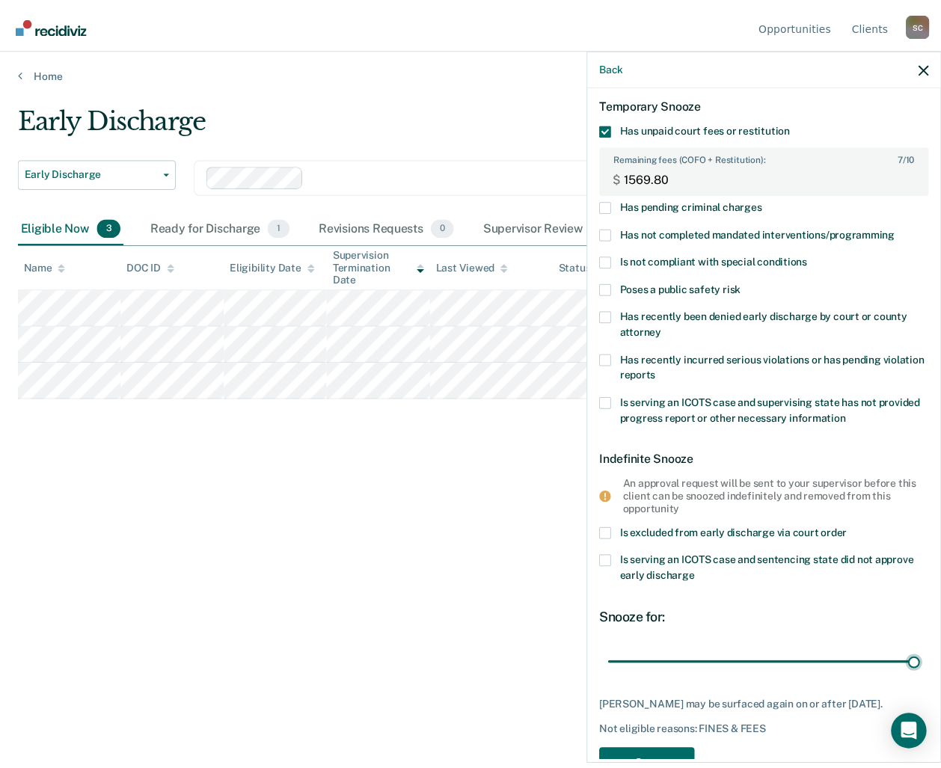
scroll to position [117, 0]
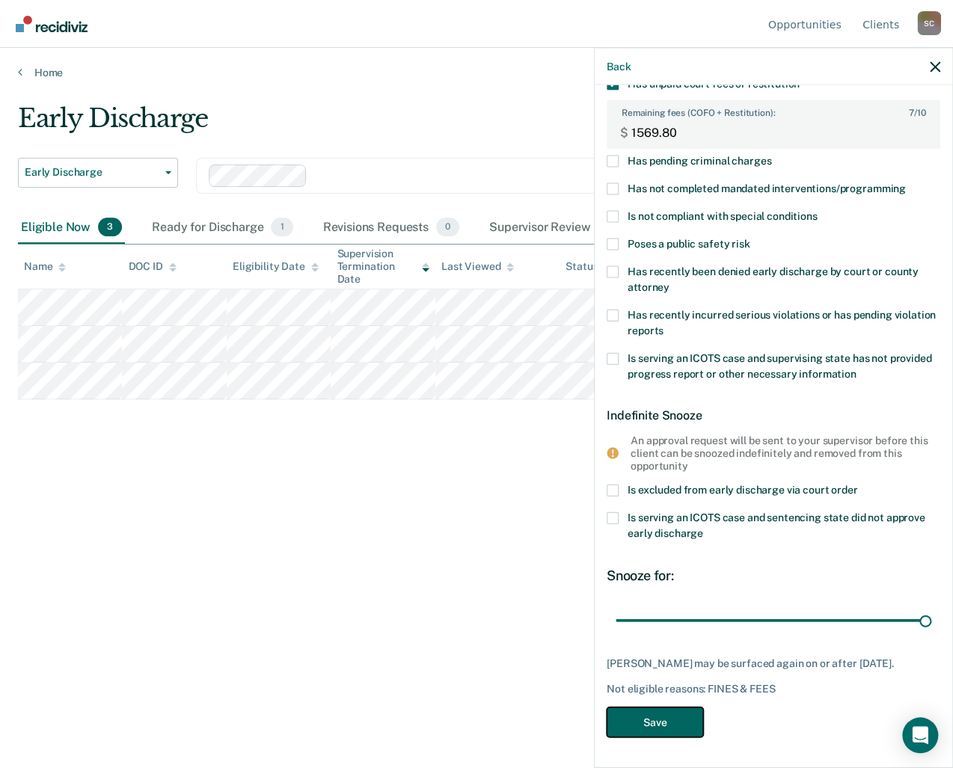
click at [639, 725] on button "Save" at bounding box center [655, 722] width 96 height 31
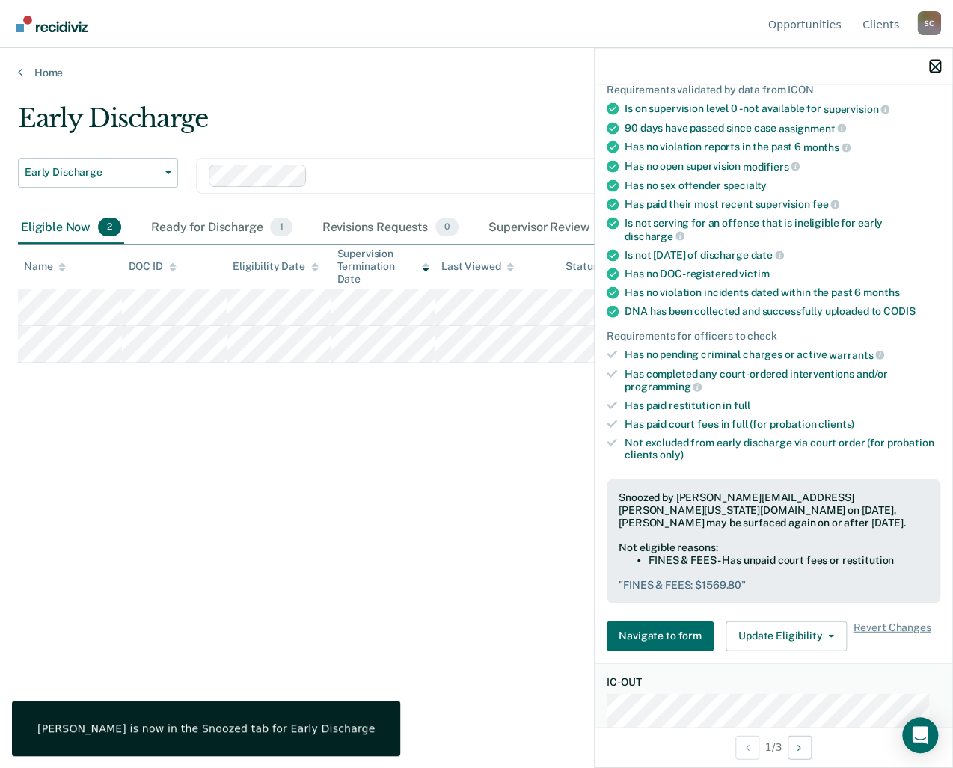
click at [931, 66] on icon "button" at bounding box center [935, 66] width 10 height 10
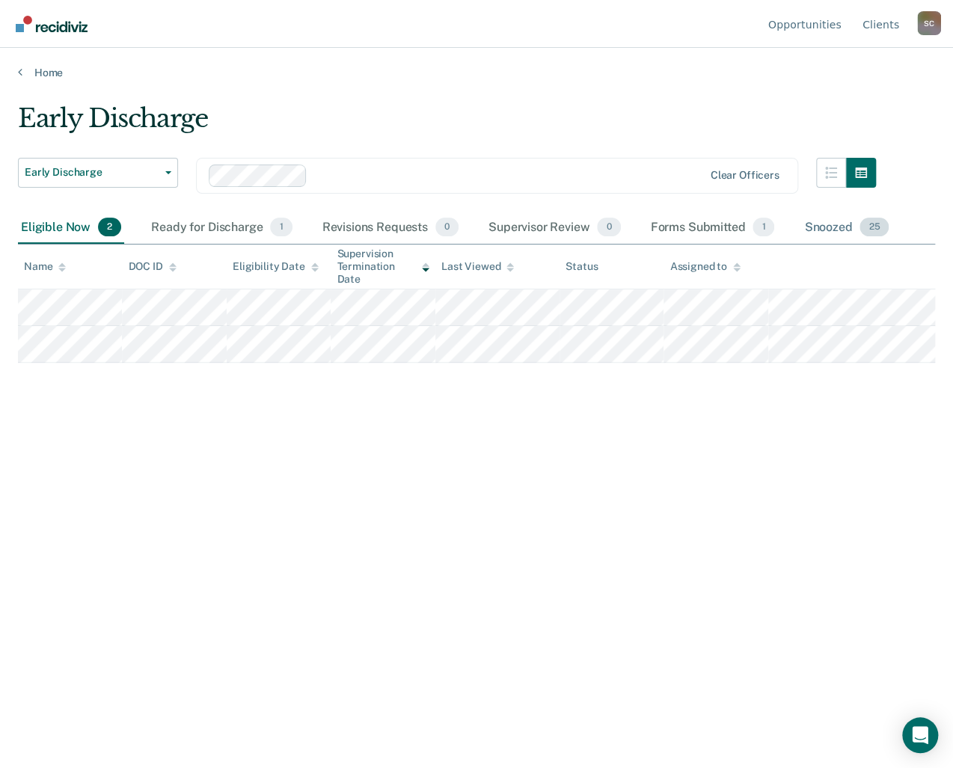
click at [821, 223] on div "Snoozed 25" at bounding box center [846, 228] width 91 height 33
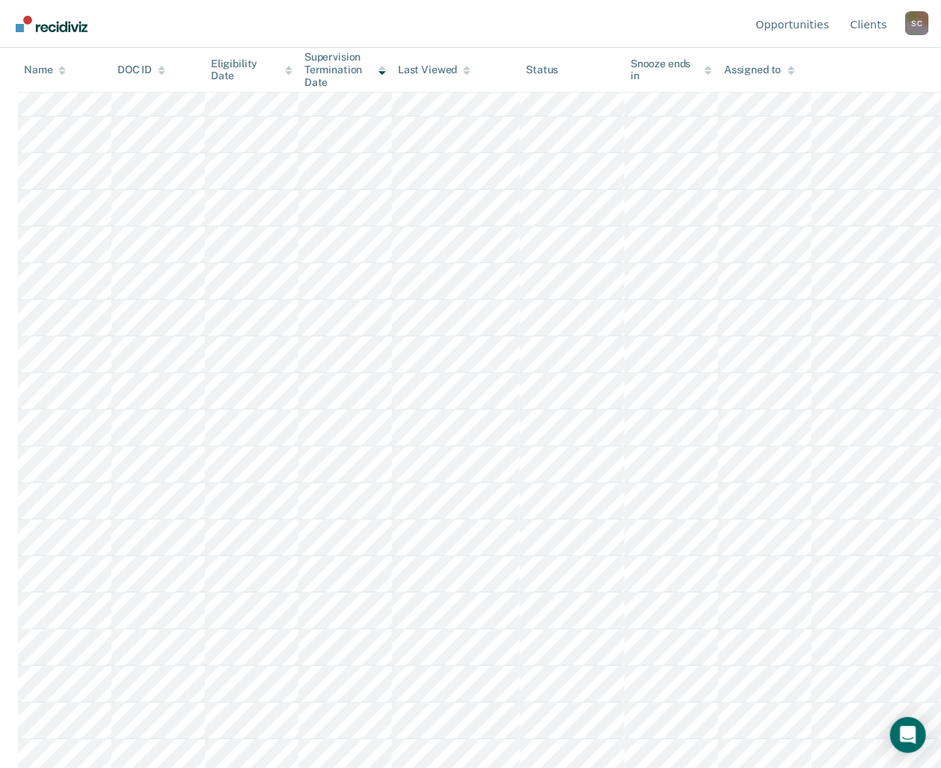
scroll to position [435, 0]
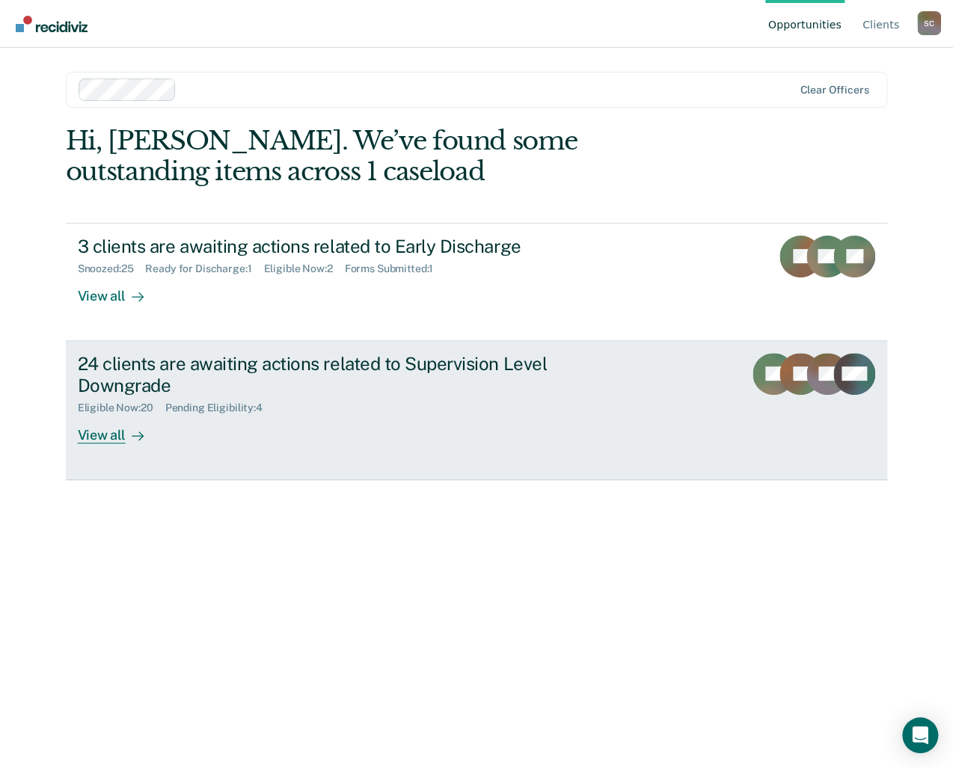
click at [110, 441] on div "View all" at bounding box center [120, 428] width 84 height 29
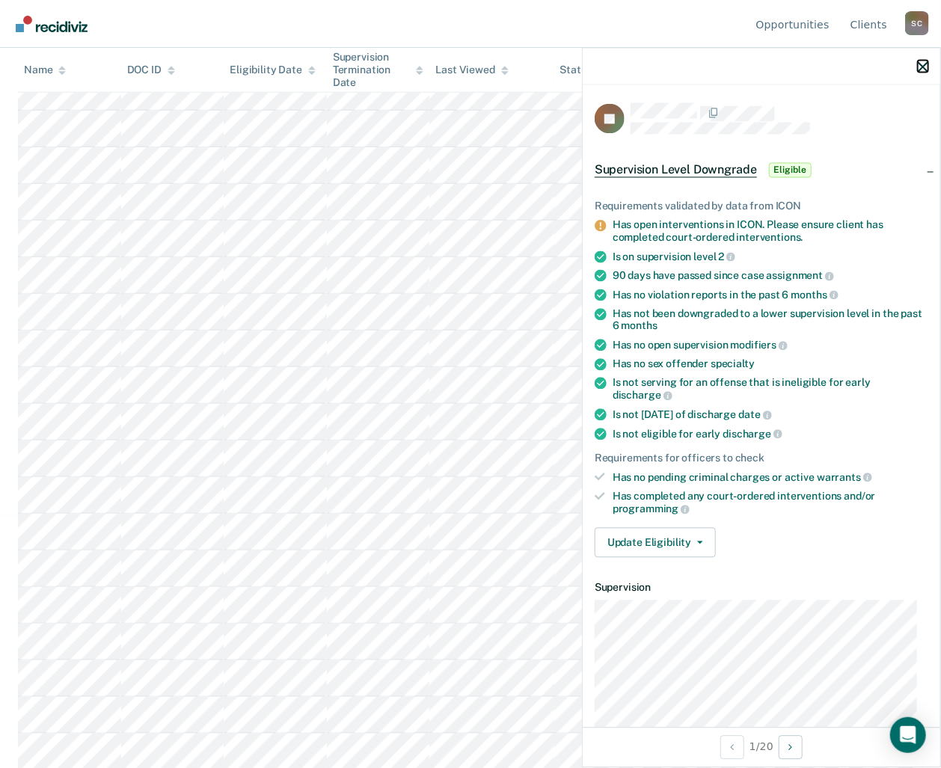
click at [920, 64] on icon "button" at bounding box center [923, 66] width 10 height 10
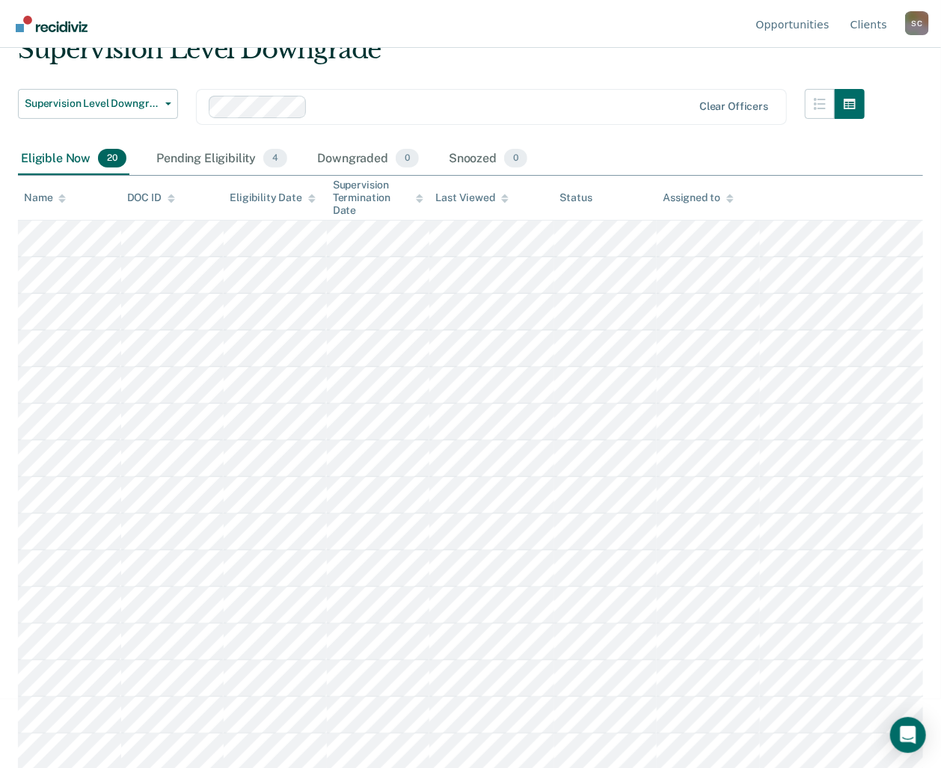
scroll to position [28, 0]
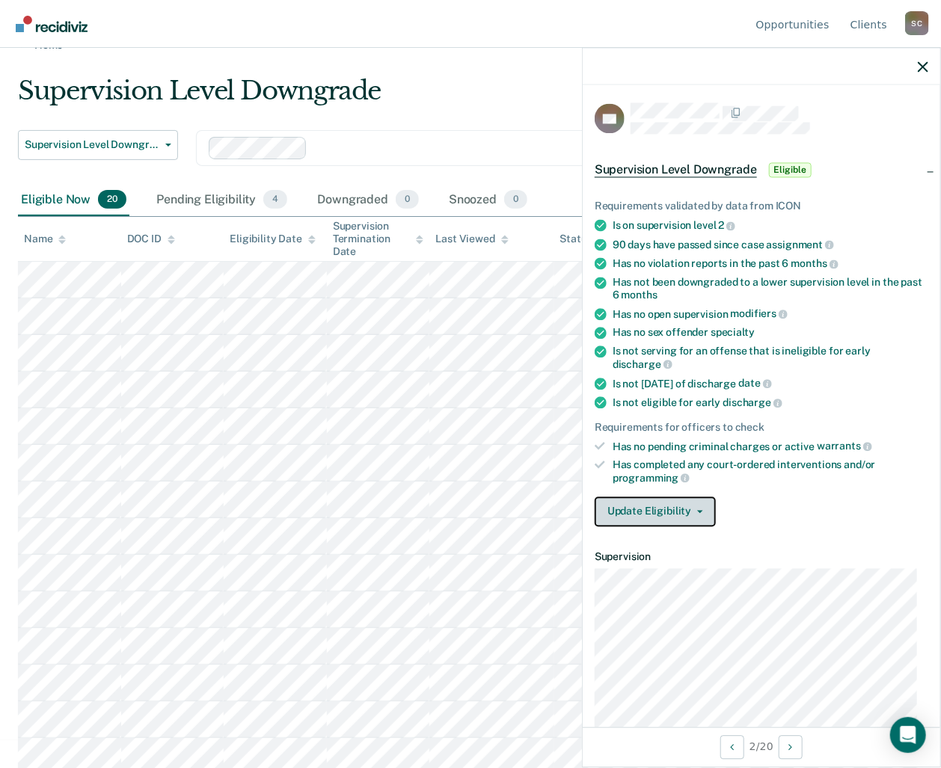
click at [693, 506] on button "Update Eligibility" at bounding box center [655, 512] width 121 height 30
click at [928, 64] on icon "button" at bounding box center [923, 66] width 10 height 10
